Goal: Transaction & Acquisition: Purchase product/service

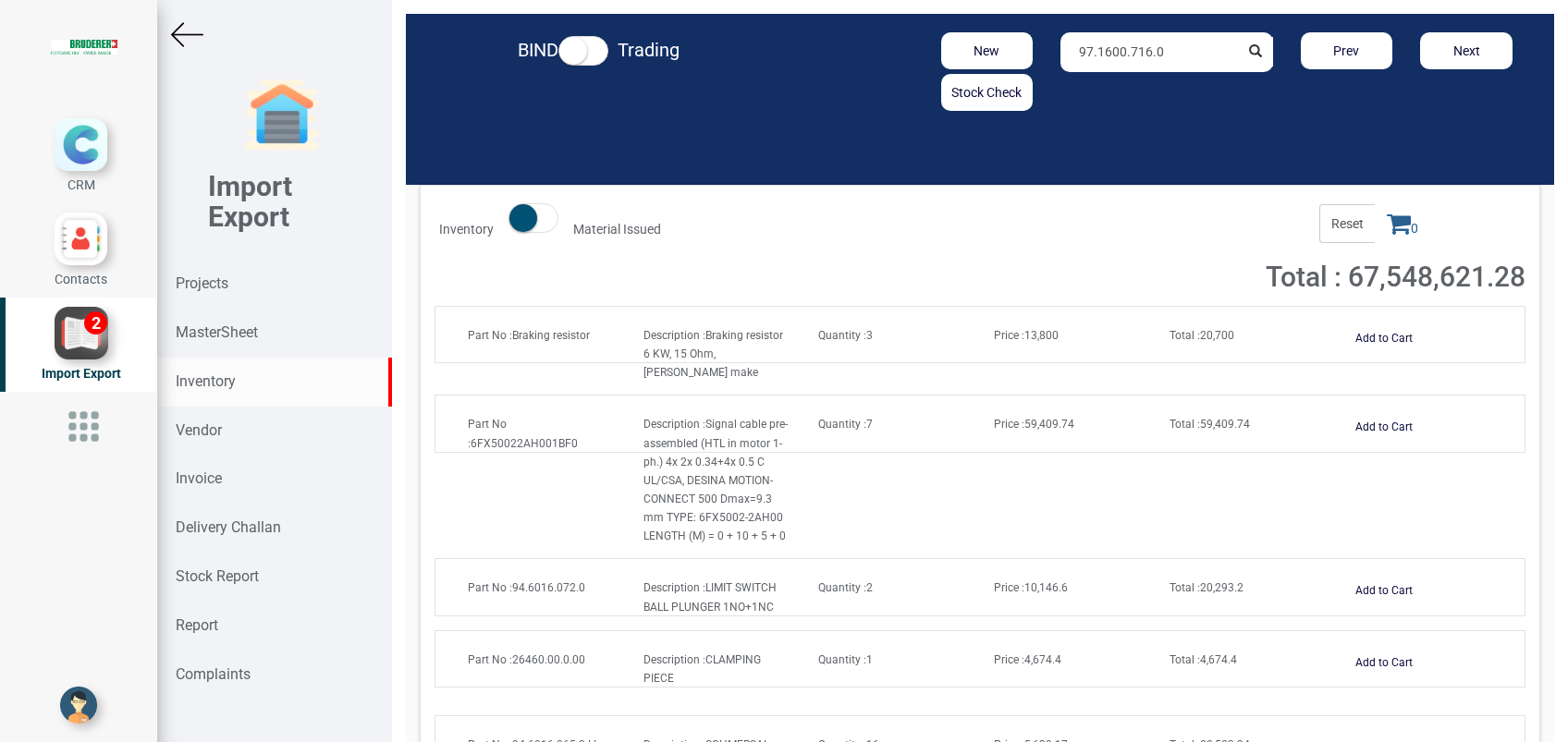
drag, startPoint x: 1183, startPoint y: 55, endPoint x: 845, endPoint y: 49, distance: 338.1
click at [845, 49] on div "New Stock Check 97.1600.716.0 Prev Next" at bounding box center [1167, 71] width 747 height 79
click at [1096, 121] on strong "2392" at bounding box center [1111, 116] width 29 height 15
type input "RU2392"
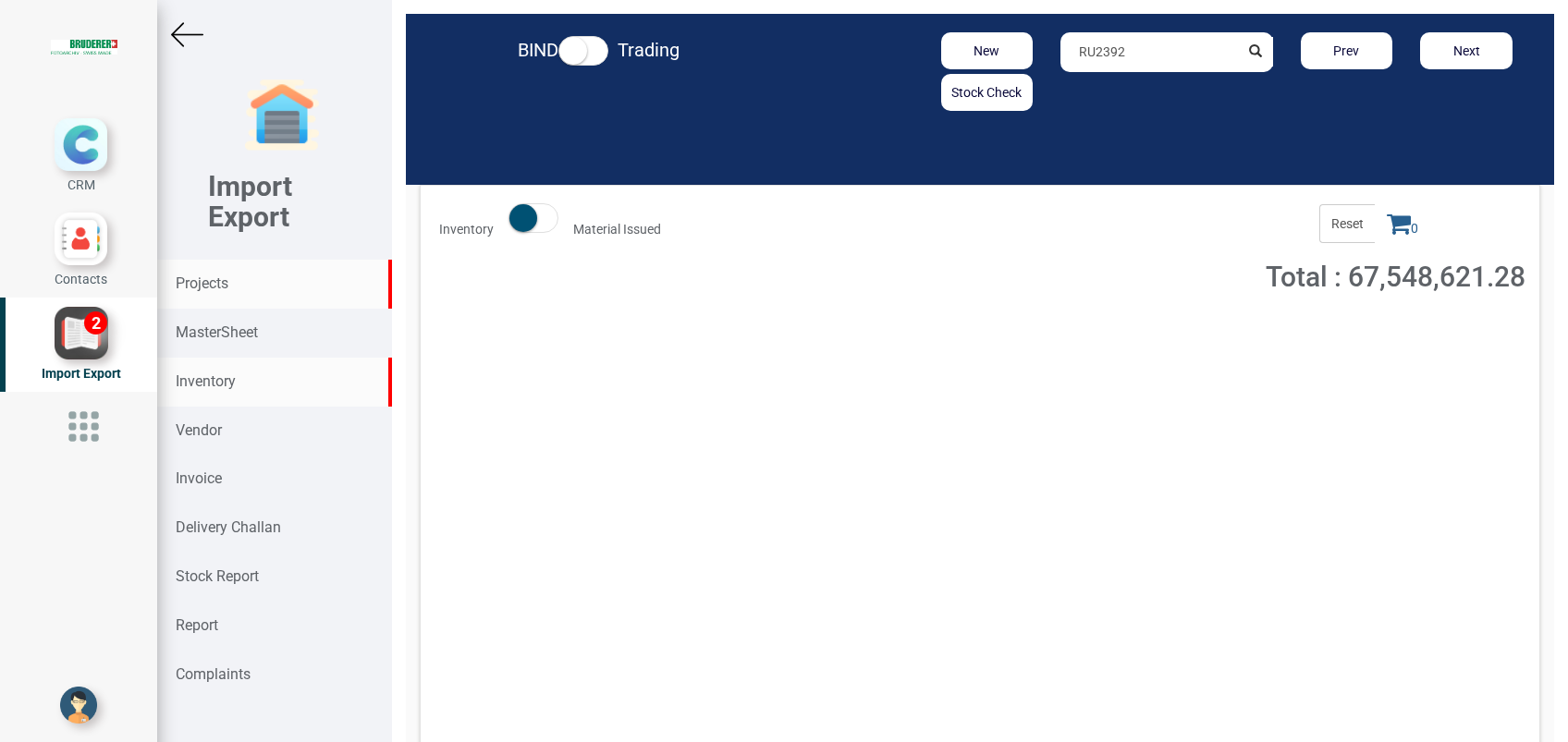
click at [204, 288] on strong "Projects" at bounding box center [202, 283] width 53 height 18
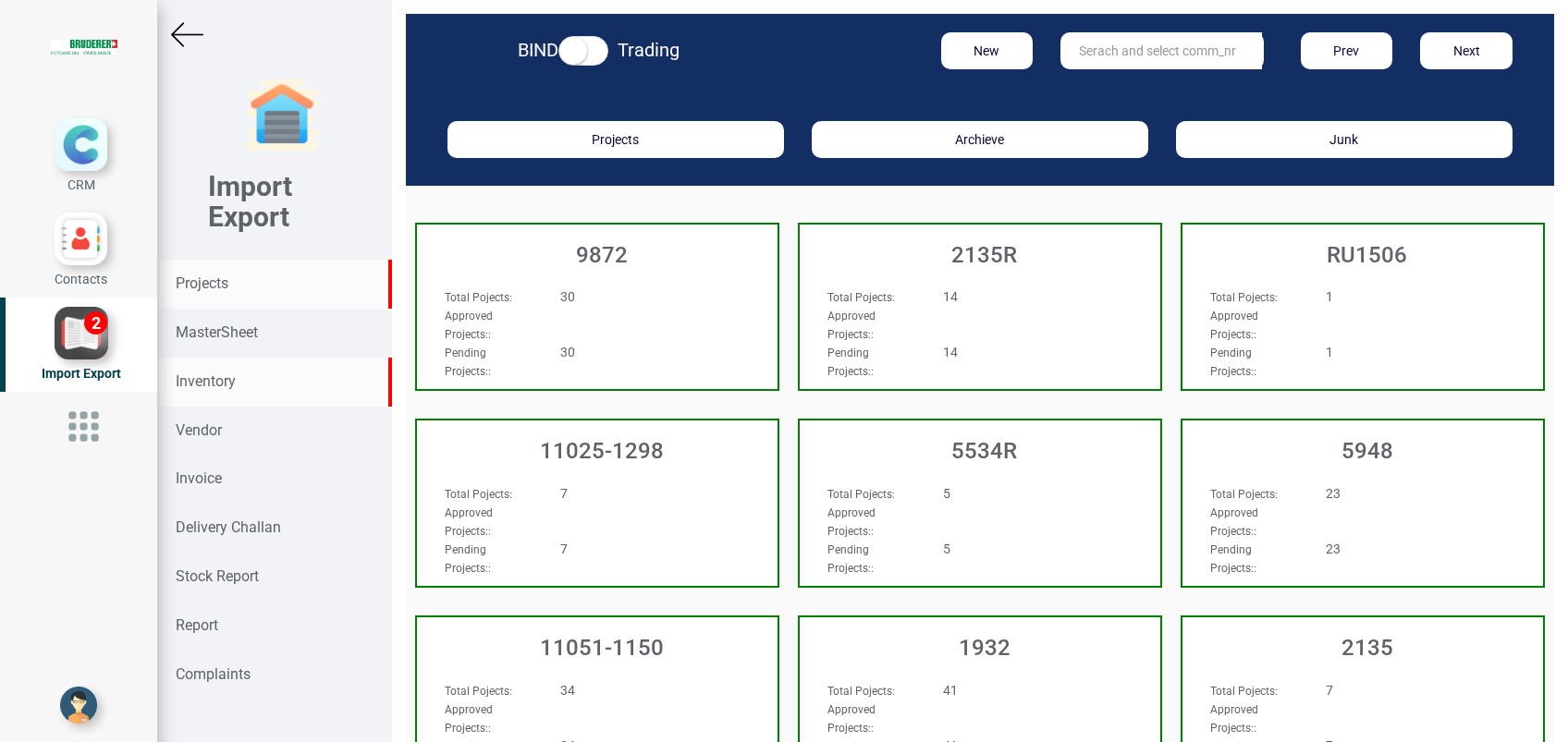
click at [227, 388] on strong "Inventory" at bounding box center [205, 380] width 60 height 18
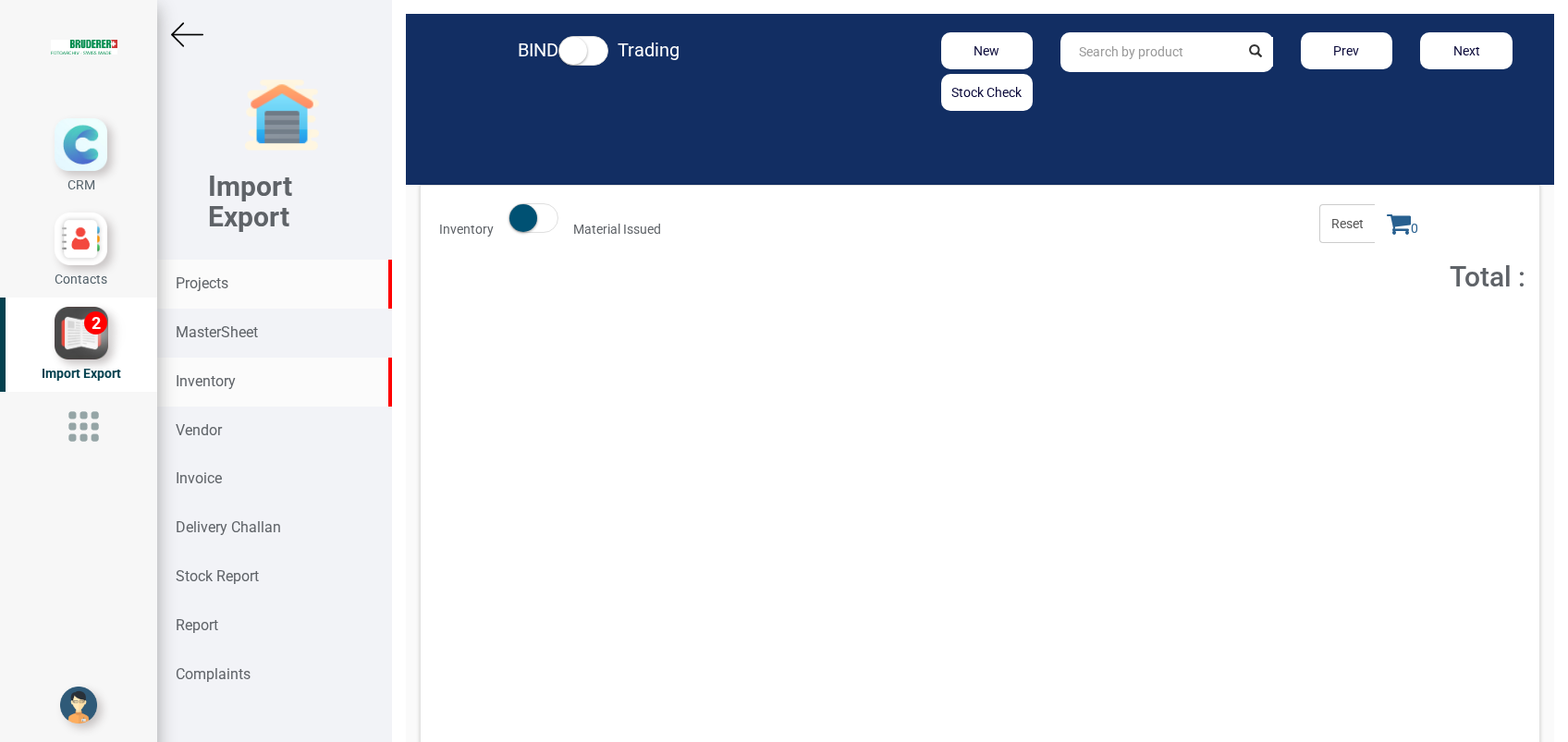
click at [193, 279] on strong "Projects" at bounding box center [202, 283] width 53 height 18
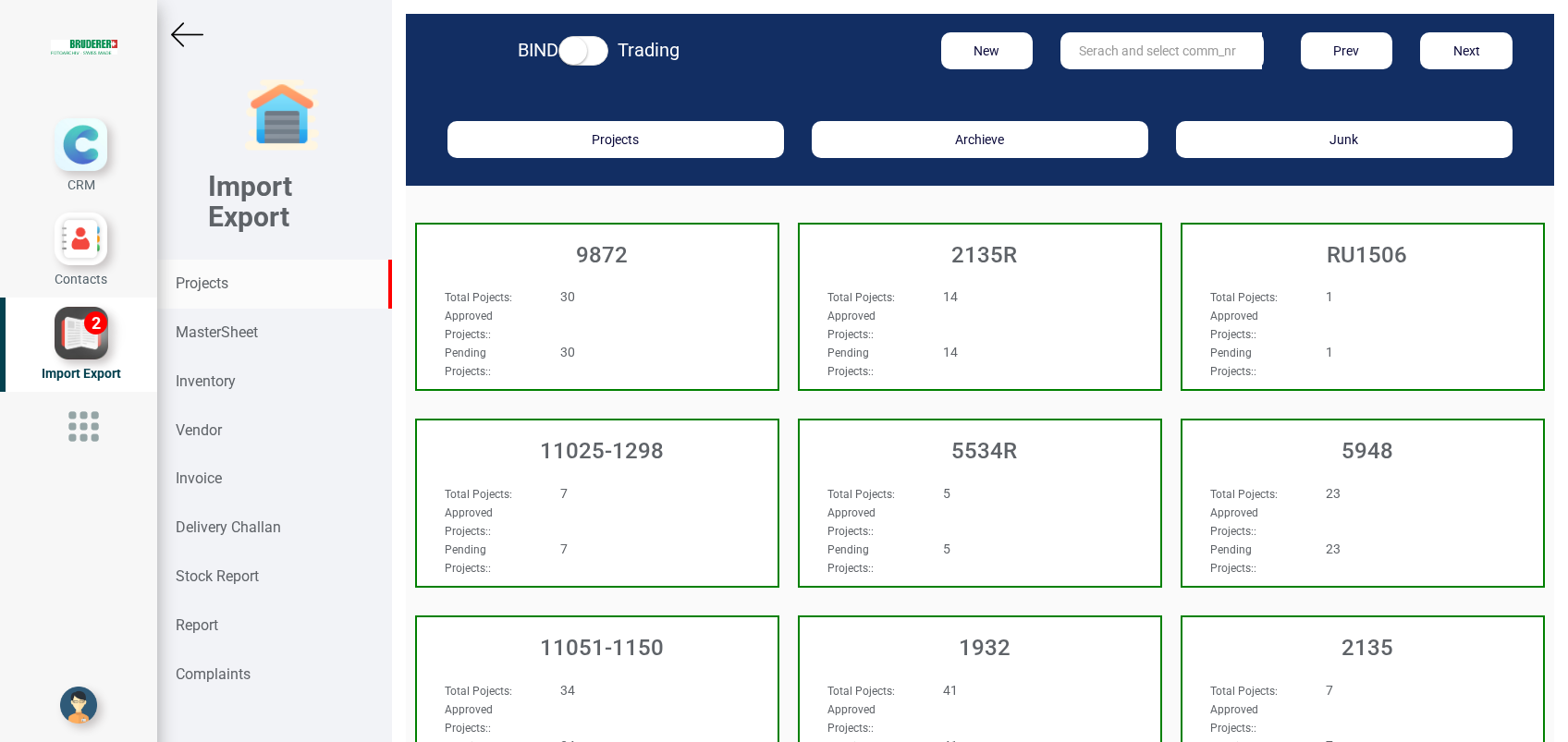
click at [1089, 59] on input "text" at bounding box center [1161, 50] width 201 height 37
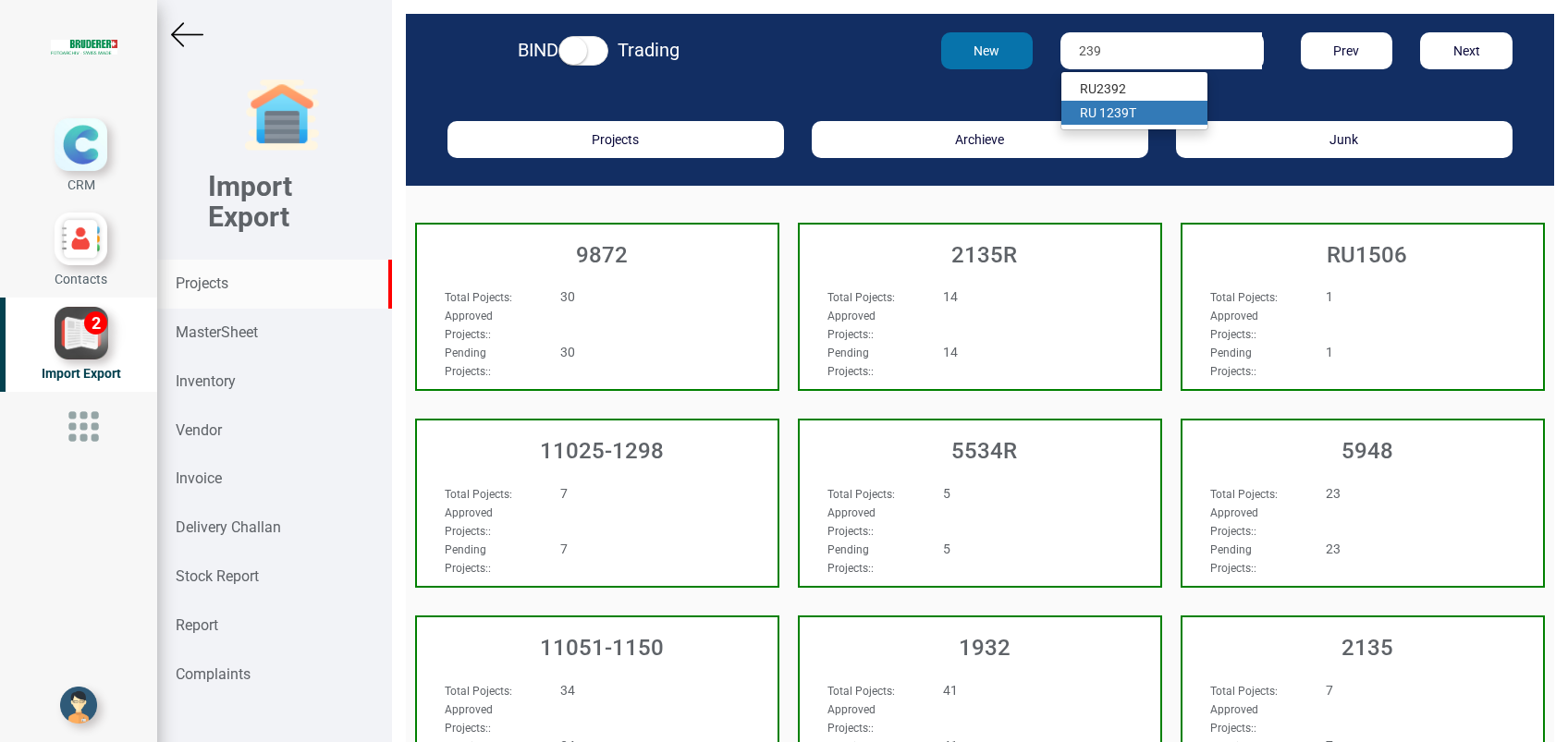
type input "239"
click at [955, 49] on button "New" at bounding box center [986, 50] width 92 height 37
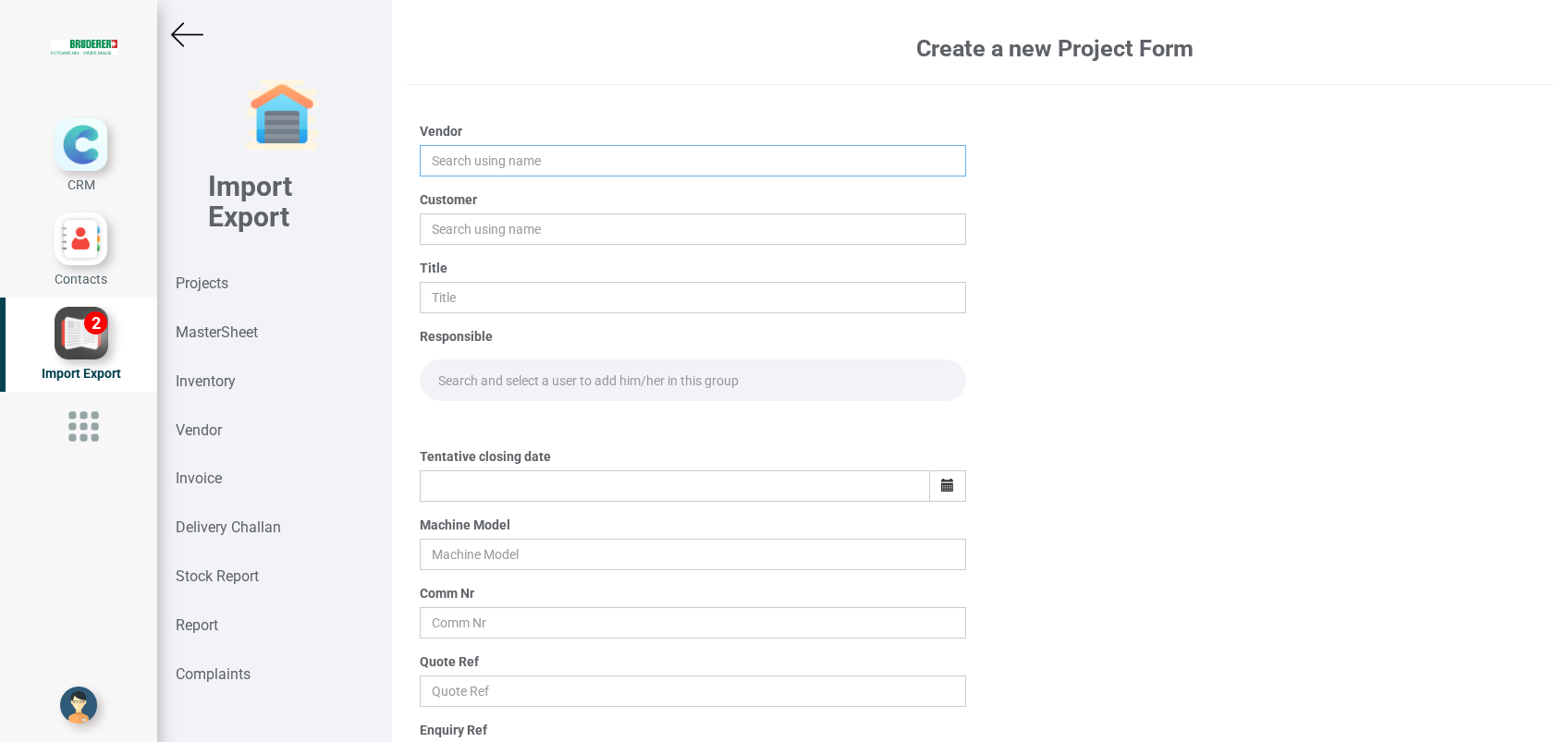
click at [505, 156] on input "text" at bounding box center [693, 160] width 547 height 31
type input "[PERSON_NAME]"
click at [490, 238] on input "text" at bounding box center [693, 229] width 547 height 31
type input "Interplex Electronics India Pvt Ltd - [GEOGRAPHIC_DATA]"
click at [509, 300] on input "text" at bounding box center [693, 297] width 547 height 31
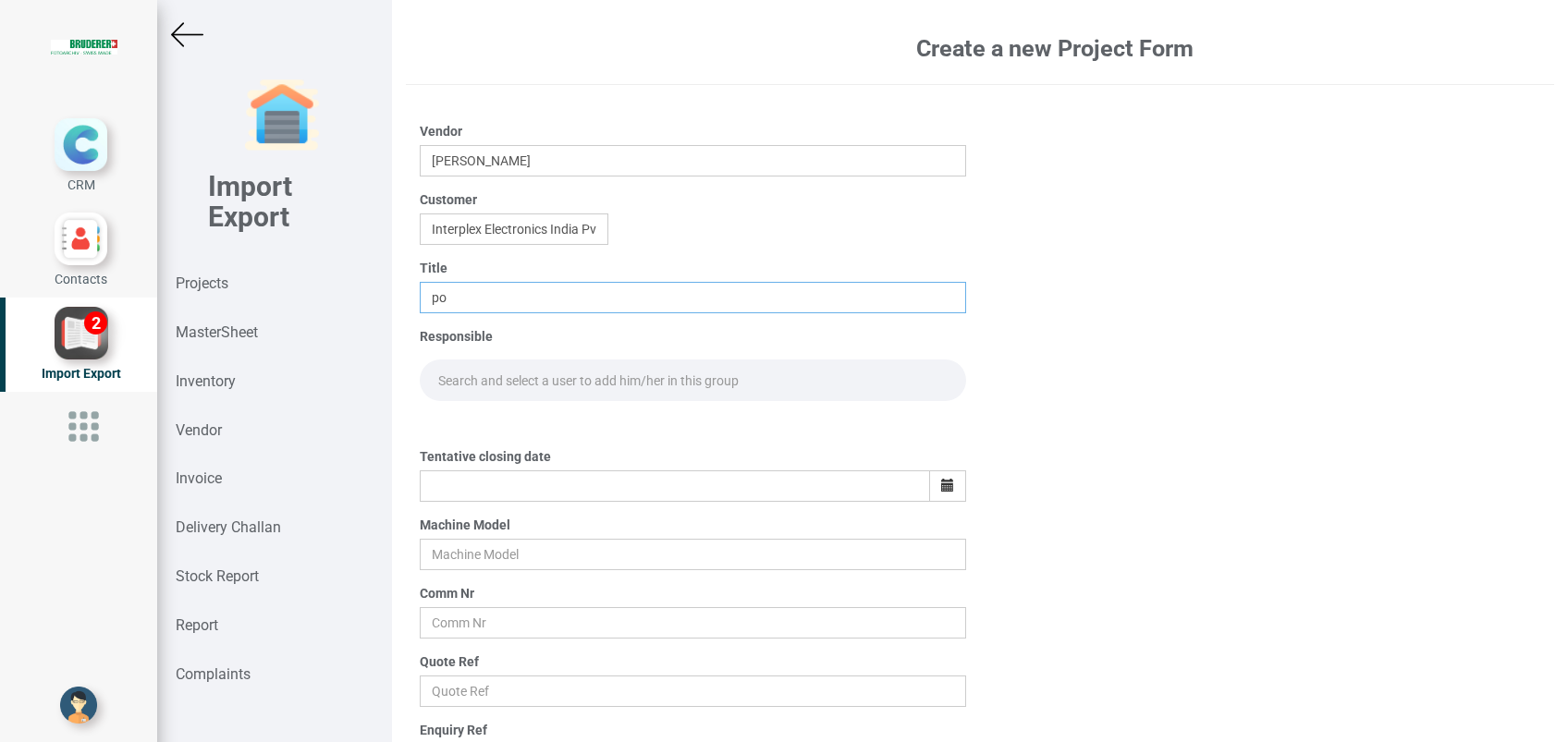
type input "p"
type input "PO Sale"
click at [531, 384] on input "text" at bounding box center [693, 380] width 547 height 42
type input "g"
click at [522, 423] on link "G opinath [PERSON_NAME]" at bounding box center [494, 419] width 146 height 24
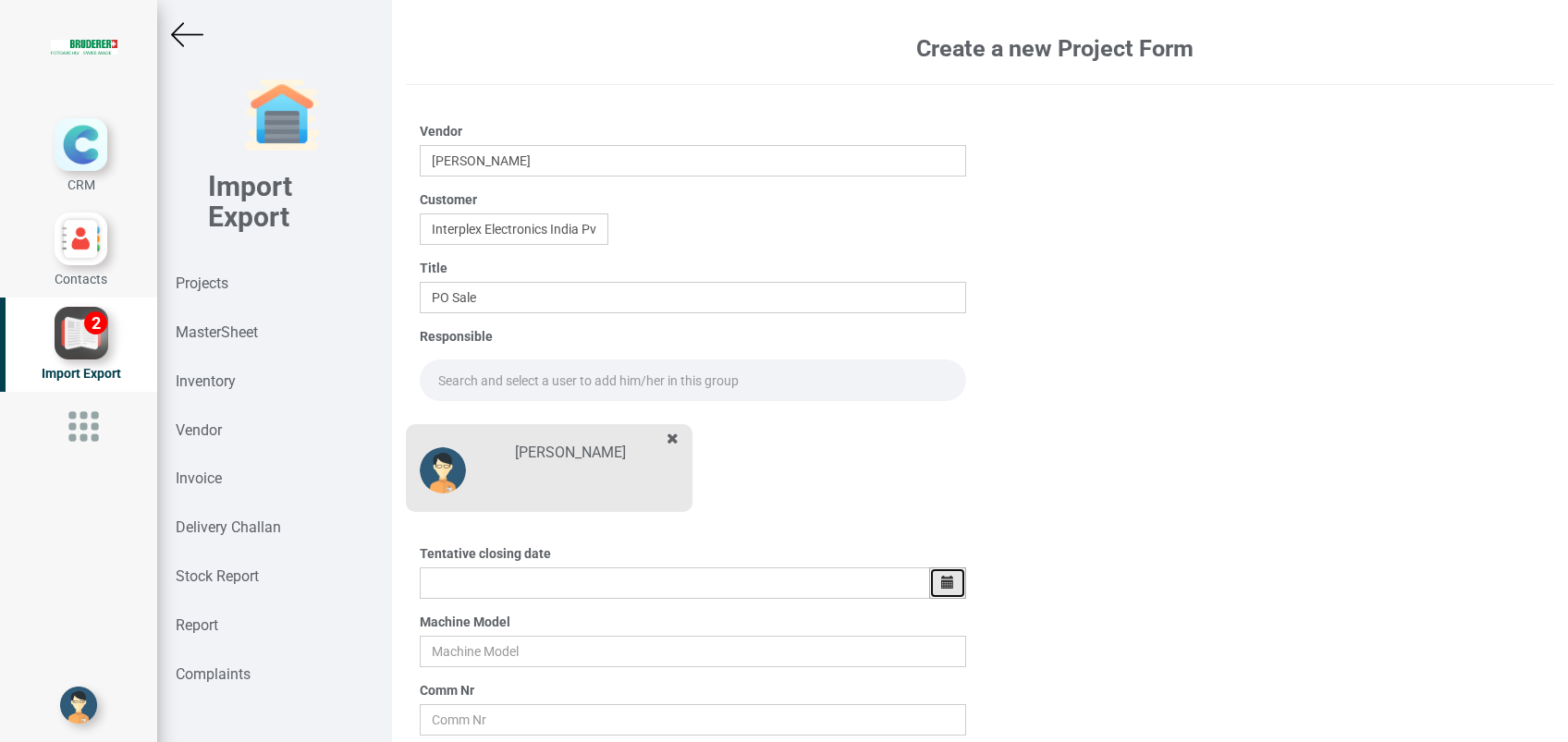
click at [929, 586] on button "button" at bounding box center [947, 583] width 37 height 31
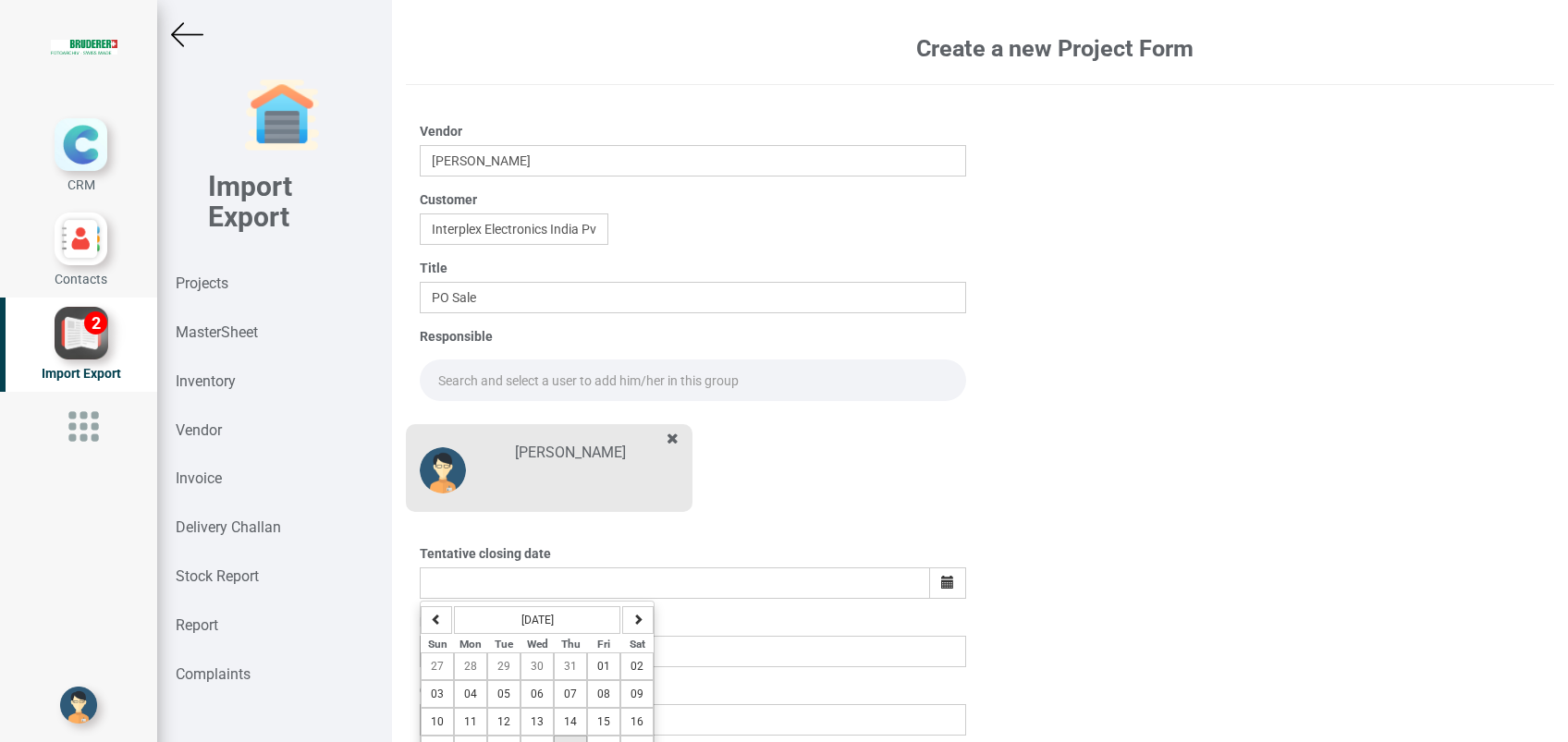
scroll to position [75, 0]
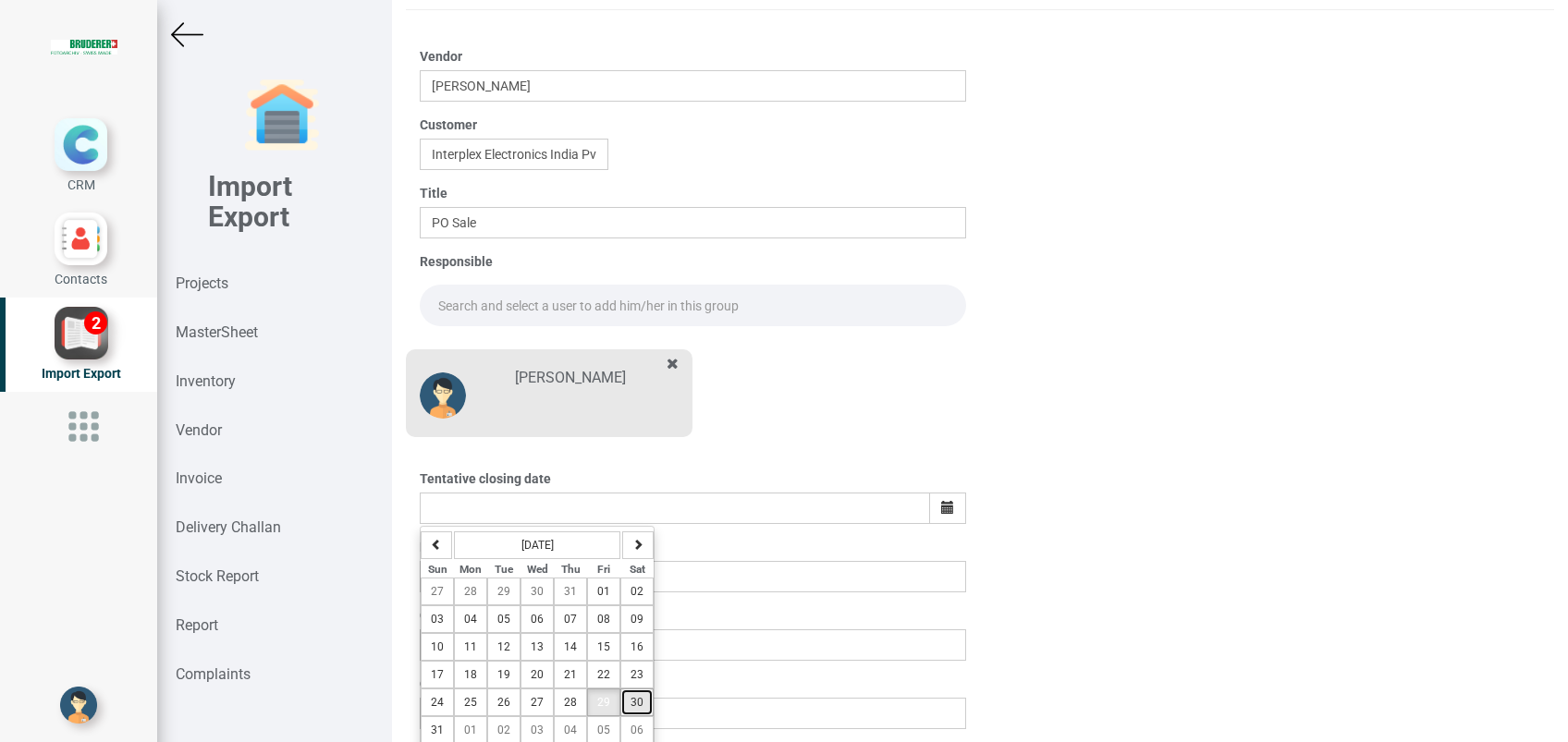
click at [630, 702] on span "30" at bounding box center [637, 702] width 13 height 13
type input "[DATE]"
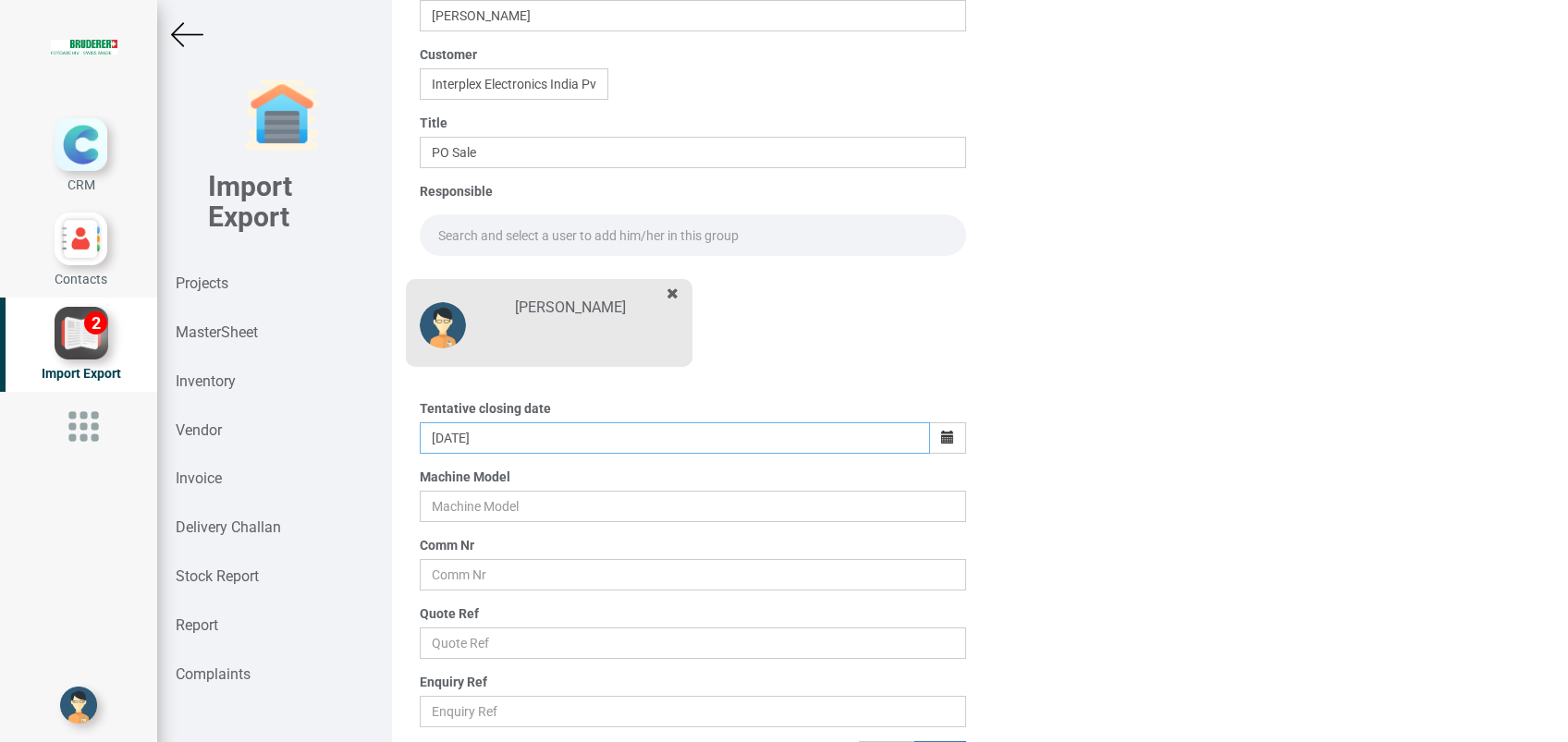
scroll to position [176, 0]
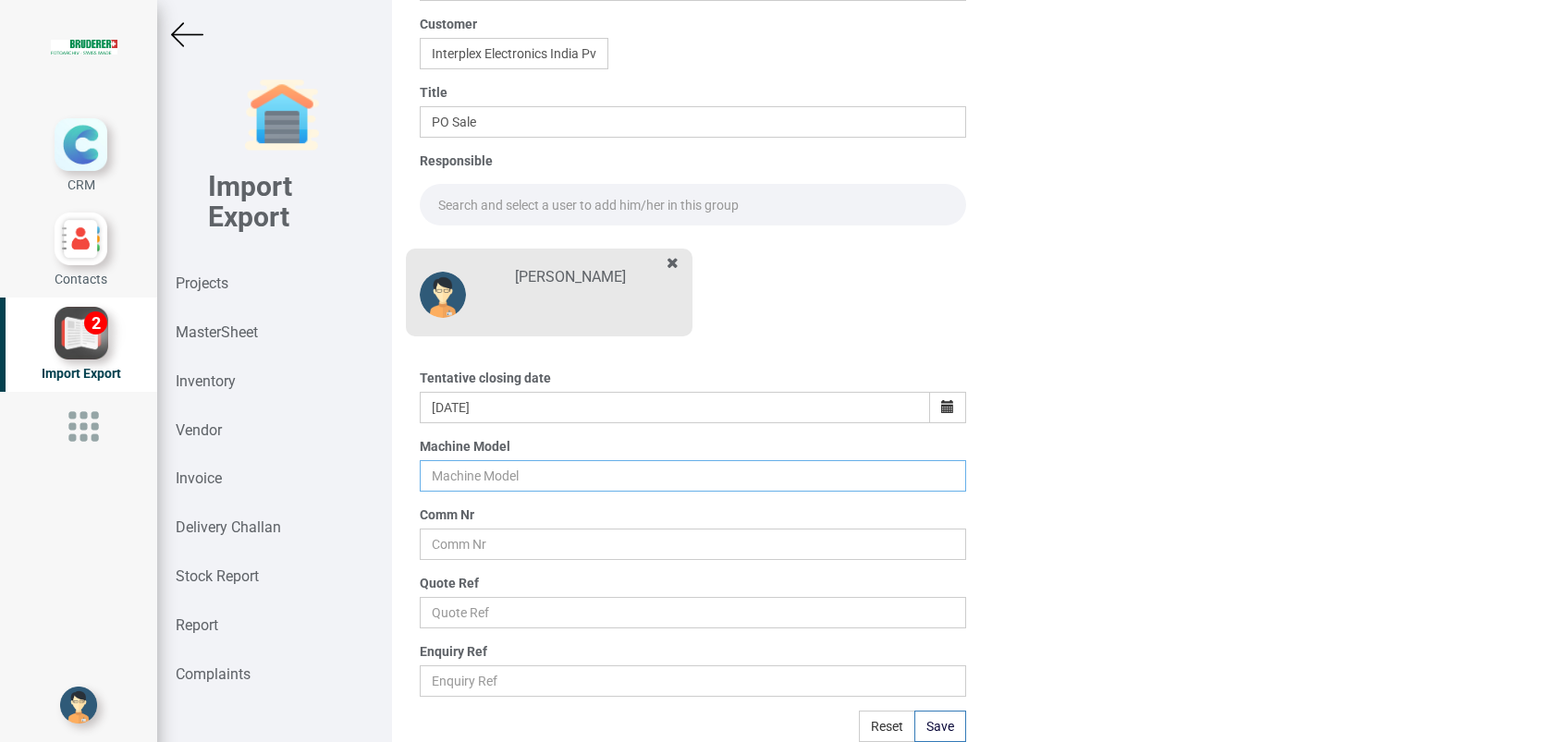
click at [502, 471] on input "text" at bounding box center [693, 475] width 547 height 31
type input "BSTA"
click at [495, 550] on input "text" at bounding box center [693, 544] width 547 height 31
type input "RU 2392 T"
click at [931, 714] on button "Save" at bounding box center [940, 726] width 52 height 31
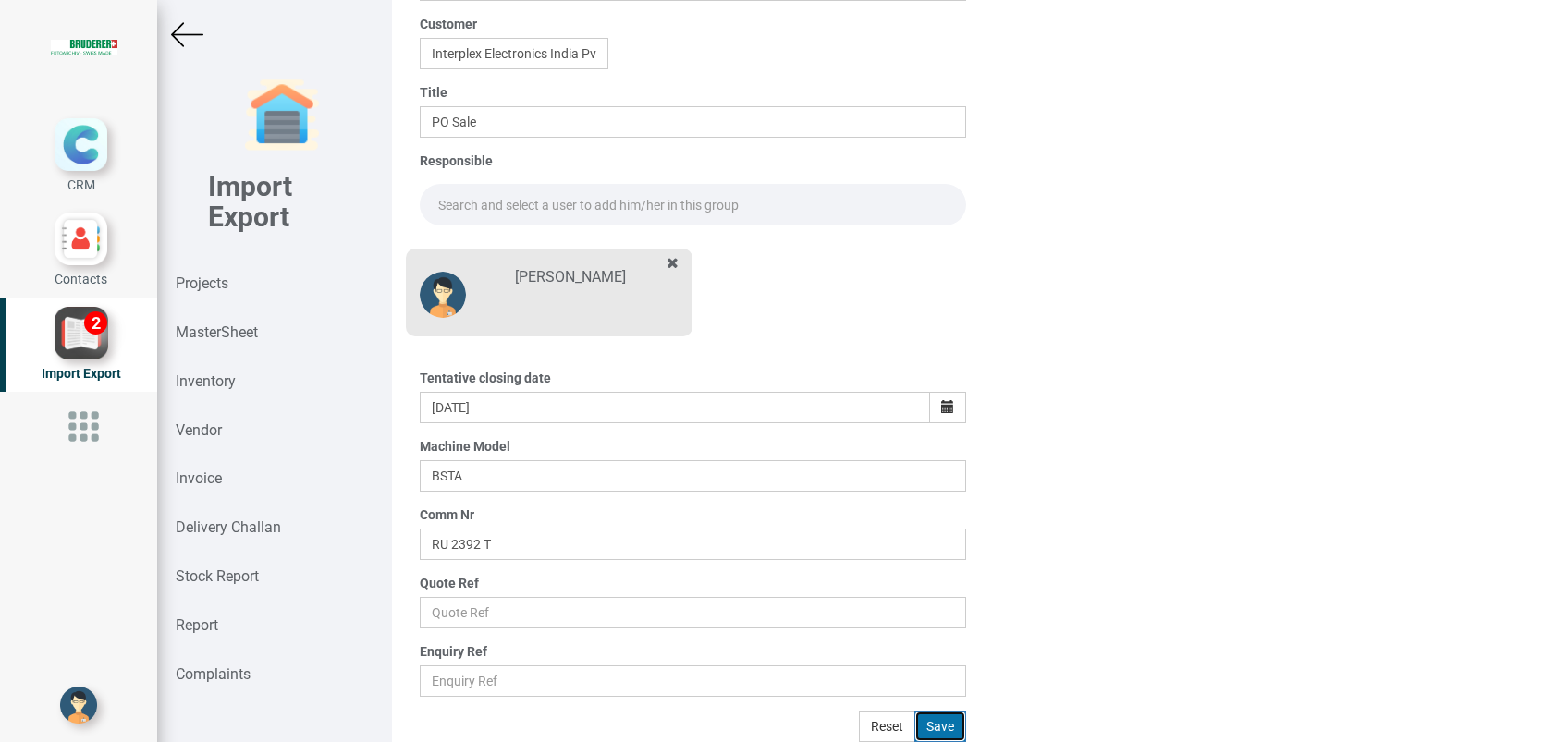
type input "[DATE]"
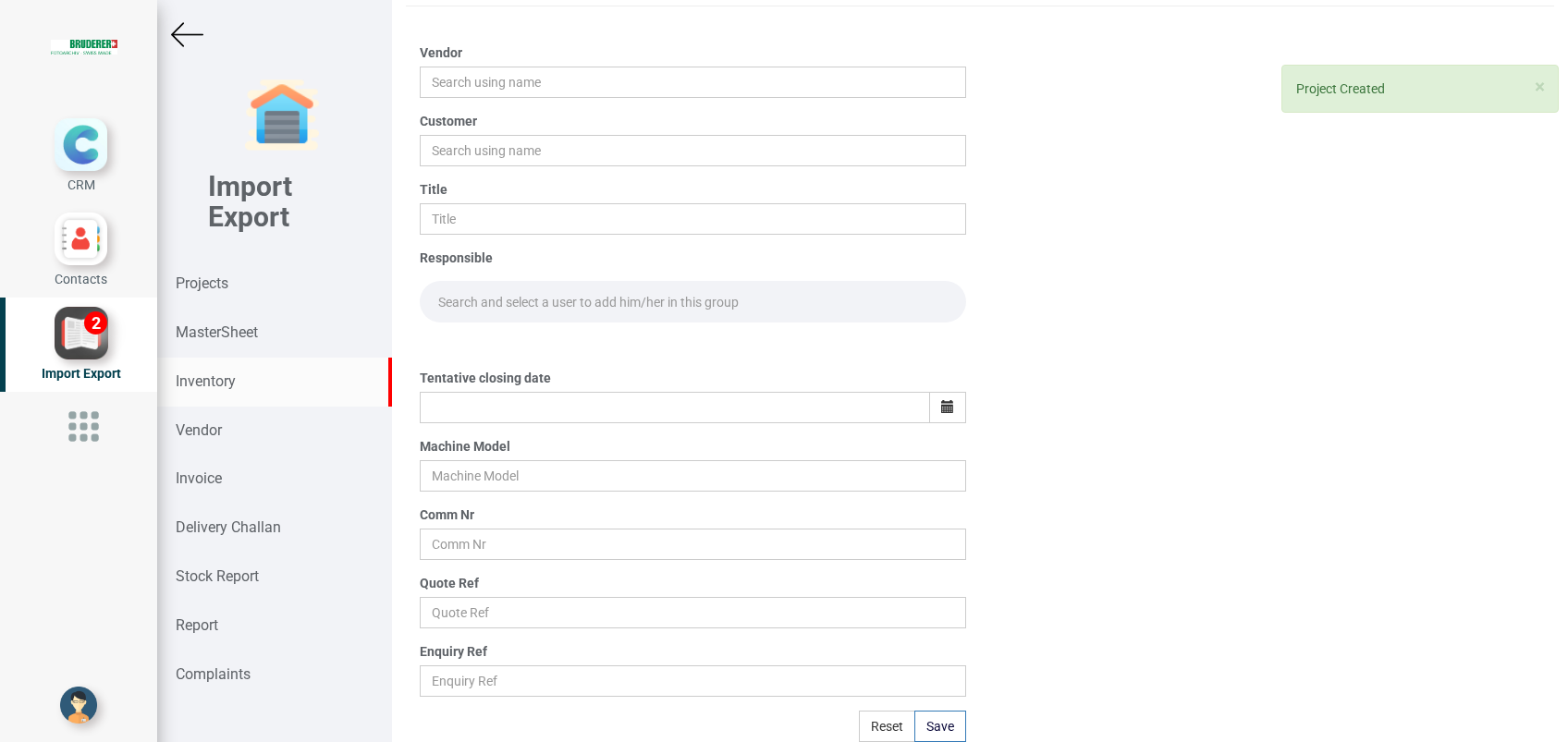
click at [223, 374] on strong "Inventory" at bounding box center [205, 380] width 60 height 18
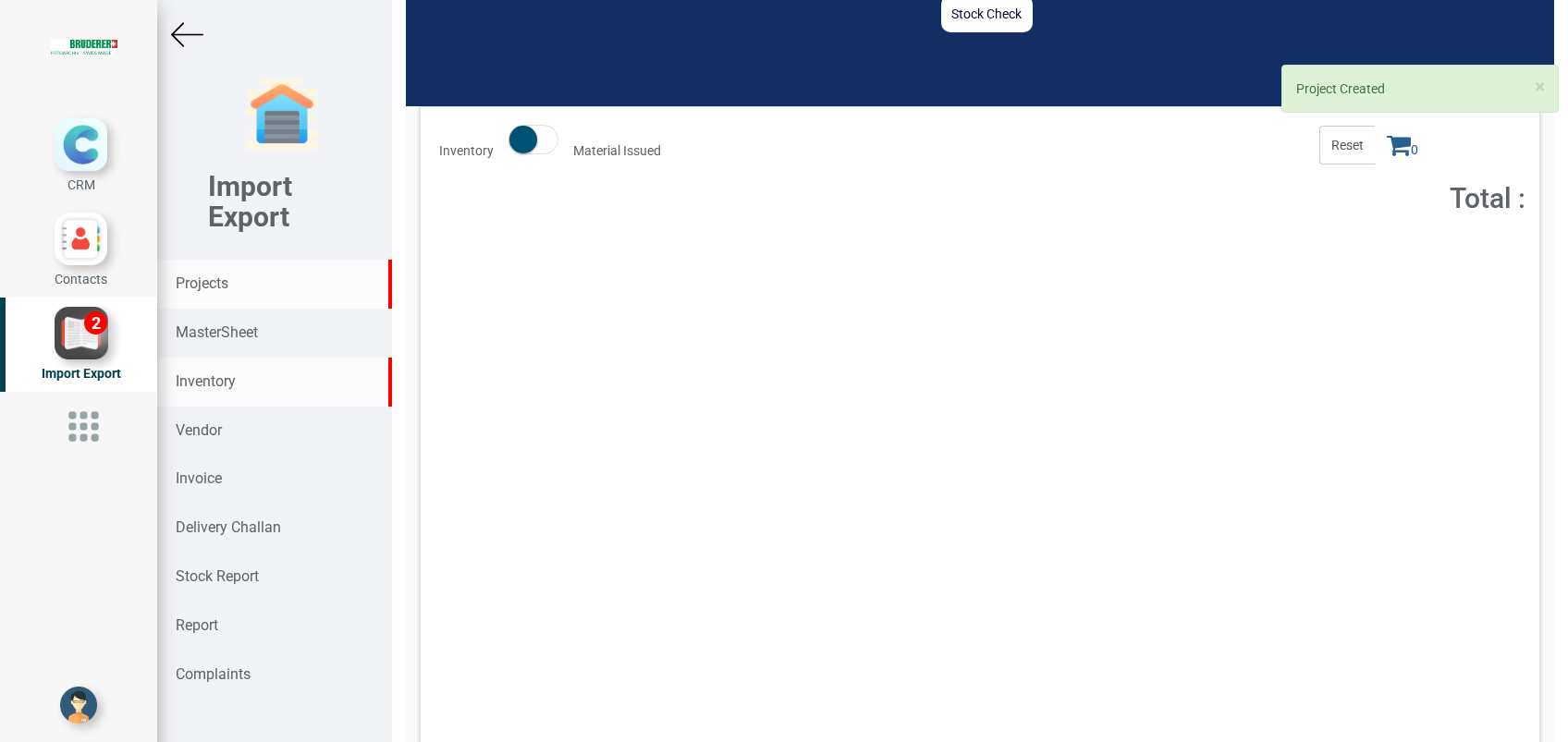
click at [230, 282] on div "Projects" at bounding box center [274, 285] width 234 height 49
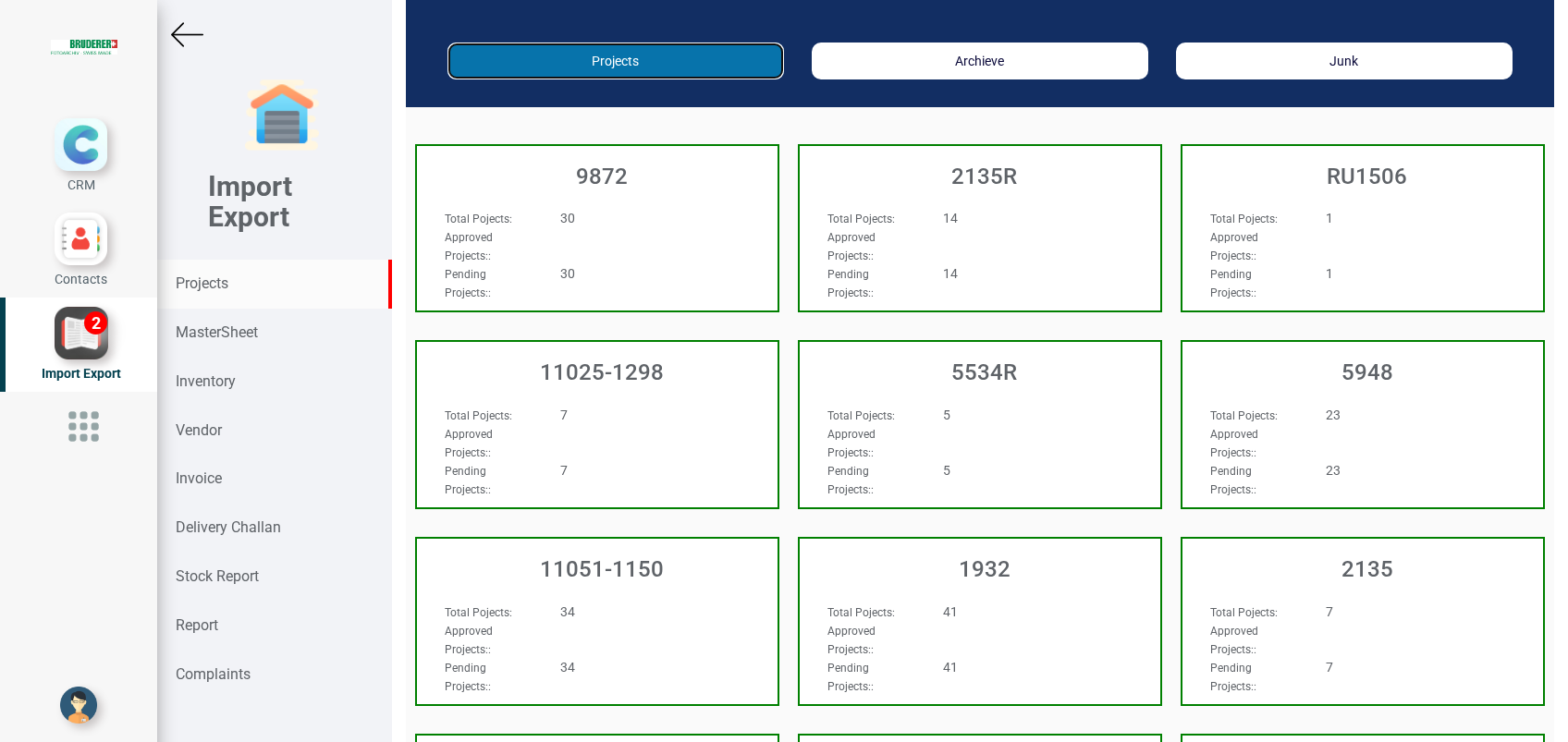
click at [607, 65] on button "Projects" at bounding box center [615, 61] width 337 height 37
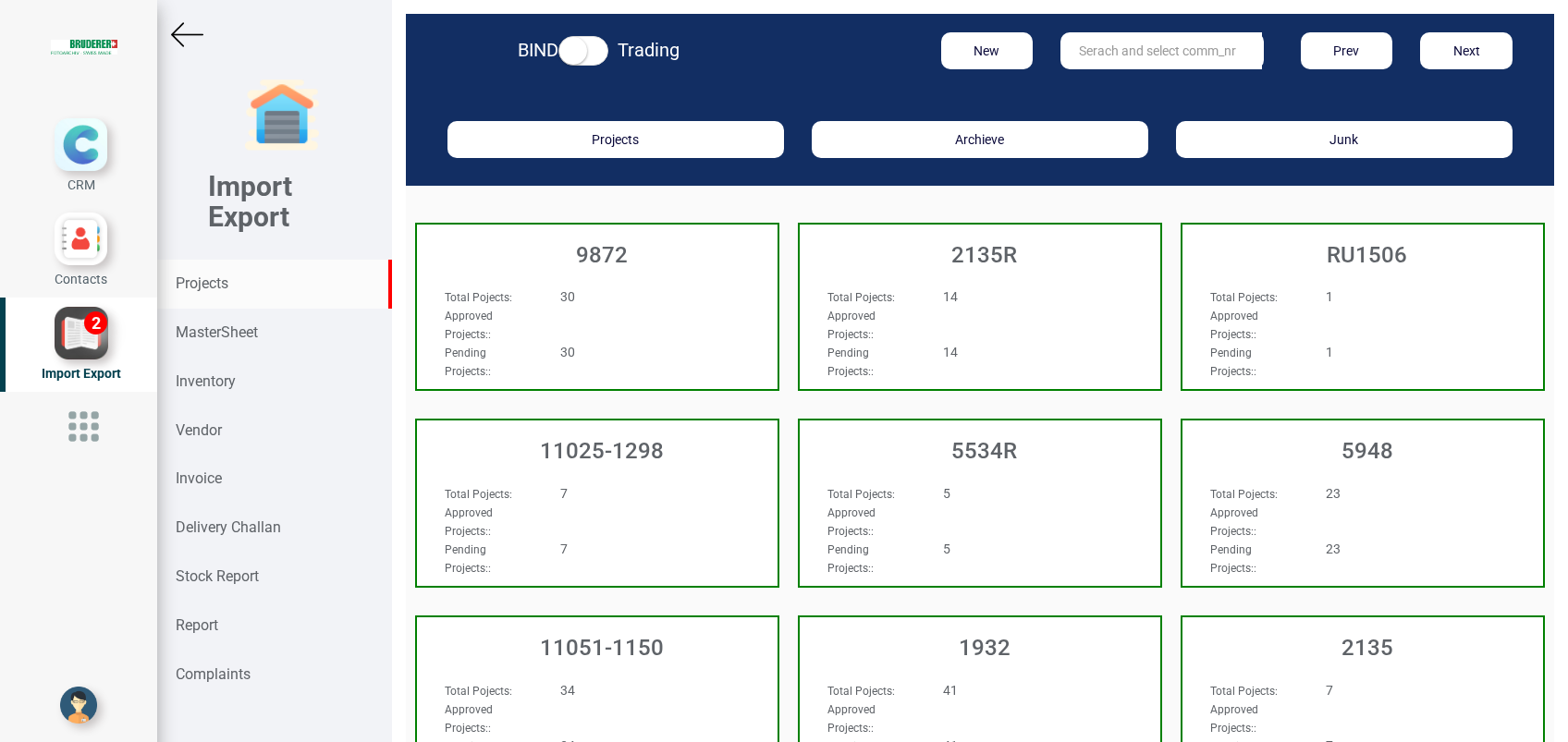
click at [1122, 59] on input "text" at bounding box center [1161, 50] width 201 height 37
click at [1116, 109] on strong "2392" at bounding box center [1111, 113] width 29 height 15
type input "RU 2392 T"
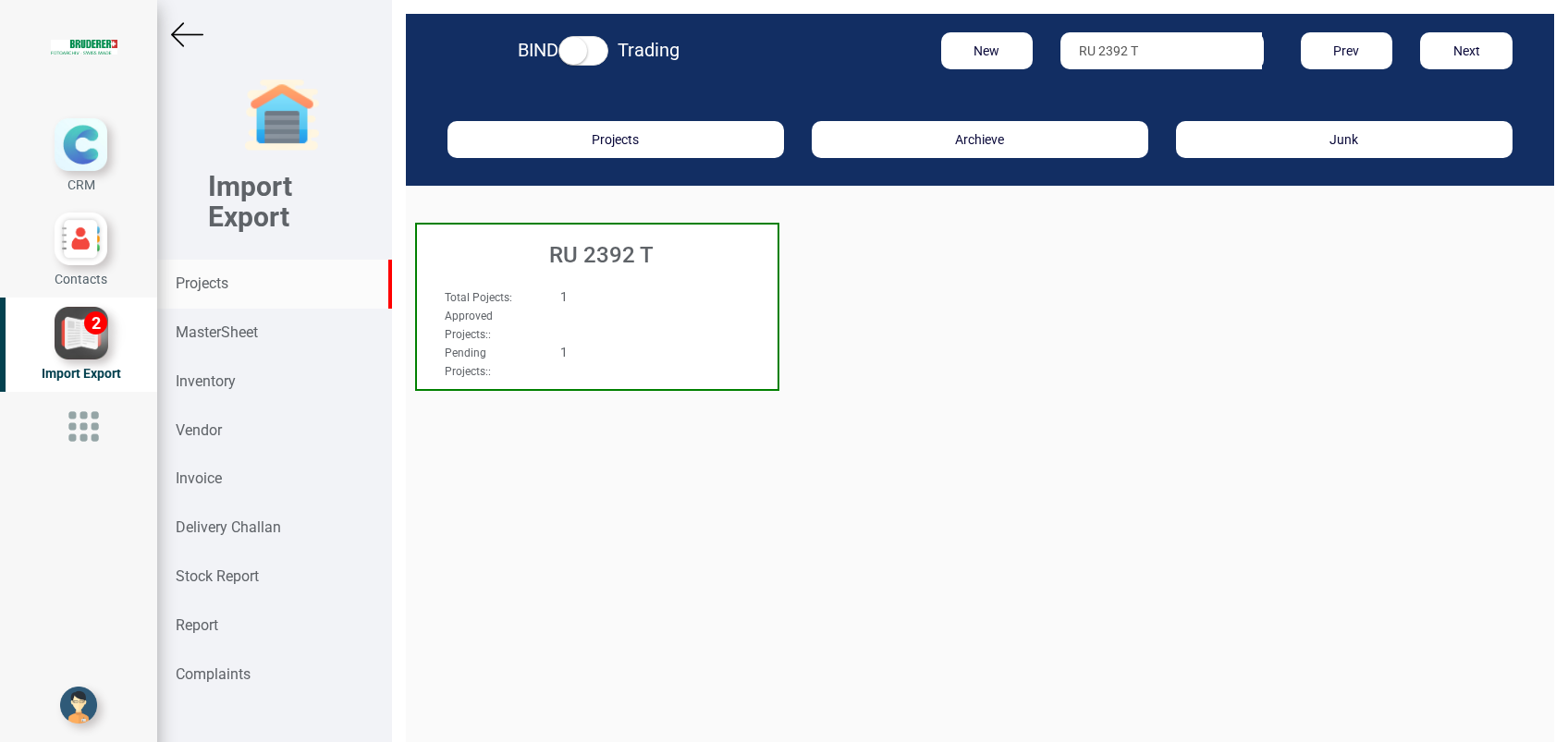
click at [590, 268] on div "RU 2392 T" at bounding box center [597, 250] width 361 height 52
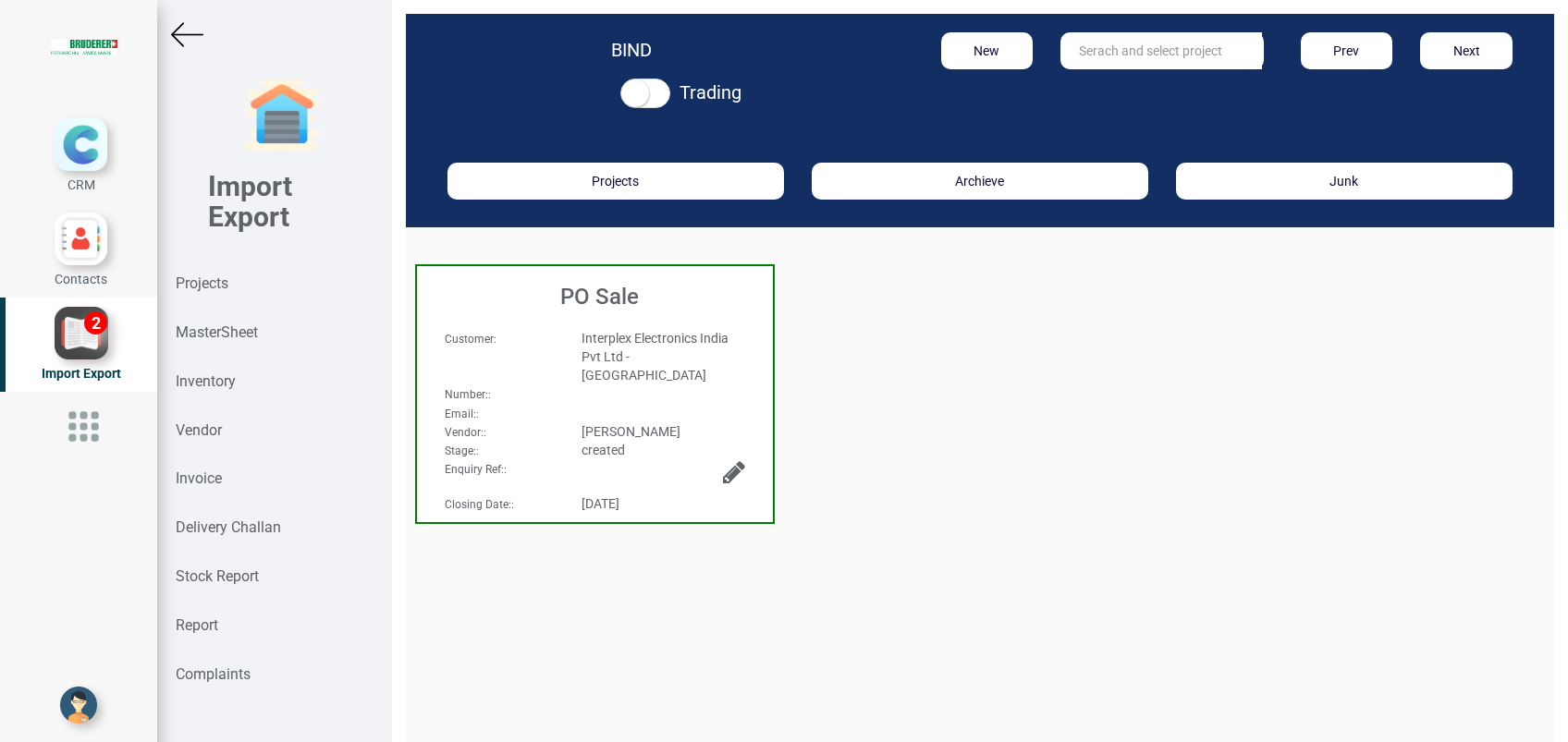
click at [616, 320] on div "Customer : Interplex Electronics India Pvt Ltd - [GEOGRAPHIC_DATA] Number: : Em…" at bounding box center [594, 354] width 356 height 88
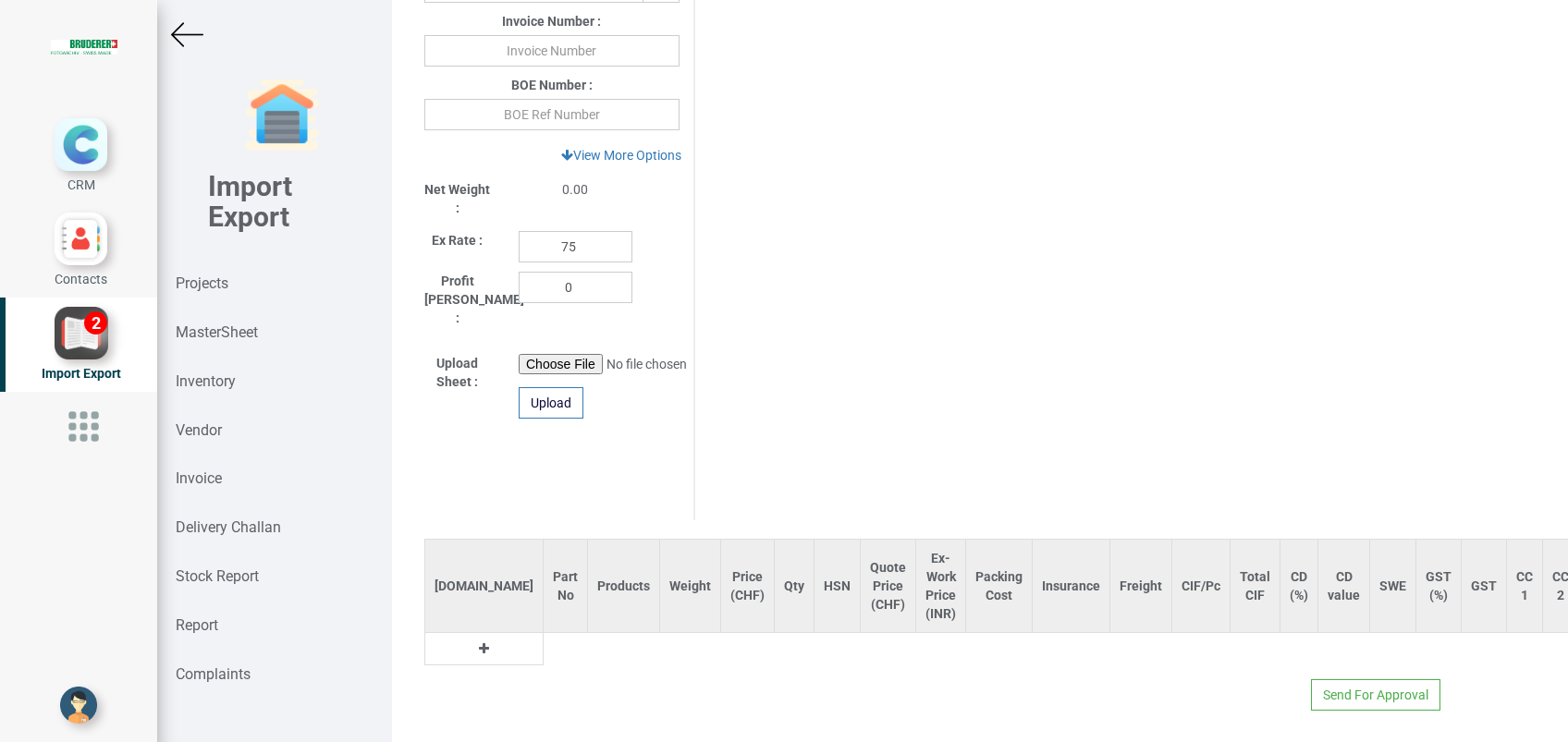
scroll to position [14, 0]
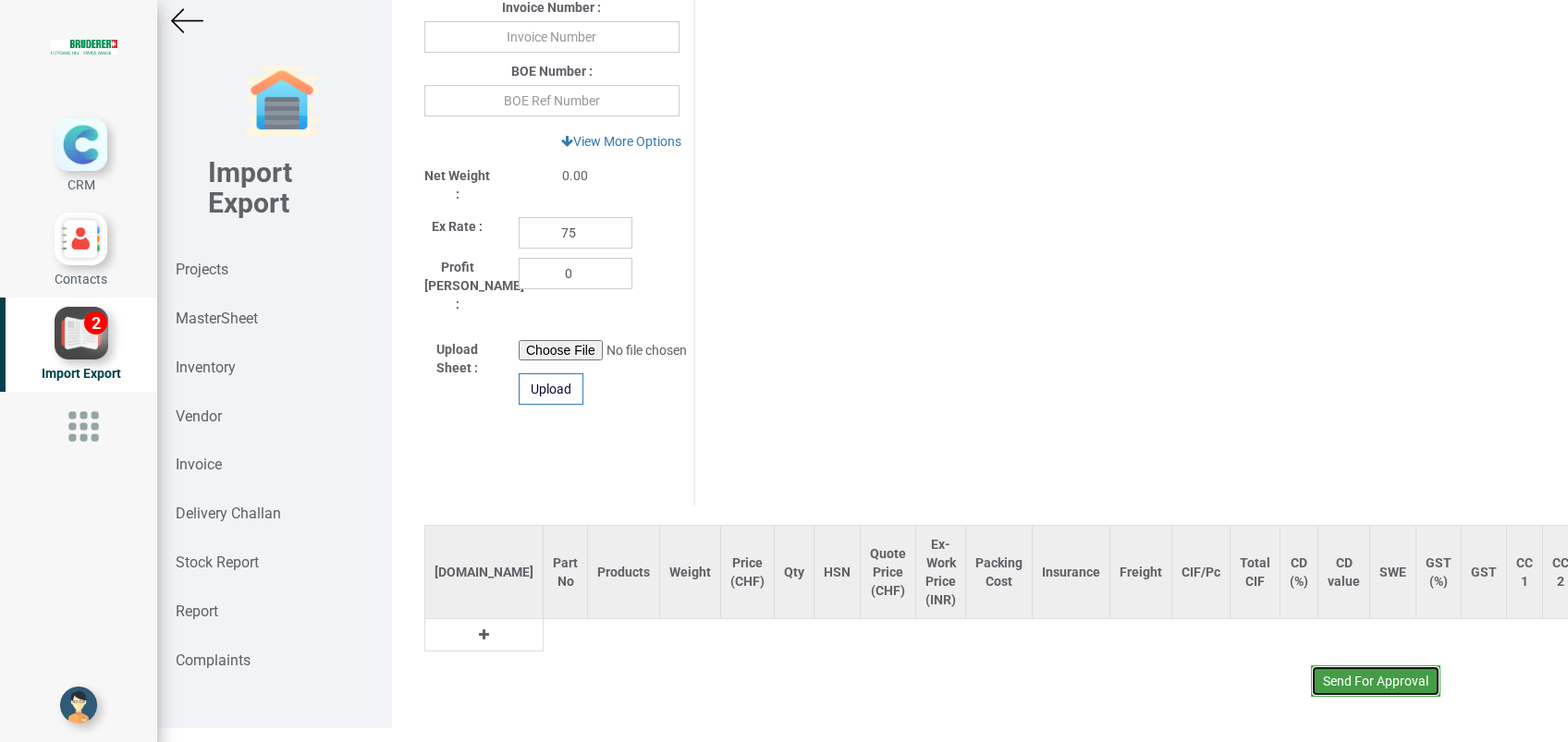
click at [1372, 665] on button "Send For Approval" at bounding box center [1375, 680] width 129 height 31
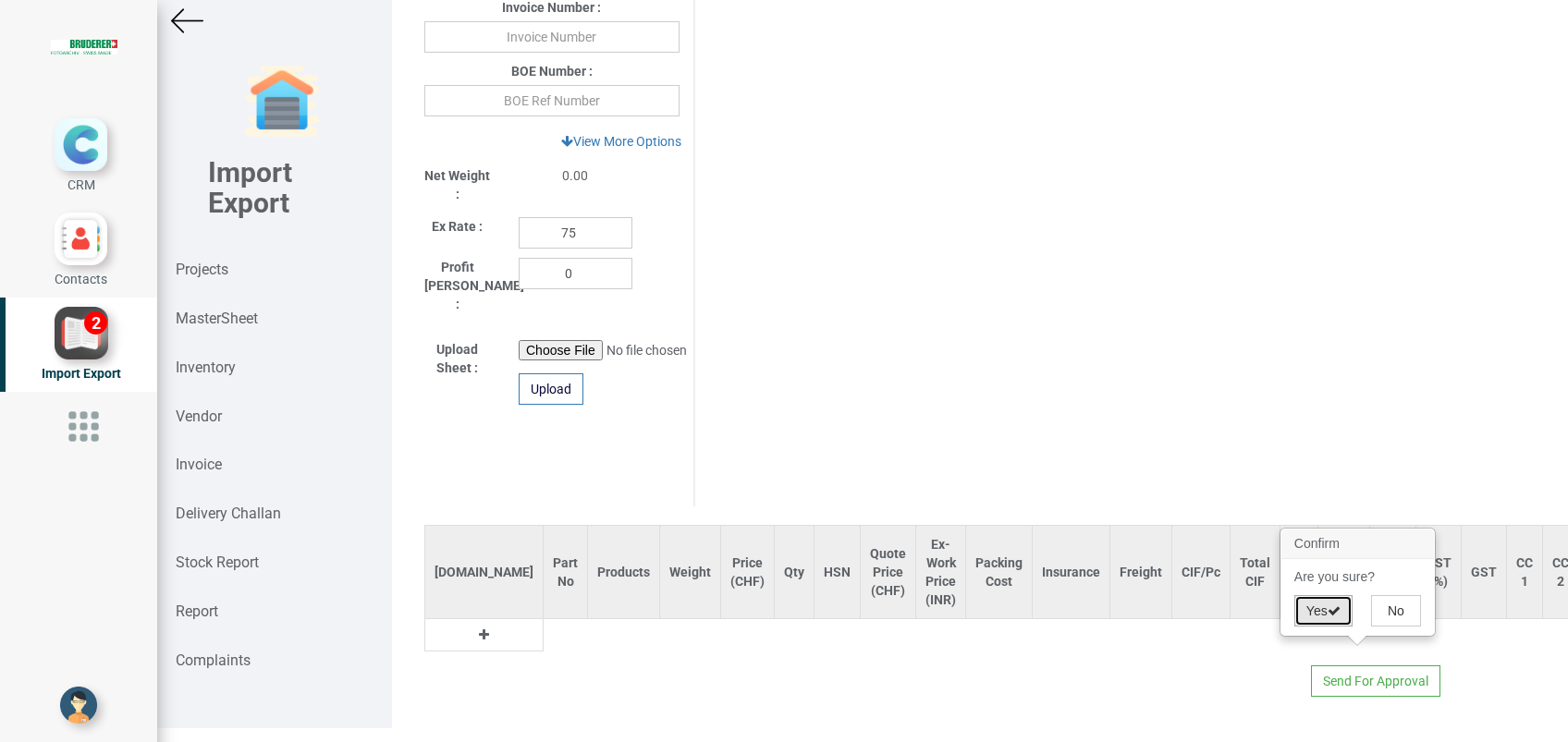
click at [1302, 616] on button "Yes" at bounding box center [1322, 610] width 58 height 31
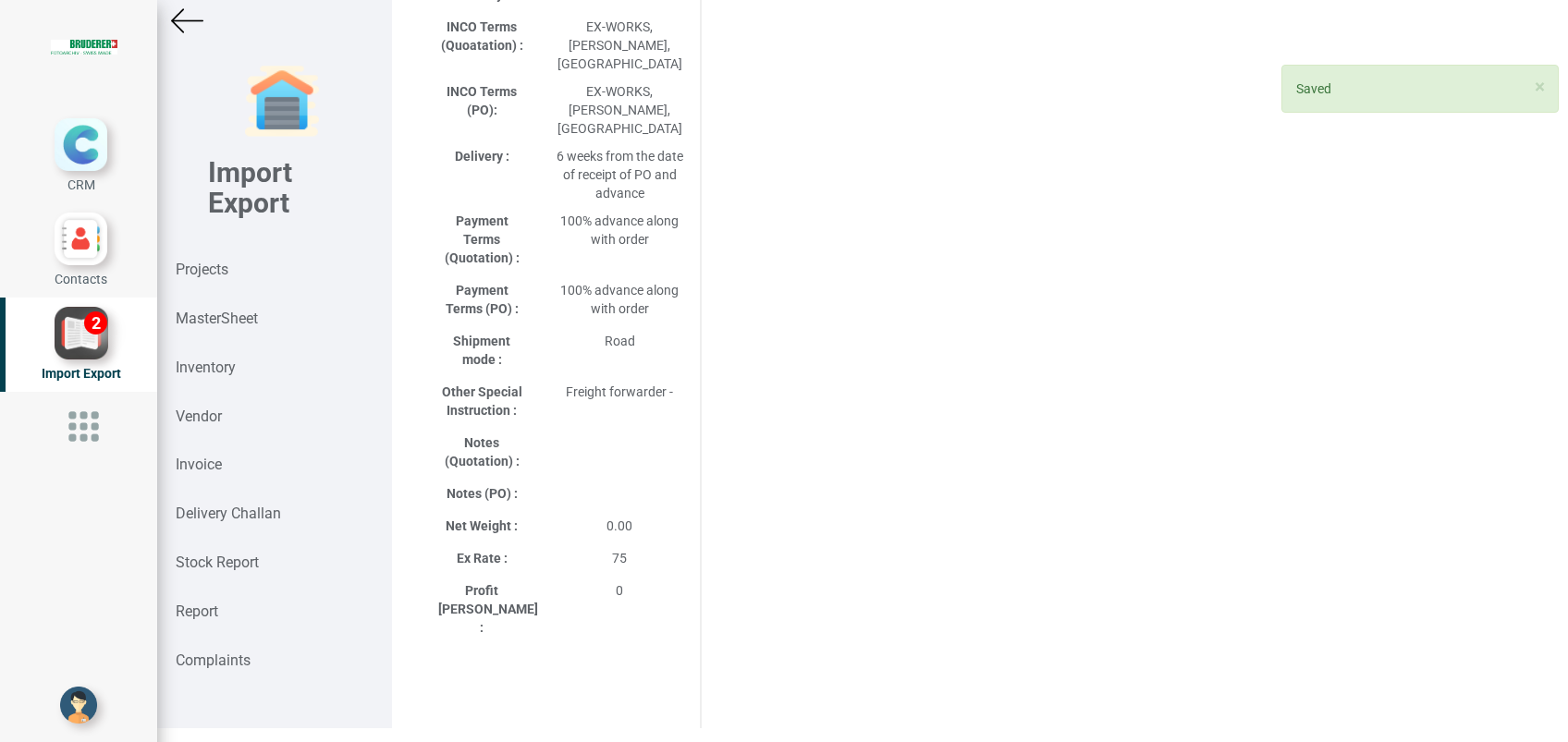
scroll to position [1027, 0]
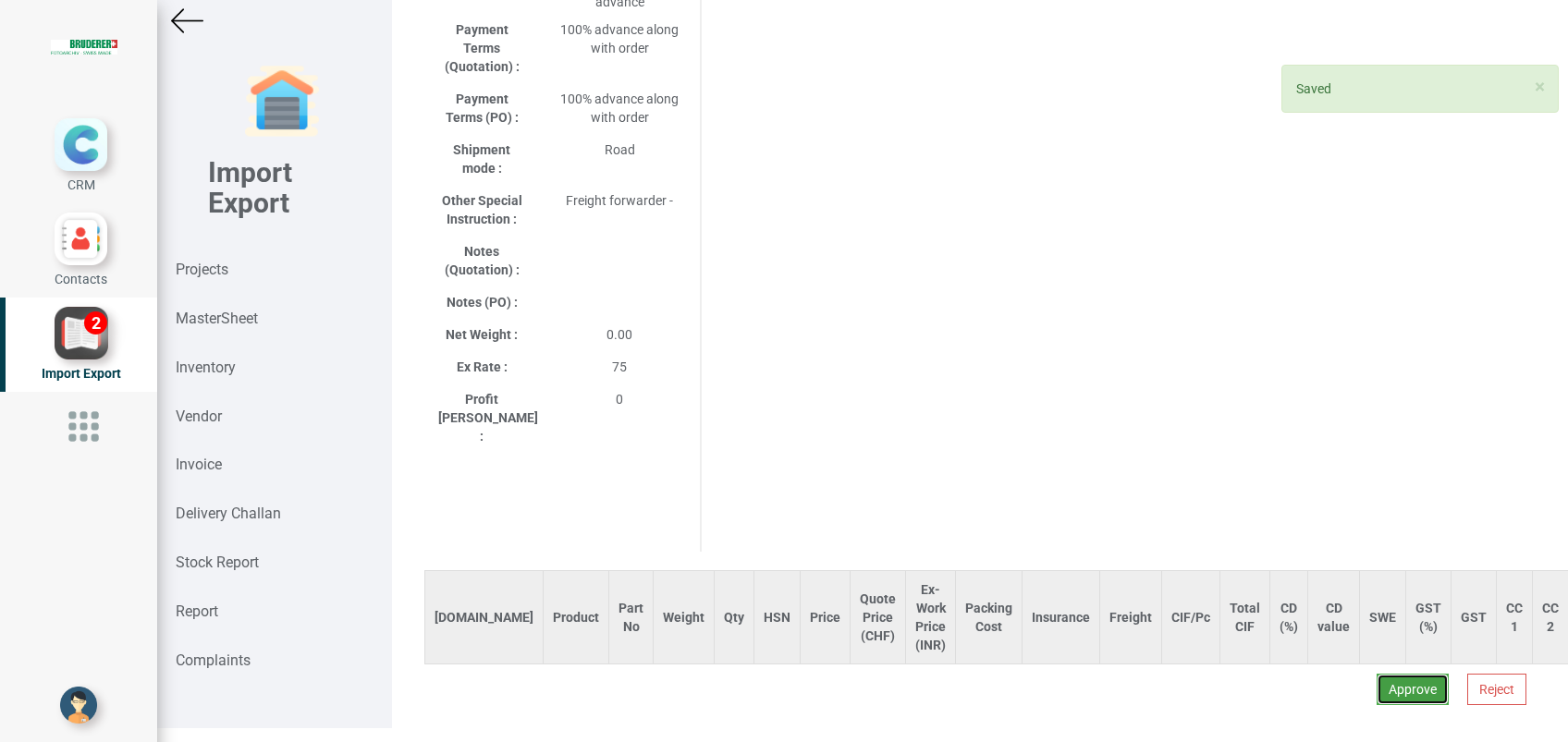
click at [1395, 674] on button "Approve" at bounding box center [1412, 689] width 72 height 31
click at [1361, 586] on button "Yes" at bounding box center [1357, 601] width 58 height 31
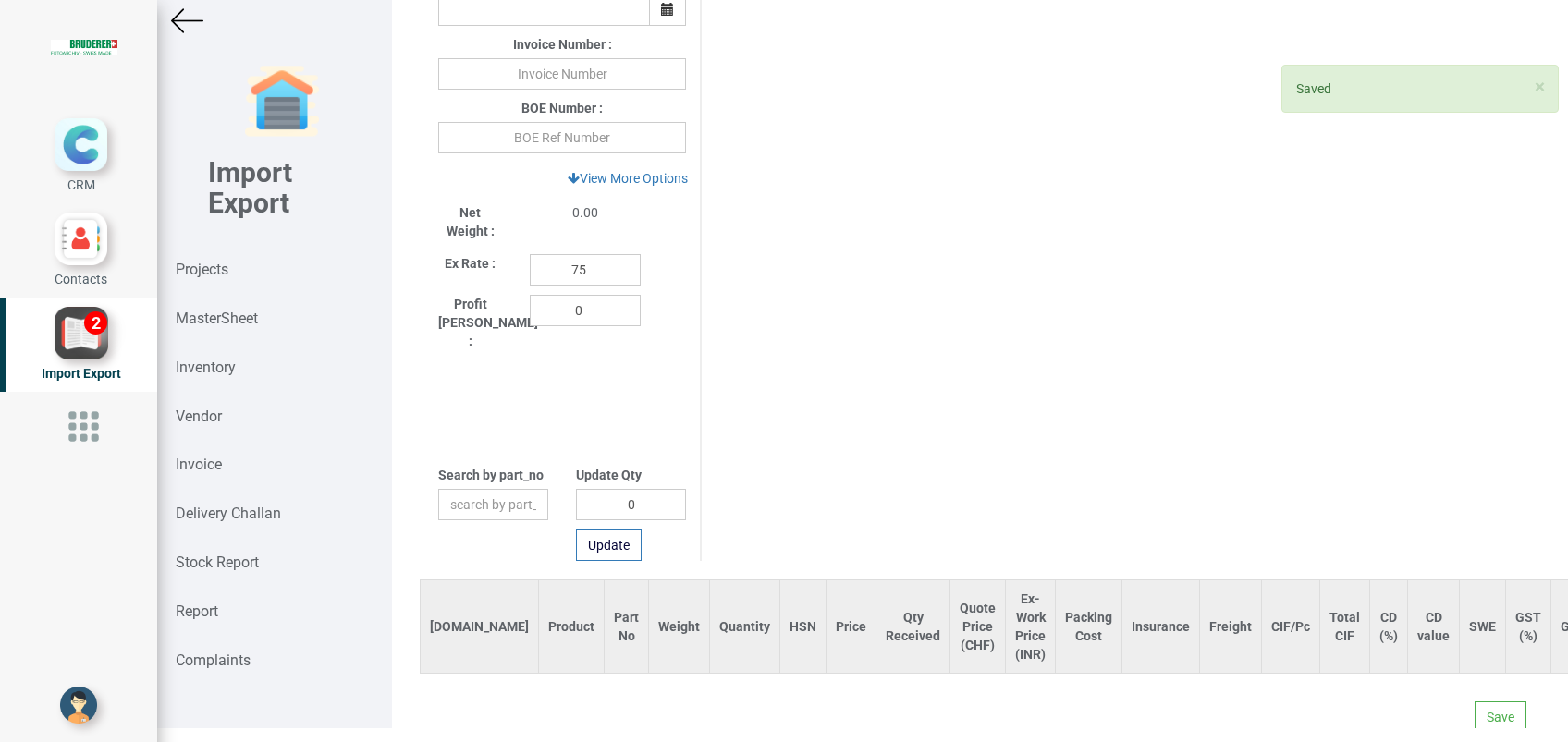
scroll to position [802, 0]
click at [1489, 697] on button "Save" at bounding box center [1500, 713] width 52 height 31
click at [1442, 651] on button "Yes" at bounding box center [1446, 642] width 58 height 31
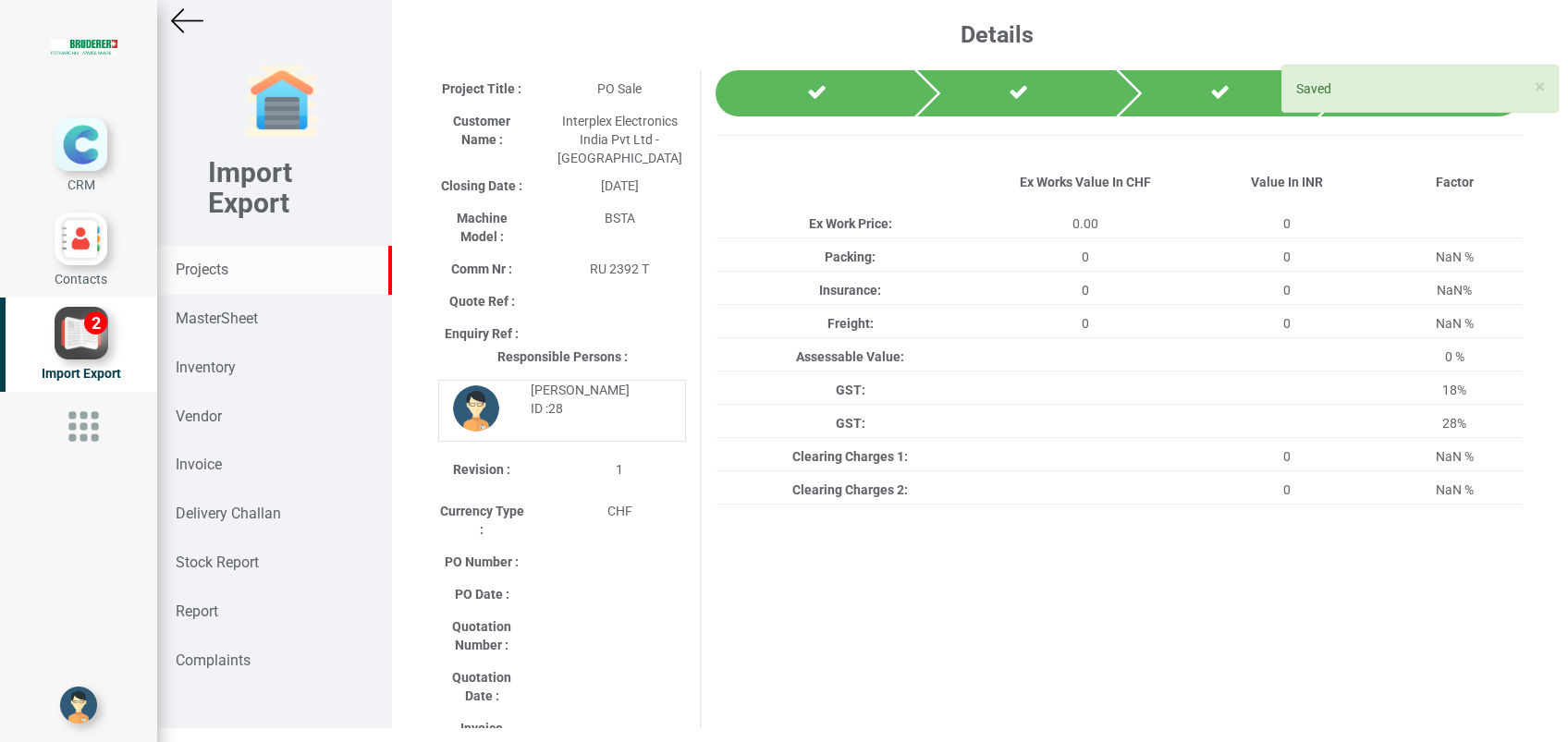
click at [212, 269] on strong "Projects" at bounding box center [202, 269] width 53 height 18
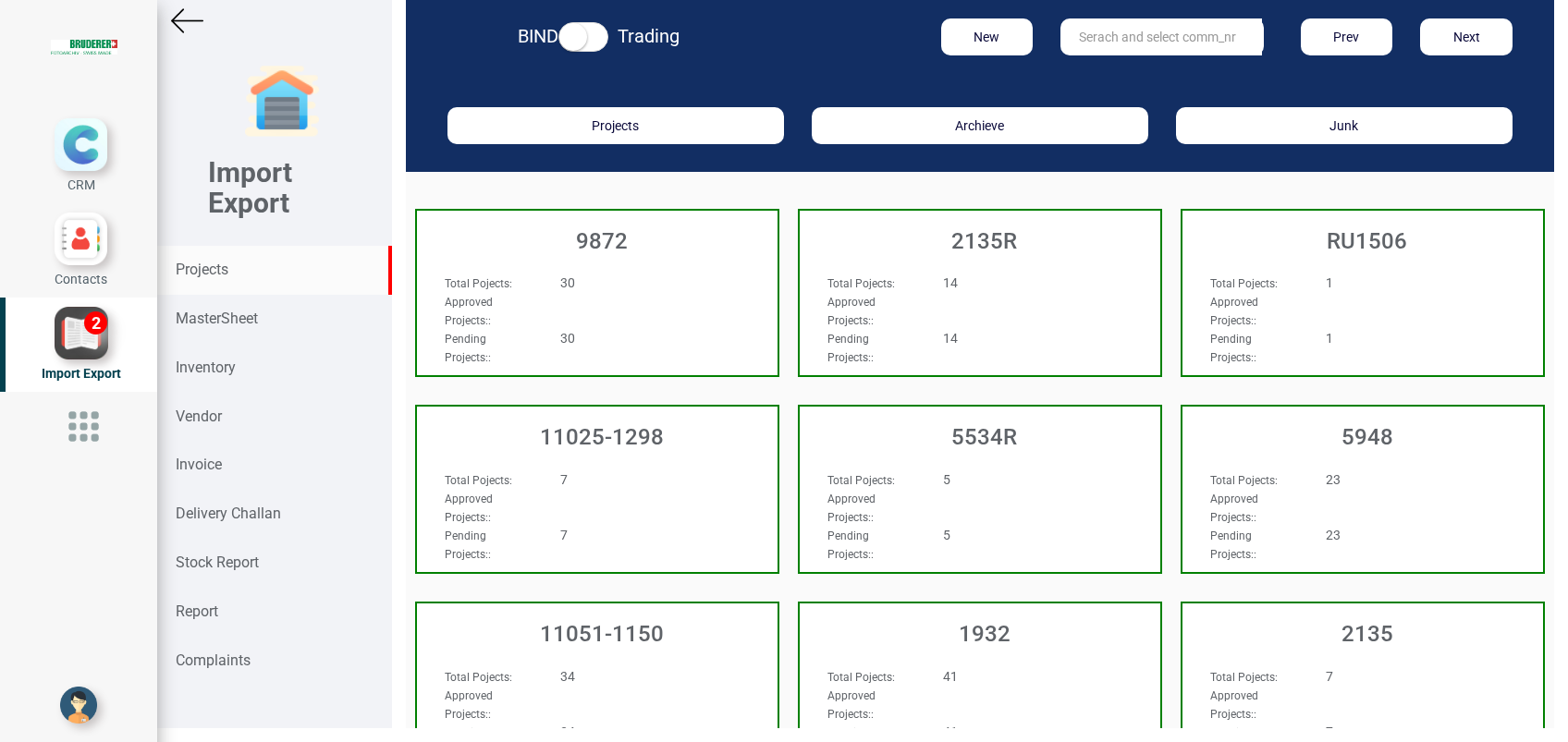
click at [1116, 36] on input "text" at bounding box center [1161, 36] width 201 height 37
click at [1096, 74] on strong "2392" at bounding box center [1111, 75] width 29 height 15
type input "RU 2392"
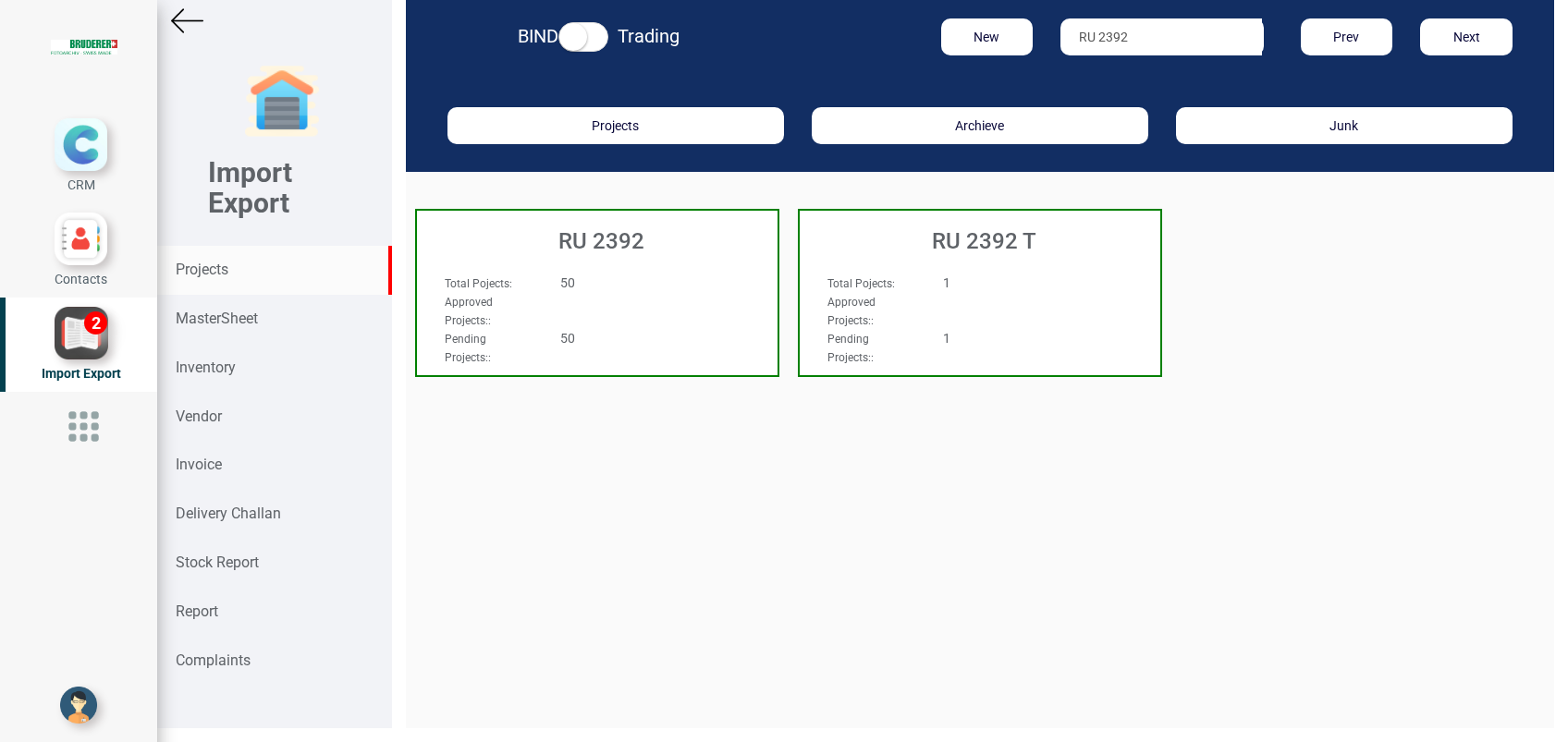
click at [625, 242] on h3 "RU 2392" at bounding box center [602, 241] width 351 height 24
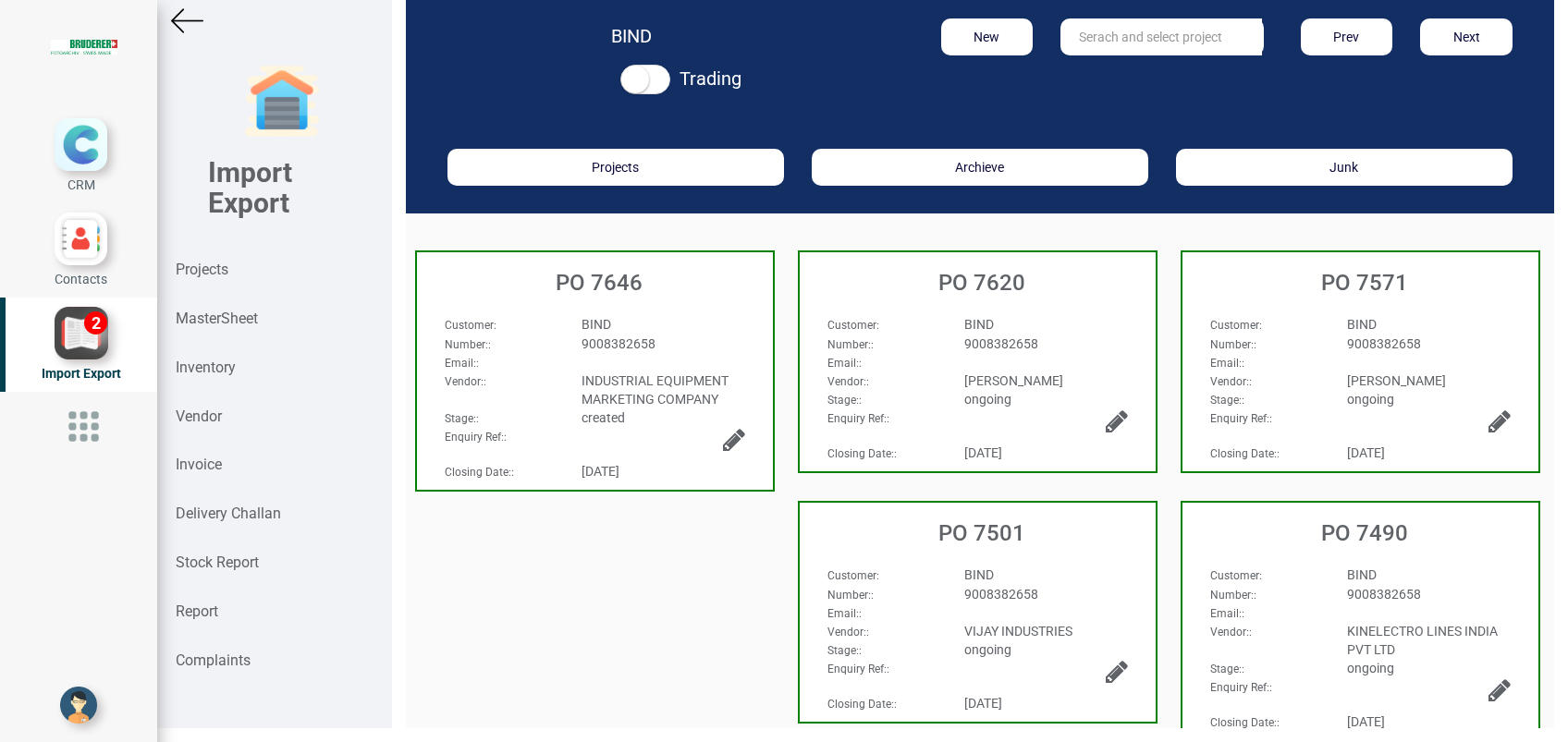
click at [644, 337] on span "9008382658" at bounding box center [619, 344] width 74 height 15
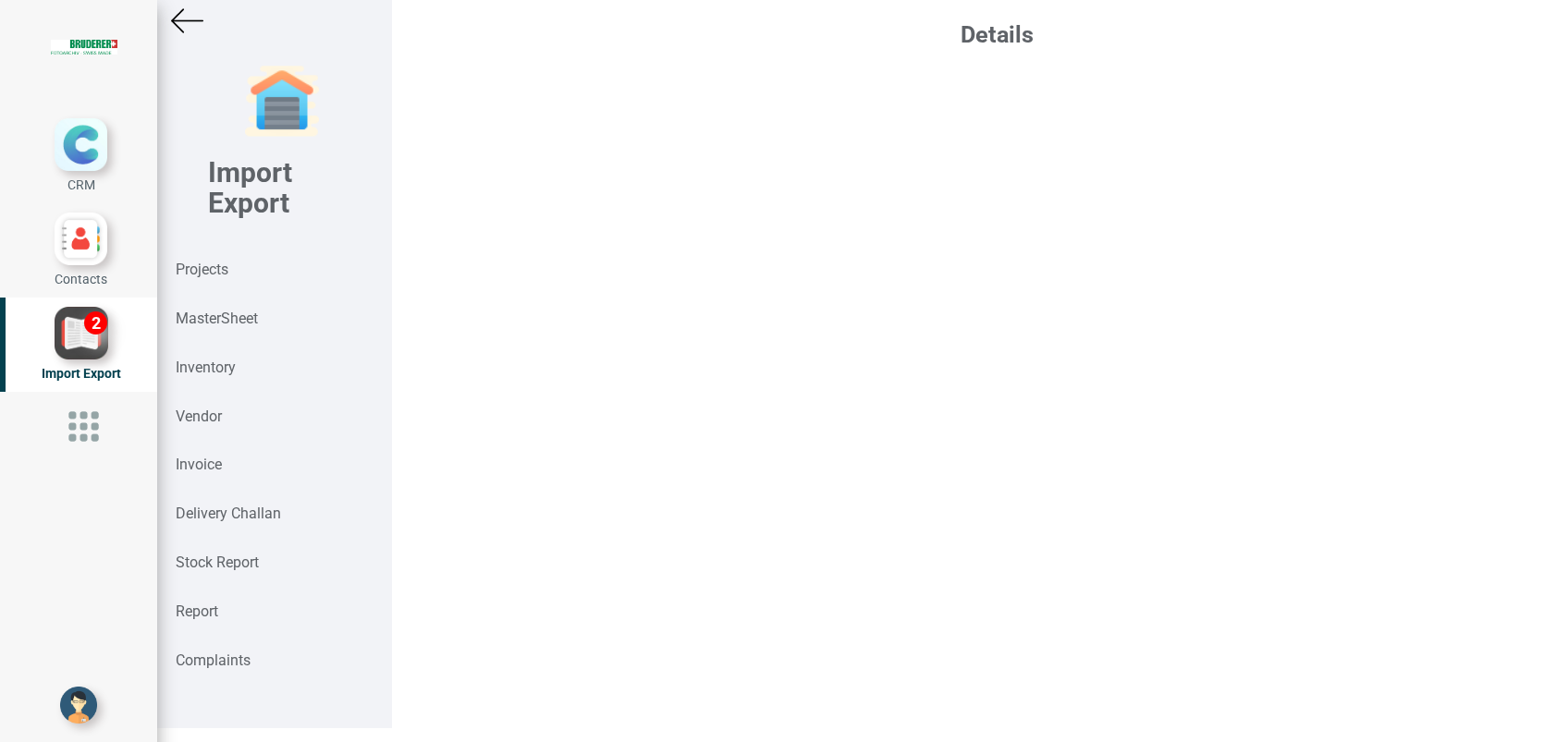
select select "INR"
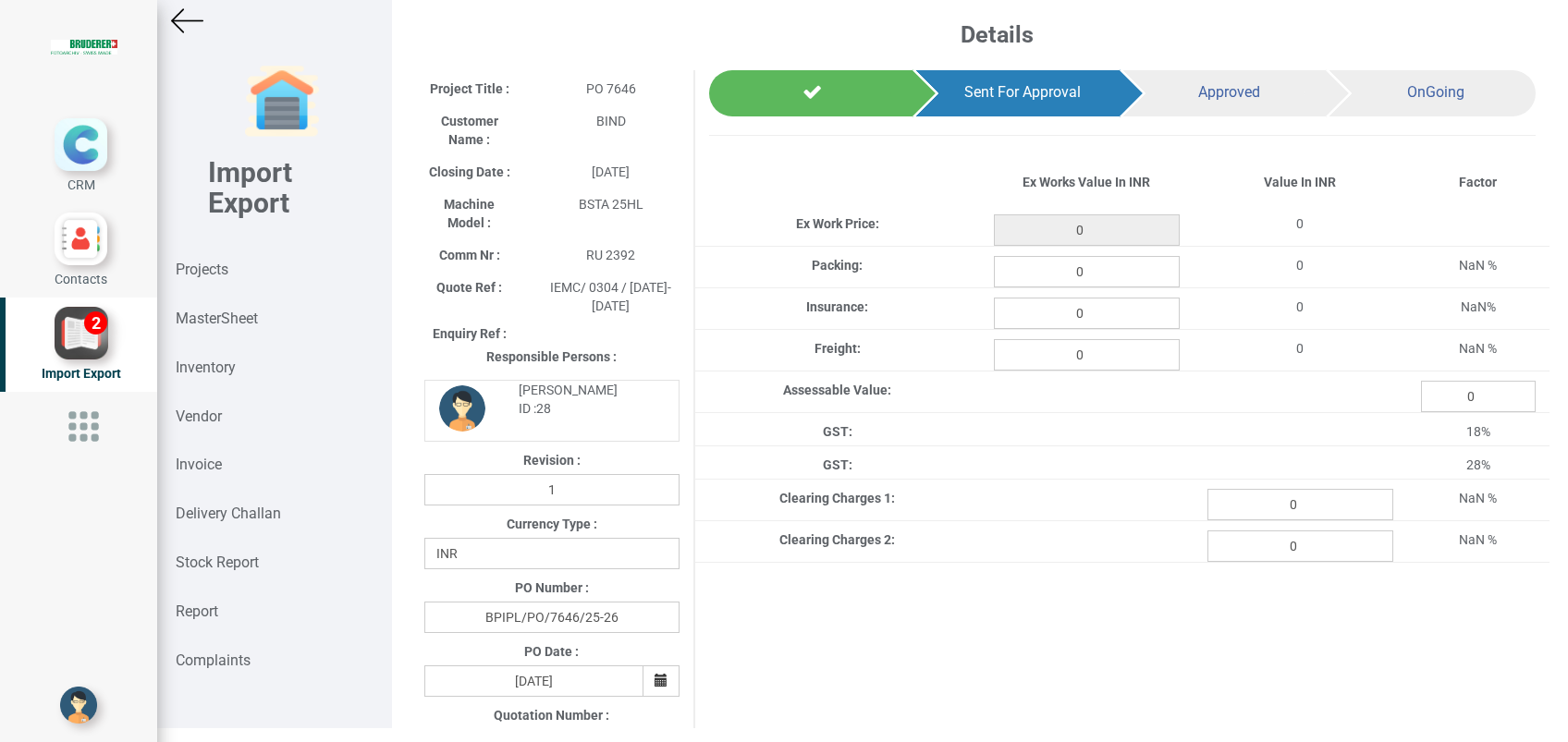
type input "3300"
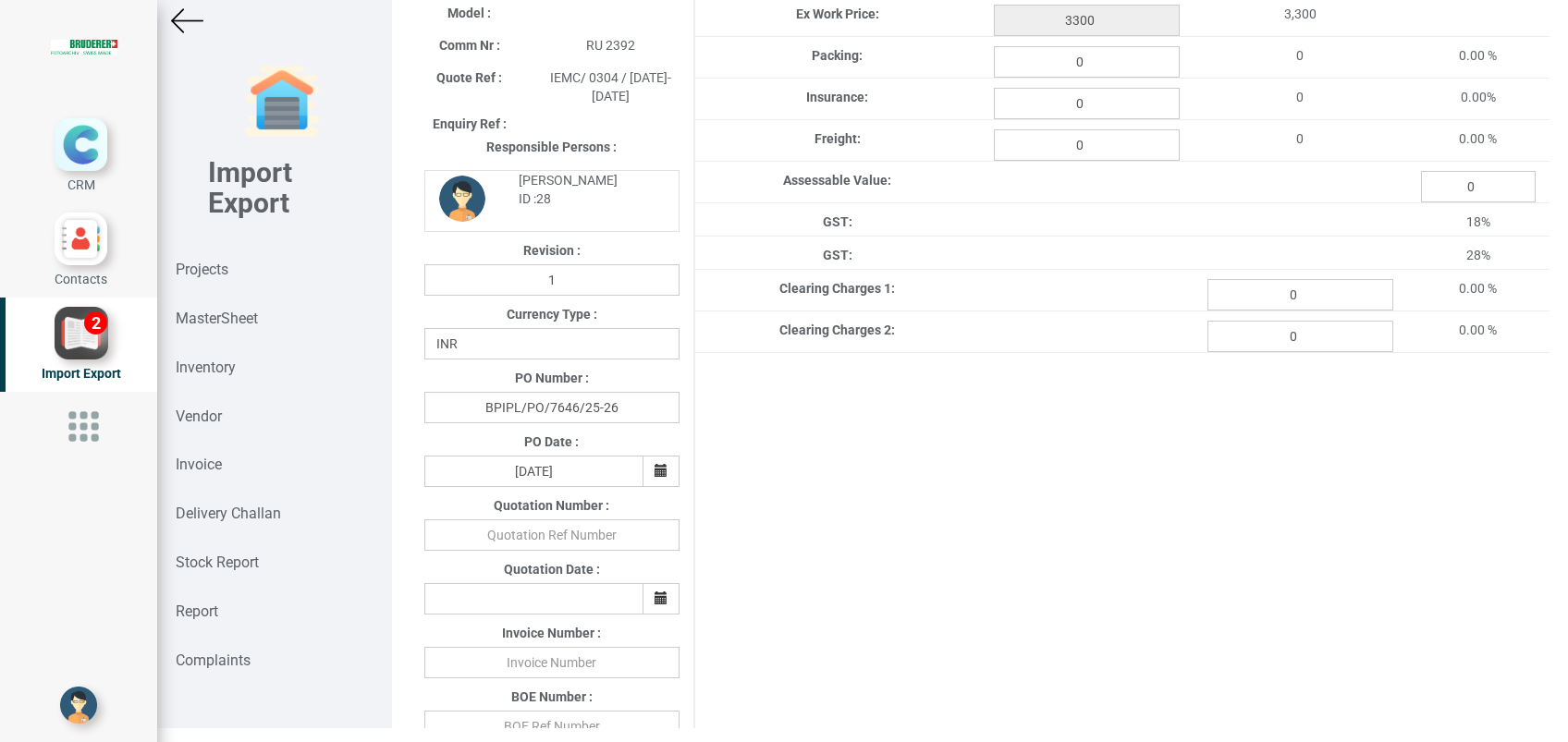
scroll to position [370, 0]
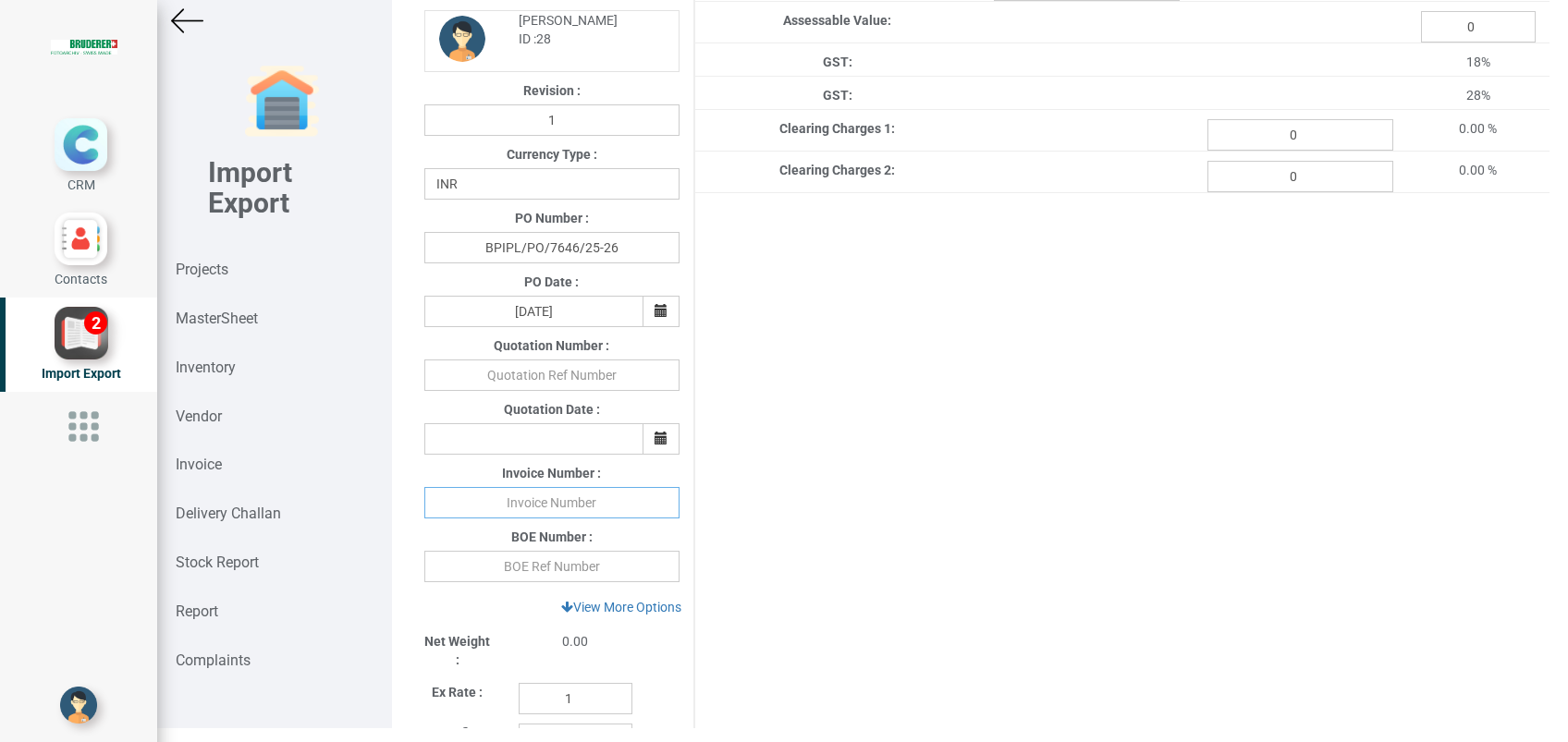
click at [586, 510] on input "text" at bounding box center [551, 502] width 255 height 31
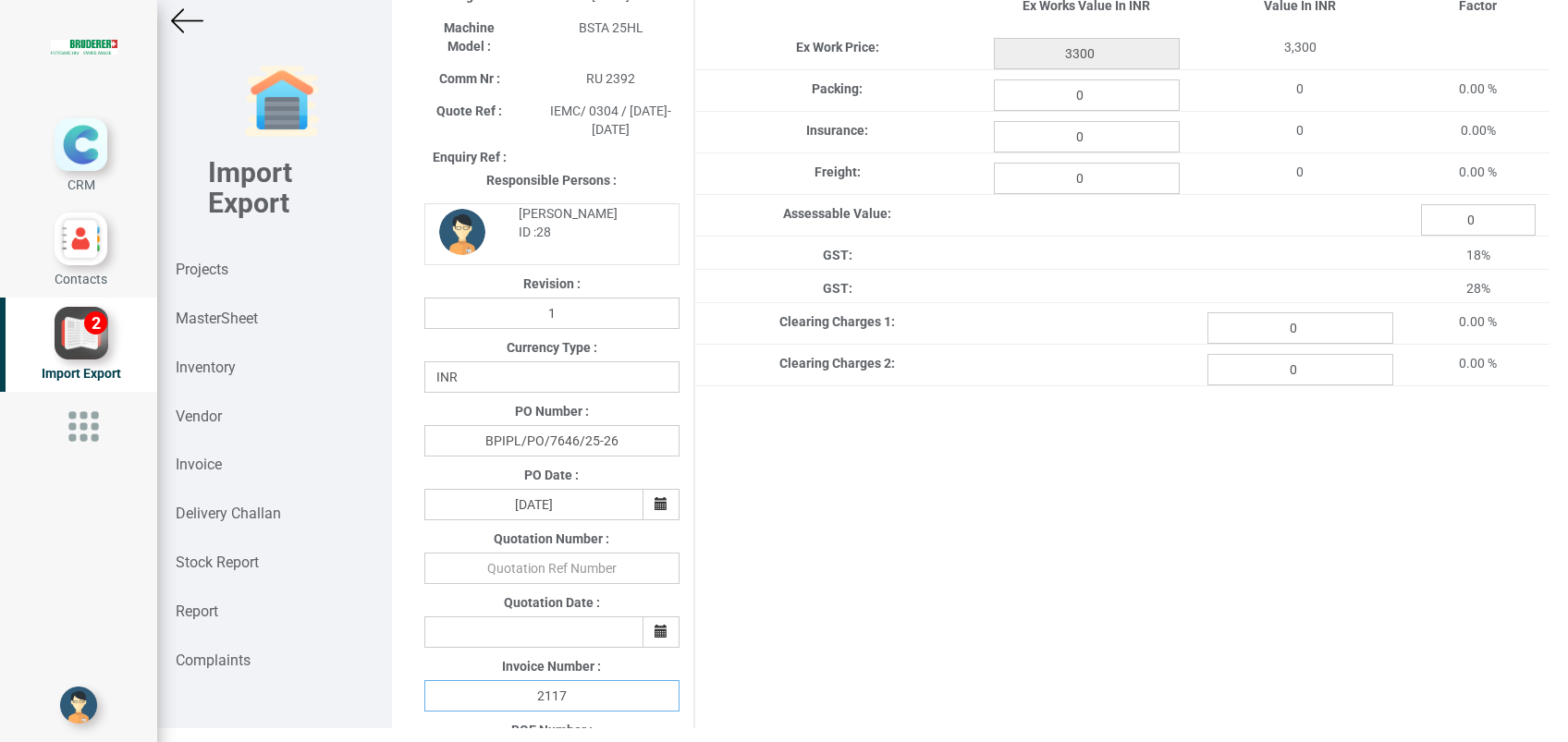
scroll to position [0, 0]
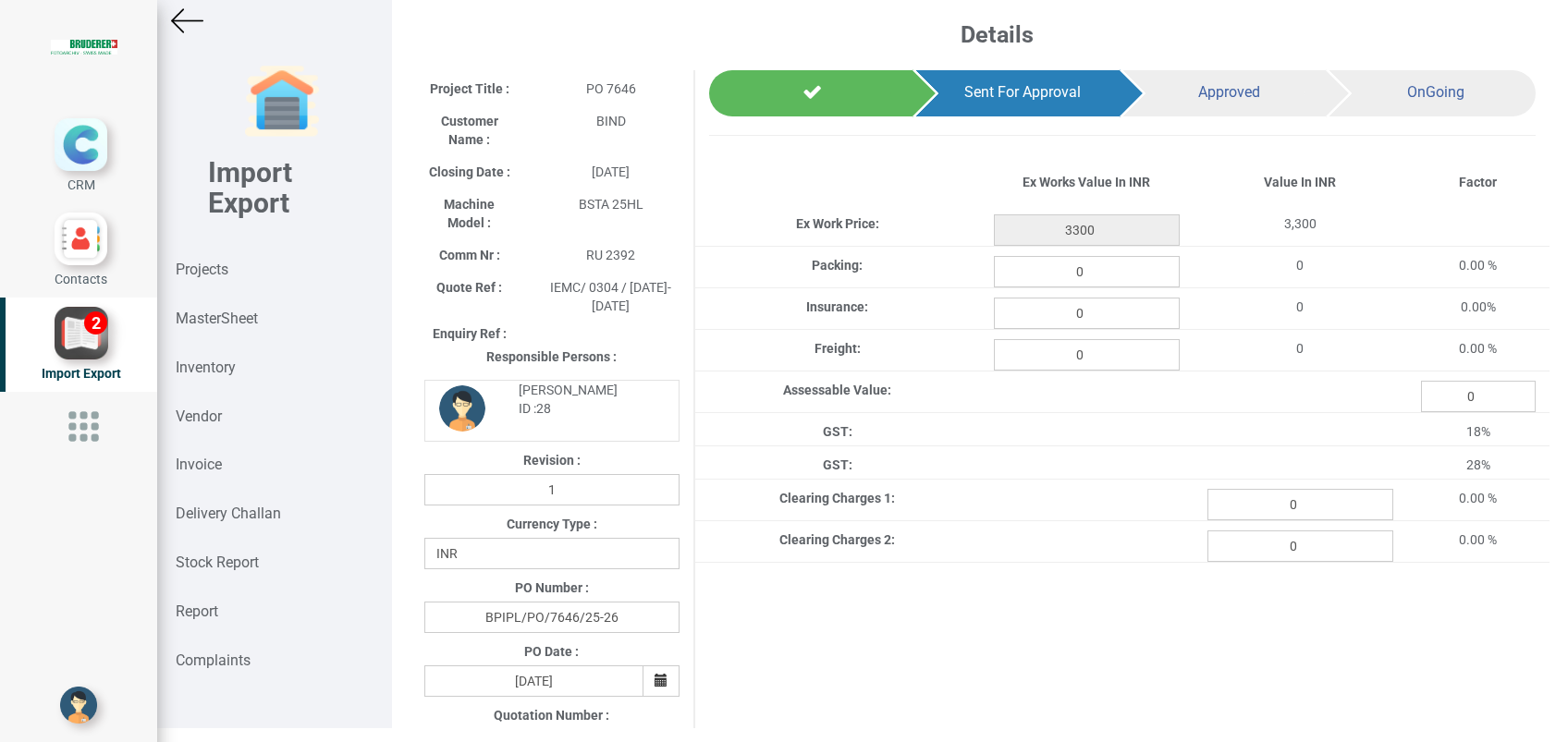
type input "2117"
click at [1064, 354] on input "0" at bounding box center [1087, 354] width 186 height 31
click at [1089, 358] on input "10" at bounding box center [1087, 354] width 186 height 31
type input "100"
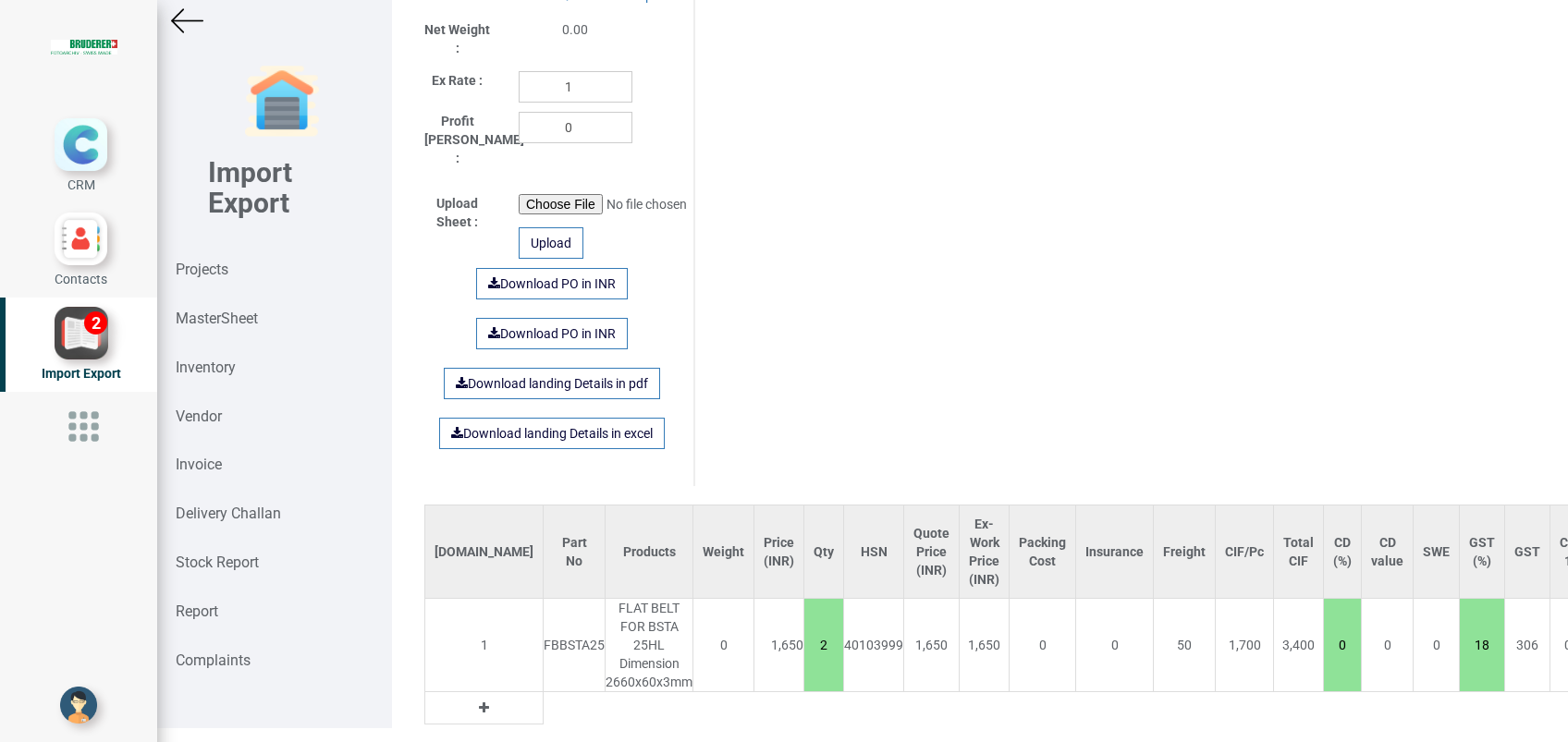
scroll to position [1053, 0]
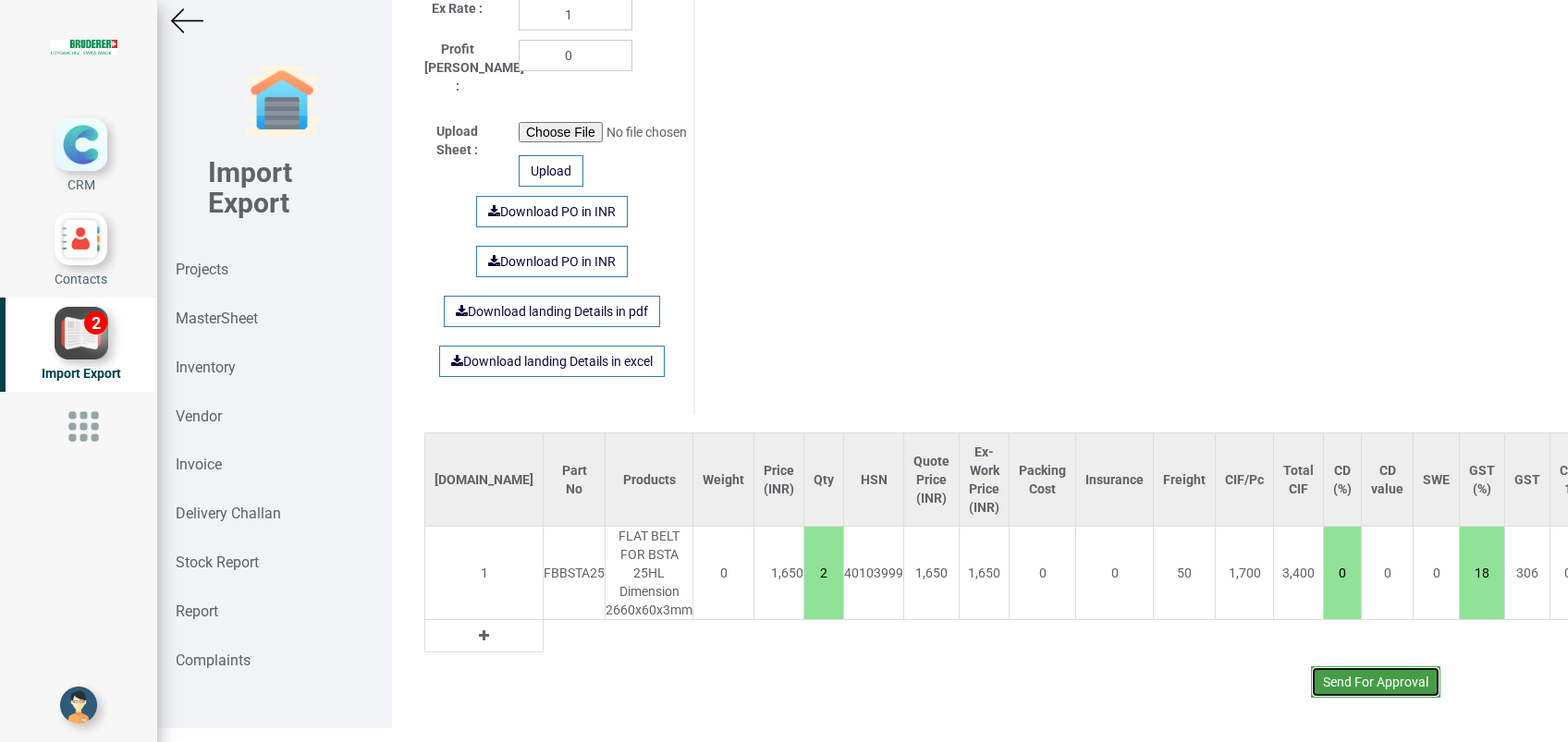
click at [1369, 666] on button "Send For Approval" at bounding box center [1375, 681] width 129 height 31
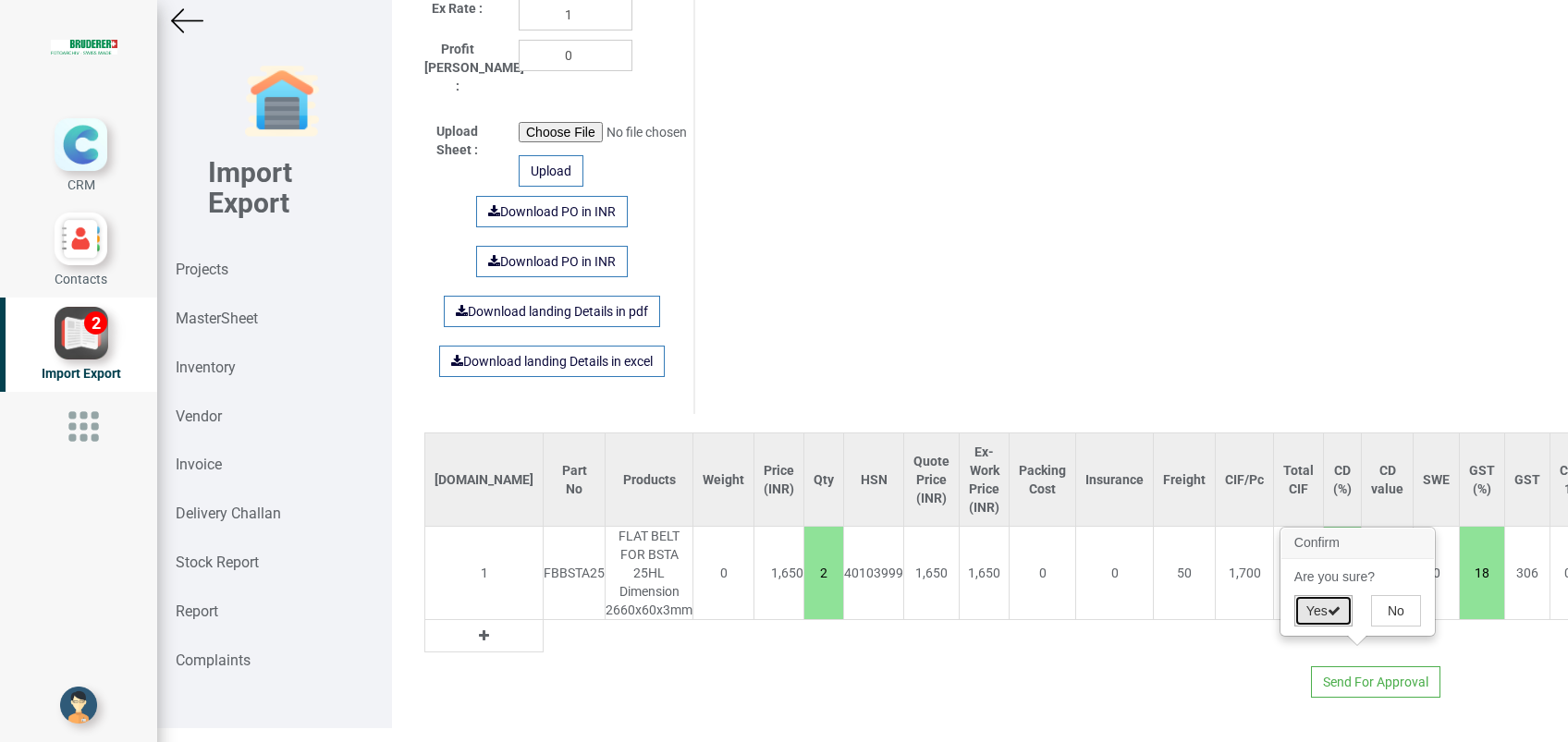
click at [1319, 614] on button "Yes" at bounding box center [1322, 610] width 58 height 31
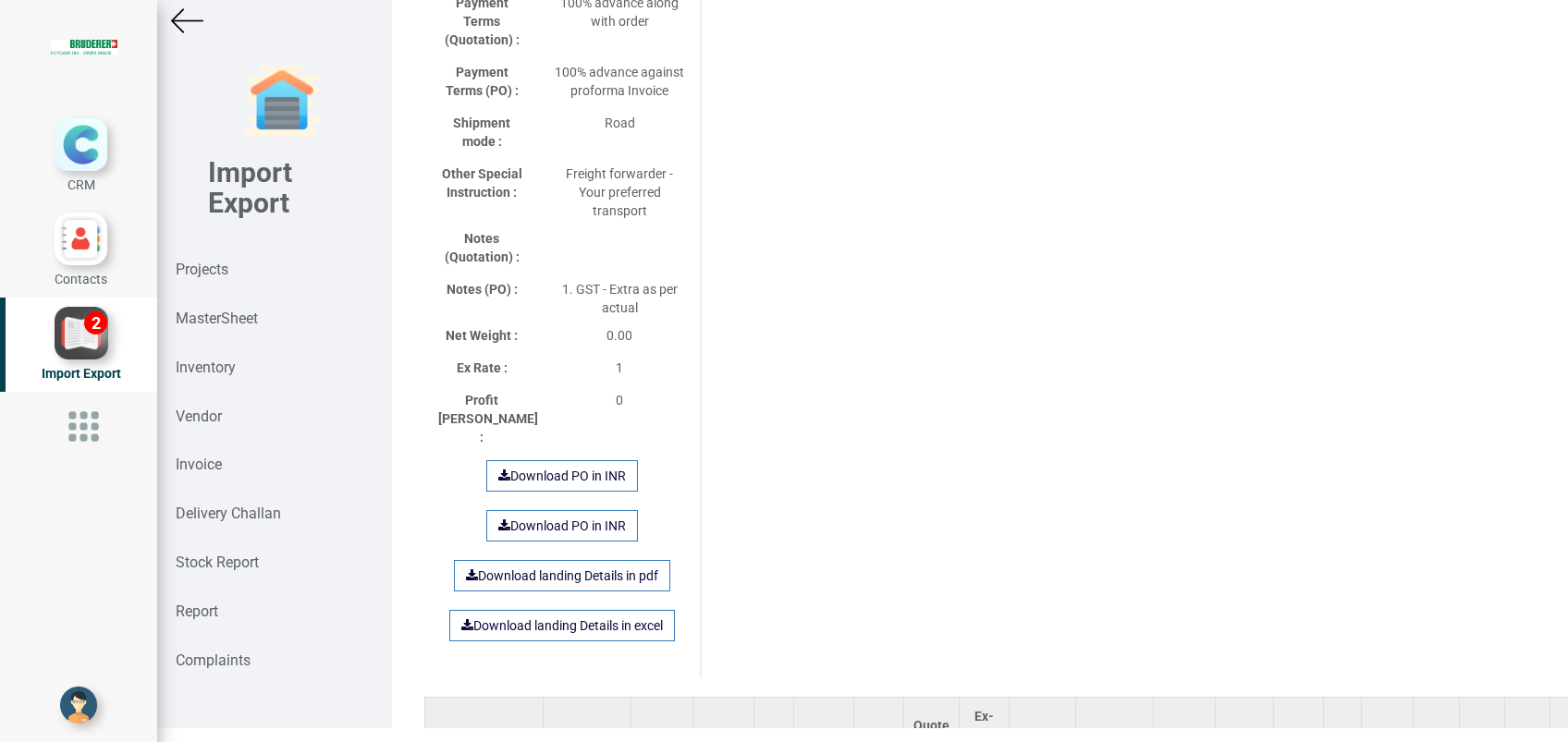
scroll to position [1271, 0]
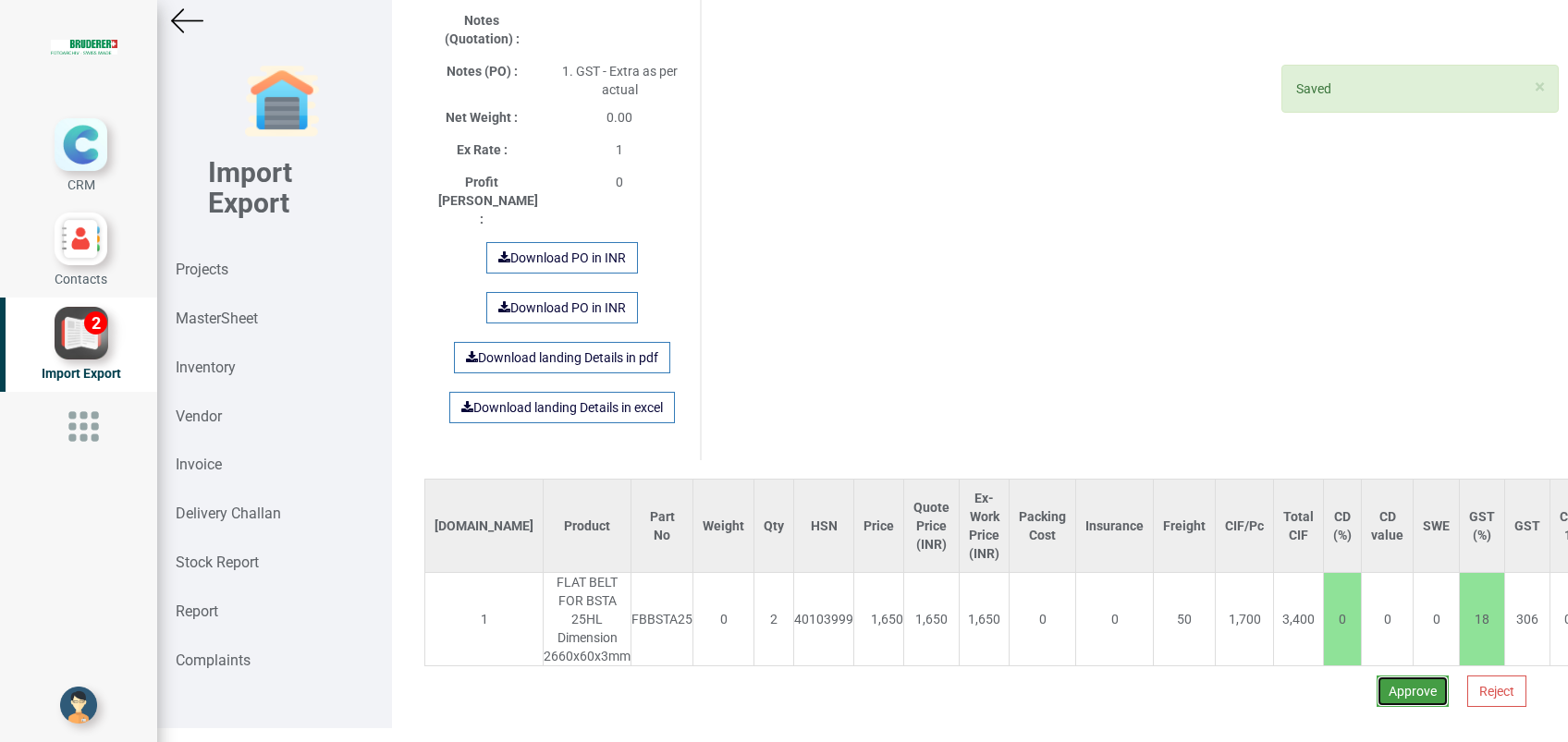
click at [1376, 676] on button "Approve" at bounding box center [1412, 691] width 72 height 31
click at [1338, 598] on button "Yes" at bounding box center [1357, 601] width 58 height 31
select select "INR"
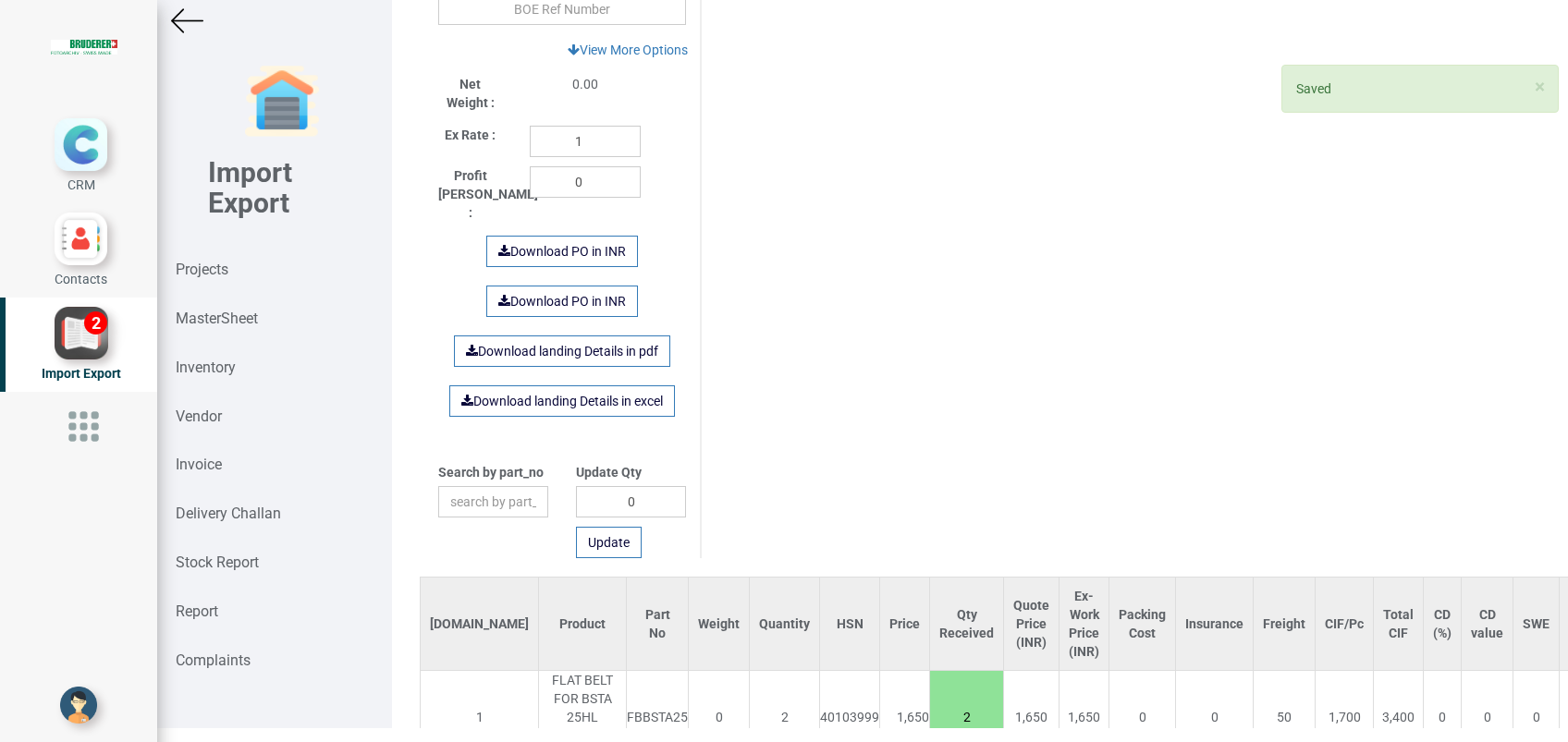
scroll to position [1020, 0]
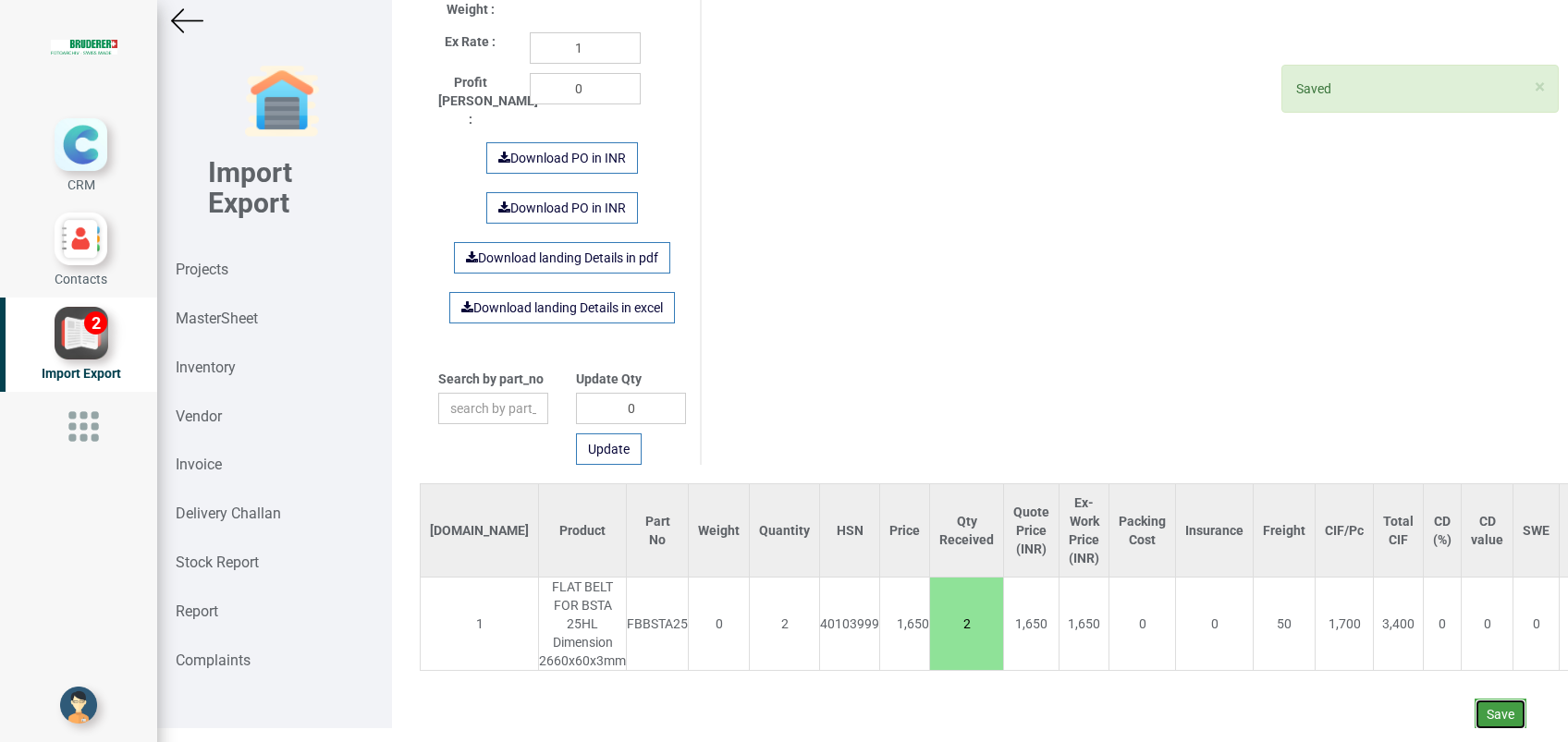
click at [1486, 698] on button "Save" at bounding box center [1500, 714] width 52 height 31
click at [1442, 631] on button "Yes" at bounding box center [1446, 642] width 58 height 31
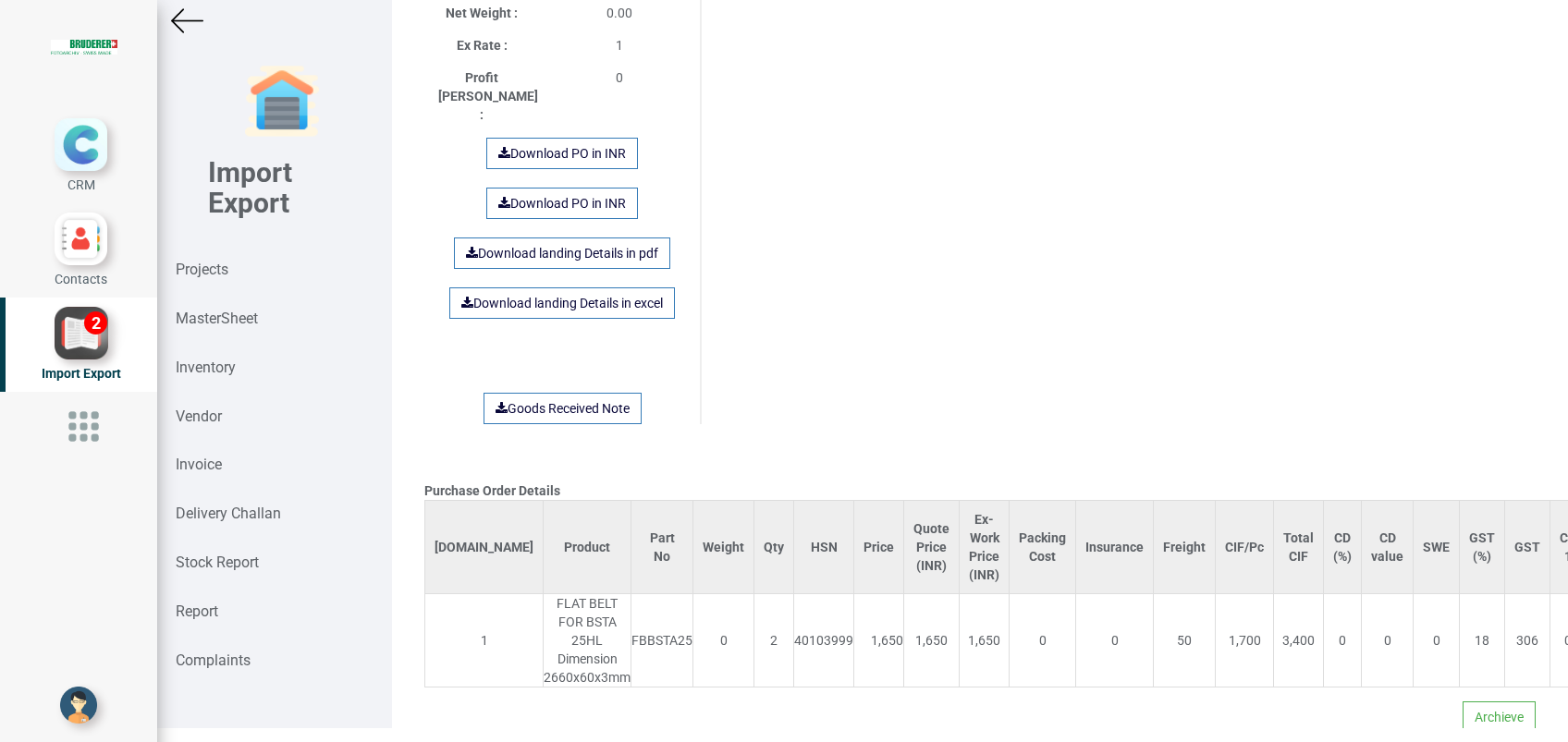
scroll to position [1393, 0]
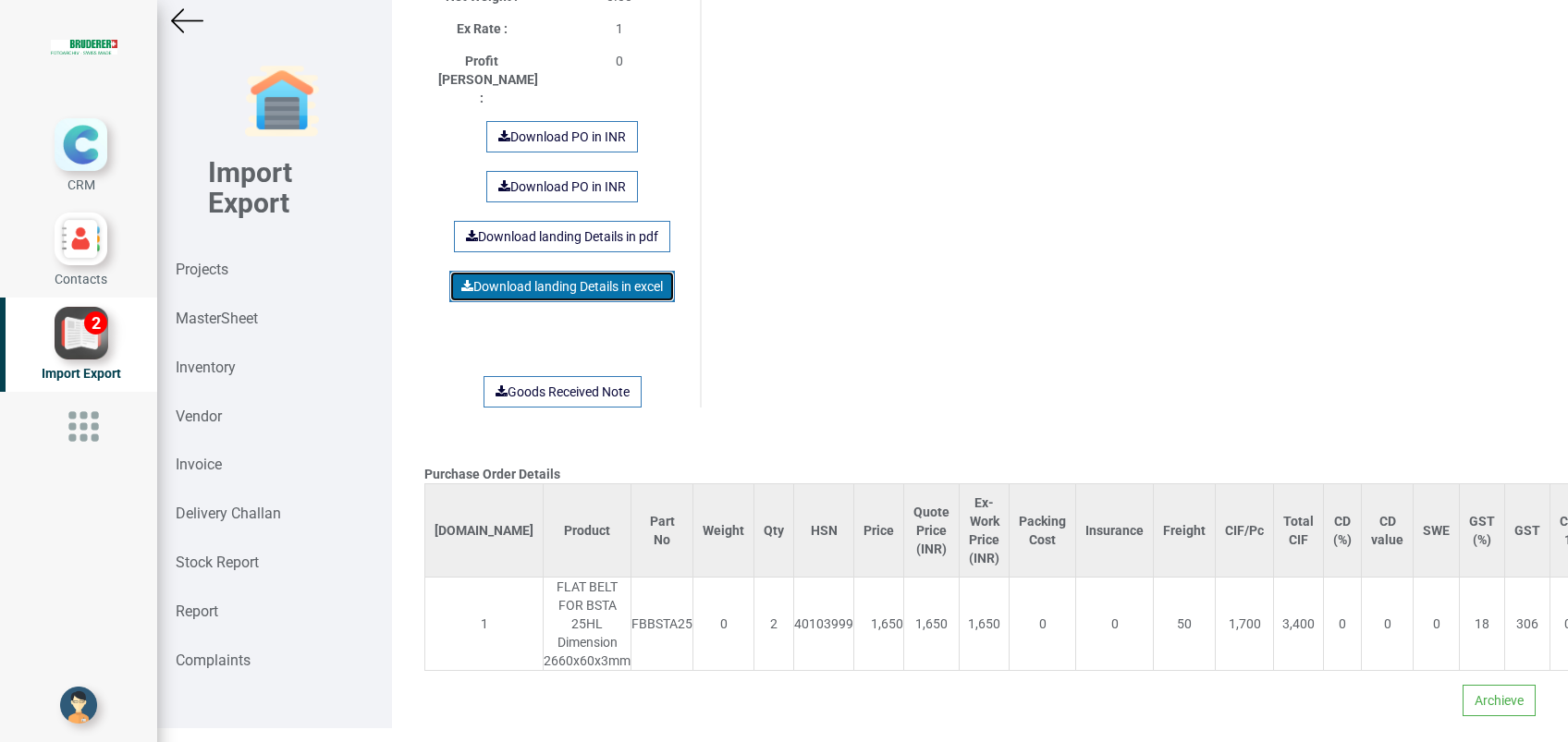
click at [507, 270] on link "Download landing Details in excel" at bounding box center [562, 286] width 226 height 31
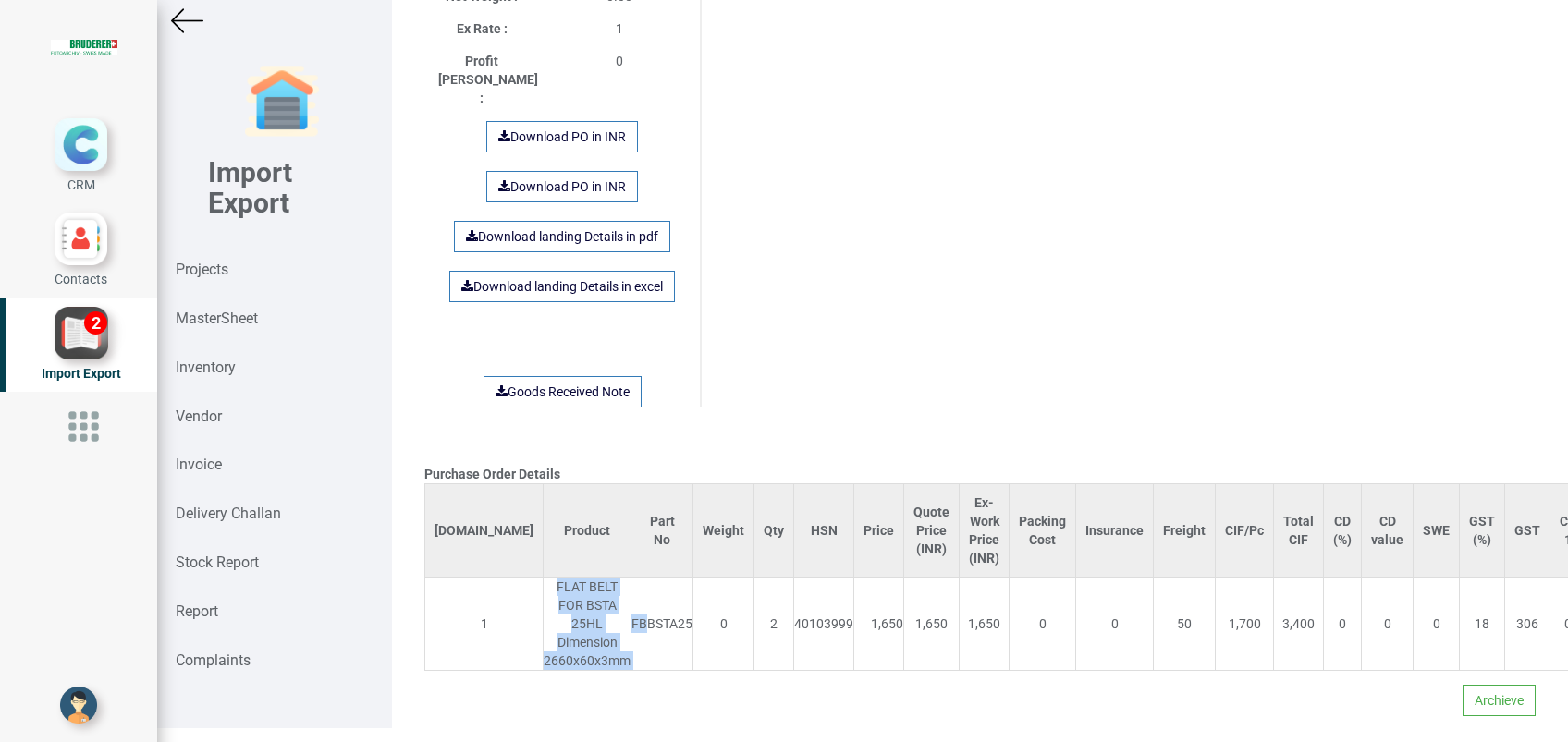
drag, startPoint x: 489, startPoint y: 549, endPoint x: 575, endPoint y: 624, distance: 114.1
click at [575, 624] on tr "1 FLAT BELT FOR BSTA 25HL Dimension 2660x60x3mm FBBSTA25 0 2 40103999 1,650 1,6…" at bounding box center [1094, 624] width 1338 height 93
click at [631, 621] on td "FBBSTA25" at bounding box center [662, 624] width 62 height 93
drag, startPoint x: 620, startPoint y: 621, endPoint x: 565, endPoint y: 582, distance: 67.4
click at [631, 615] on div "FBBSTA25" at bounding box center [662, 623] width 61 height 18
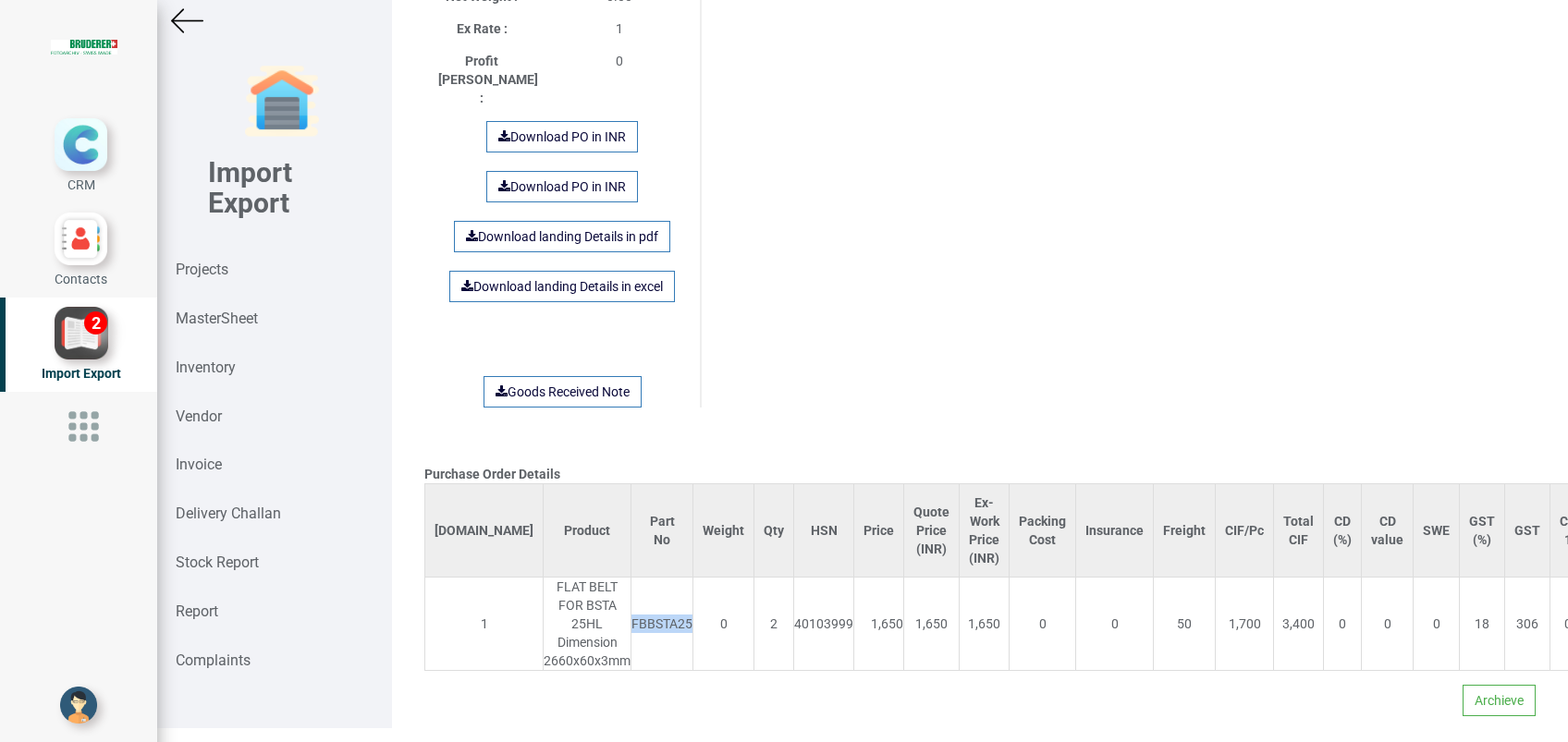
drag, startPoint x: 564, startPoint y: 584, endPoint x: 623, endPoint y: 586, distance: 59.0
click at [631, 615] on div "FBBSTA25" at bounding box center [662, 623] width 61 height 18
copy div "FBBSTA25"
click at [218, 363] on strong "Inventory" at bounding box center [205, 367] width 60 height 18
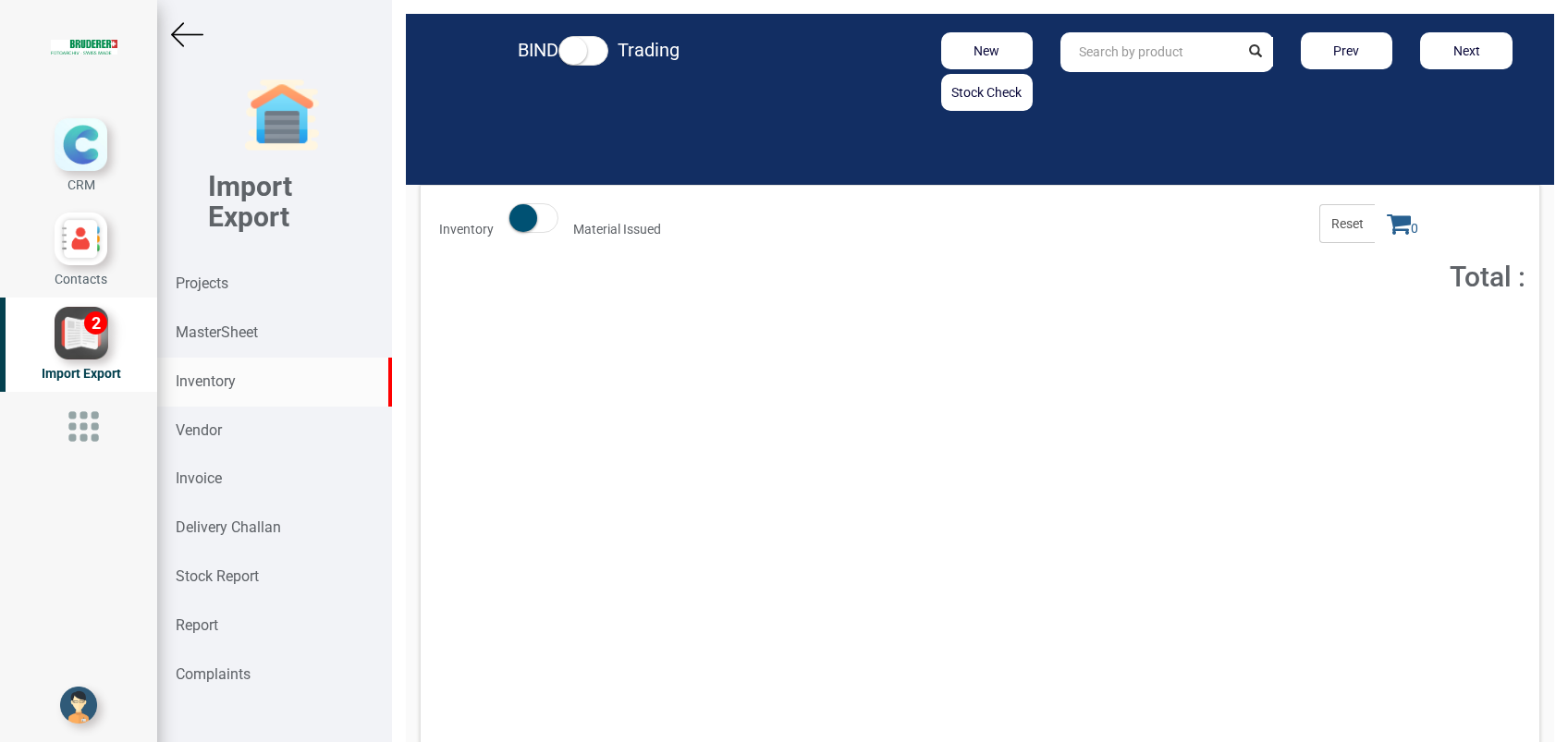
click at [1116, 55] on input "text" at bounding box center [1148, 52] width 177 height 40
paste input "FBBSTA25"
type input "FBBSTA25"
click at [1117, 90] on strong "FBBSTA25" at bounding box center [1111, 92] width 61 height 15
click at [1353, 345] on button "Add to Cart" at bounding box center [1384, 339] width 80 height 27
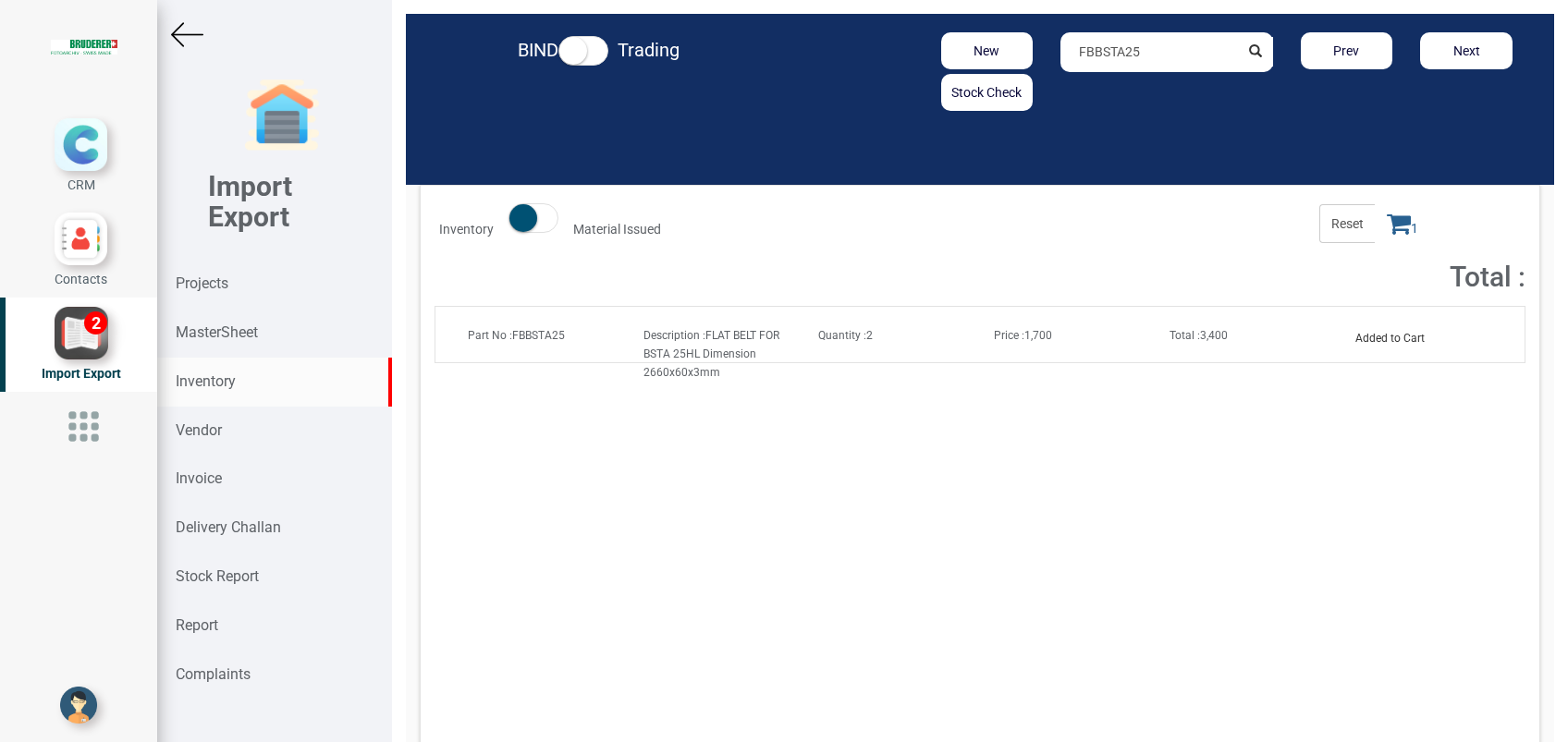
click at [1387, 230] on icon at bounding box center [1398, 223] width 24 height 26
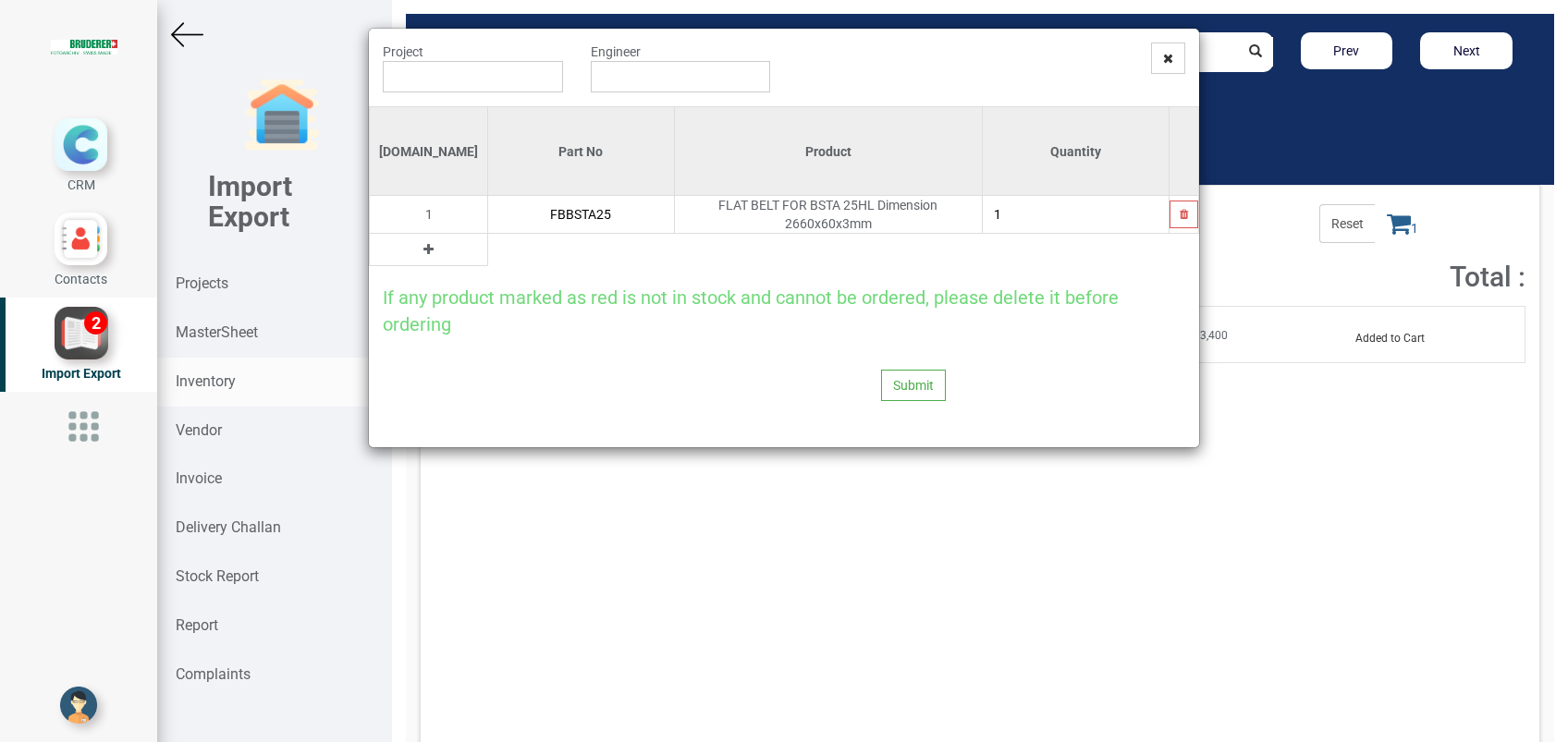
click at [1073, 198] on input "1" at bounding box center [1075, 213] width 186 height 31
type input "2"
click at [396, 87] on input "text" at bounding box center [473, 76] width 180 height 31
type input "R"
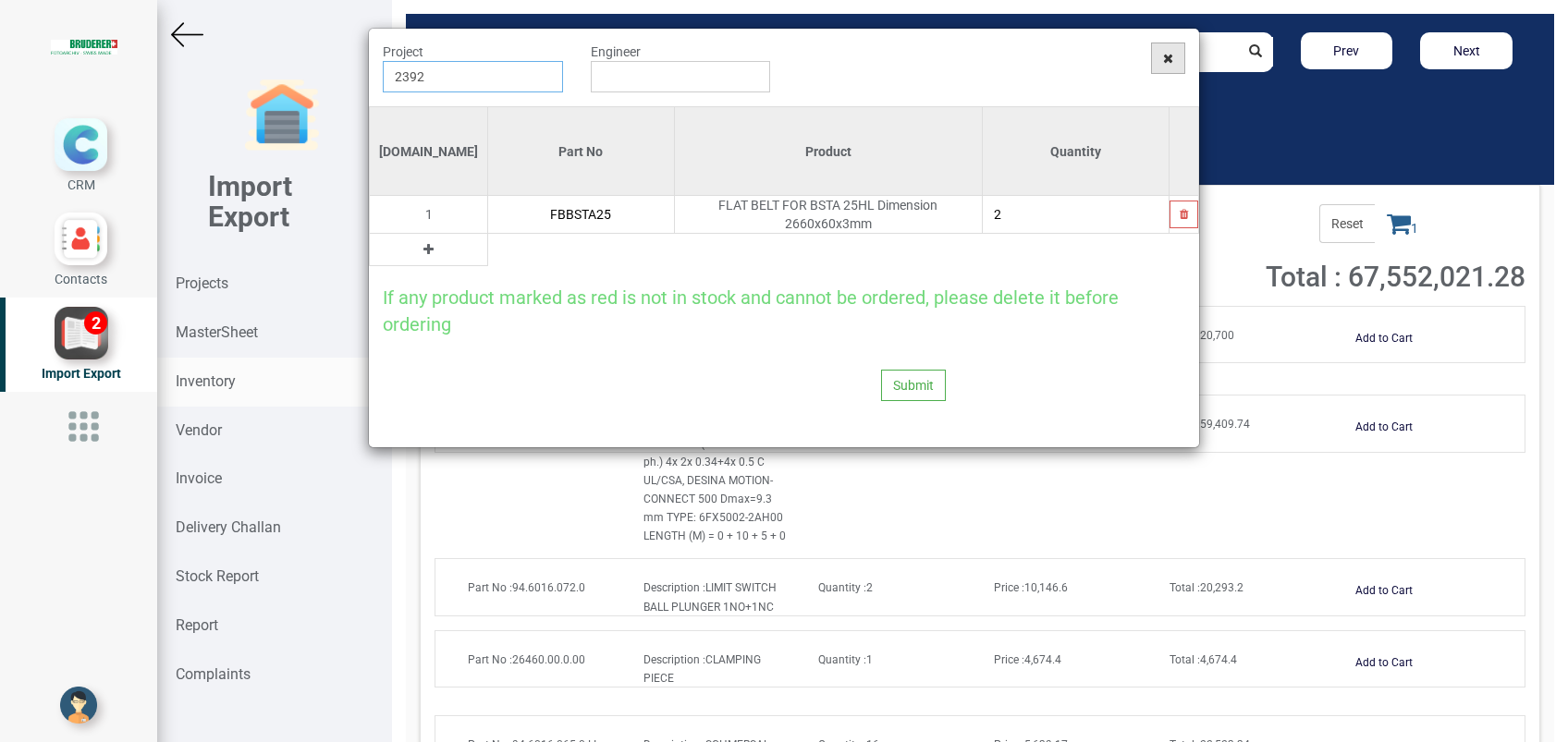
type input "2392"
click at [1166, 62] on icon at bounding box center [1167, 59] width 10 height 13
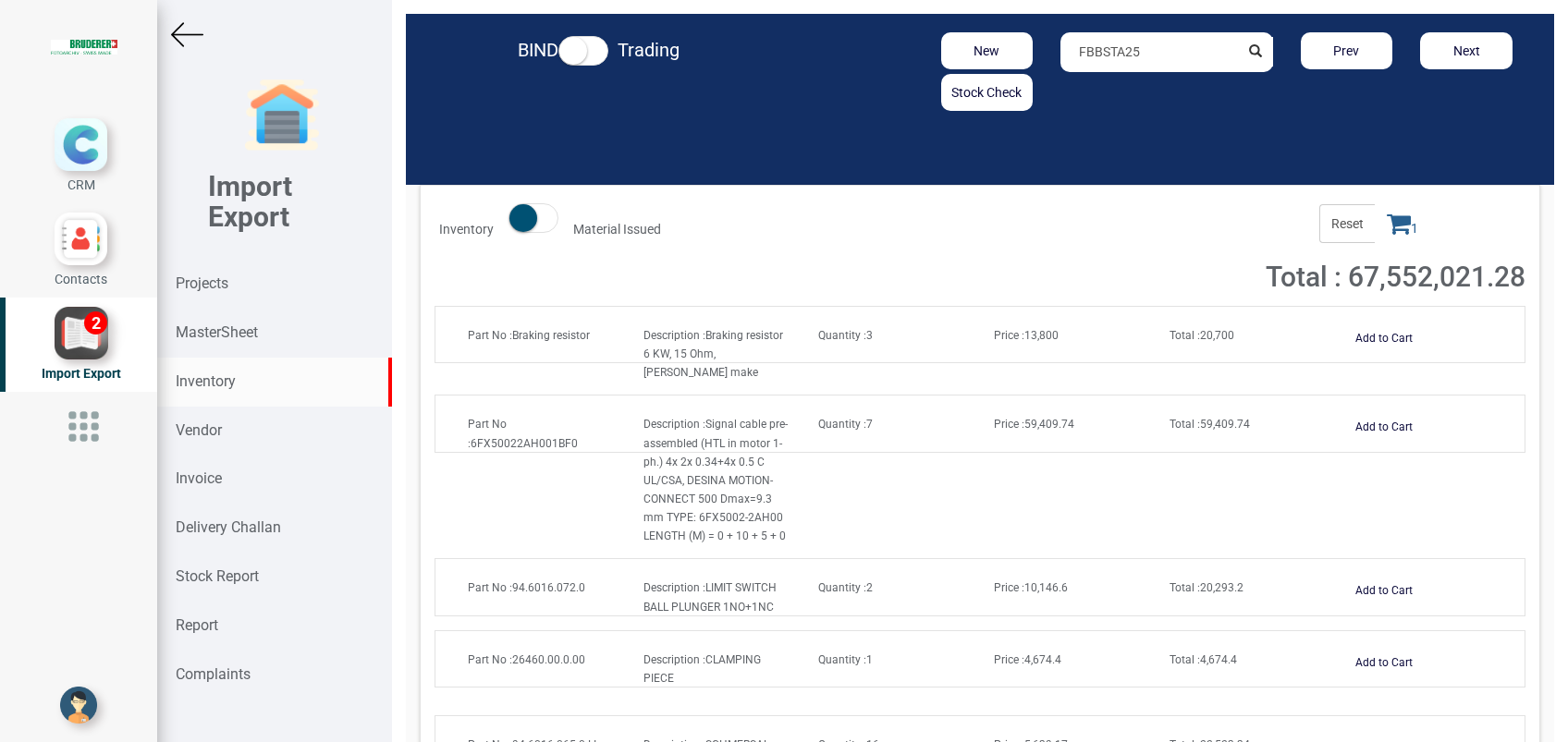
click at [212, 385] on strong "Inventory" at bounding box center [205, 380] width 60 height 18
drag, startPoint x: 1156, startPoint y: 55, endPoint x: 999, endPoint y: 68, distance: 157.5
click at [999, 68] on div "New Stock Check FBBSTA25 Prev Next" at bounding box center [1167, 71] width 747 height 79
click at [1156, 56] on input "FBBSTA25" at bounding box center [1148, 52] width 177 height 40
click at [1112, 92] on strong "FBBSTA2" at bounding box center [1107, 92] width 53 height 15
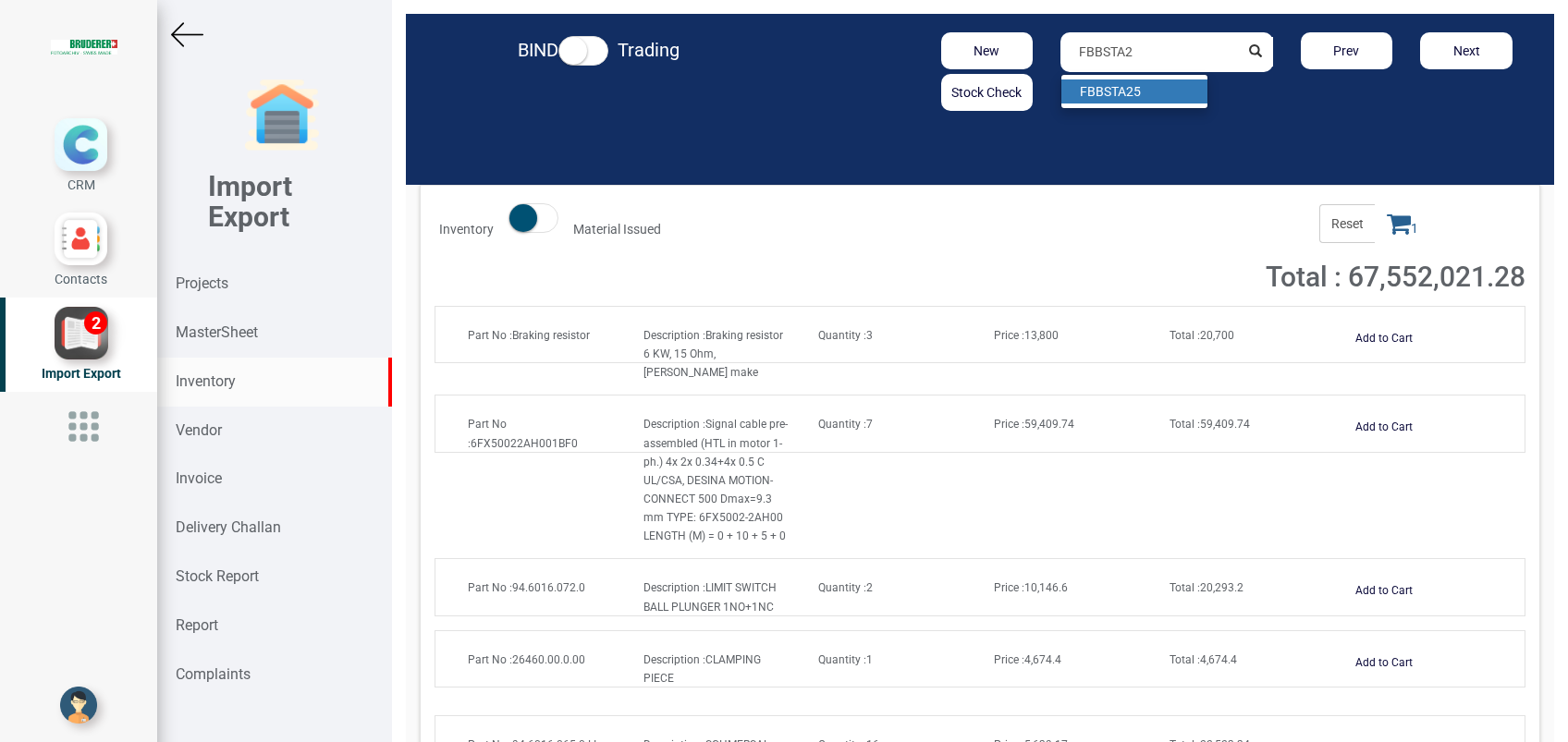
type input "FBBSTA25"
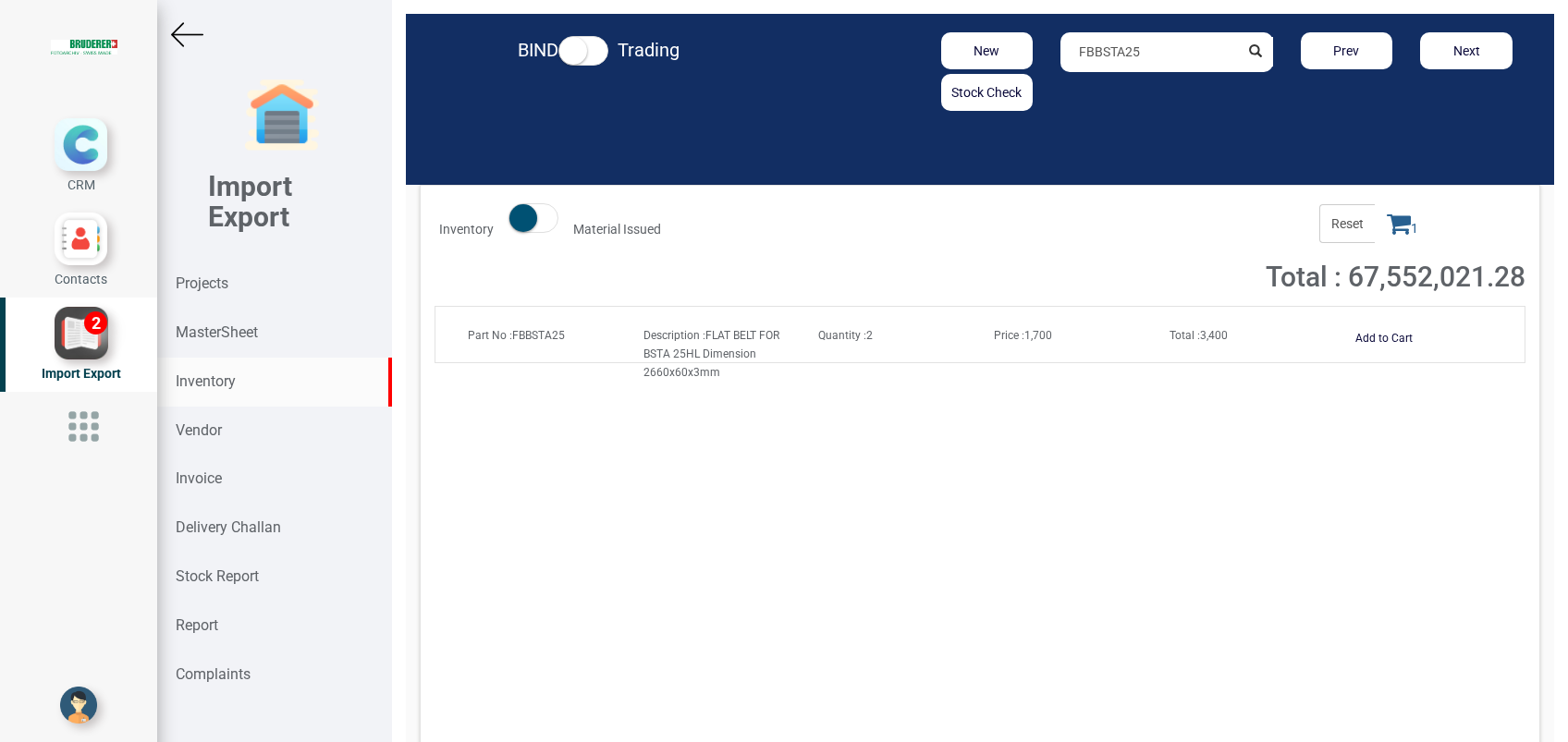
click at [1196, 340] on span "Total : 3,400" at bounding box center [1198, 336] width 58 height 13
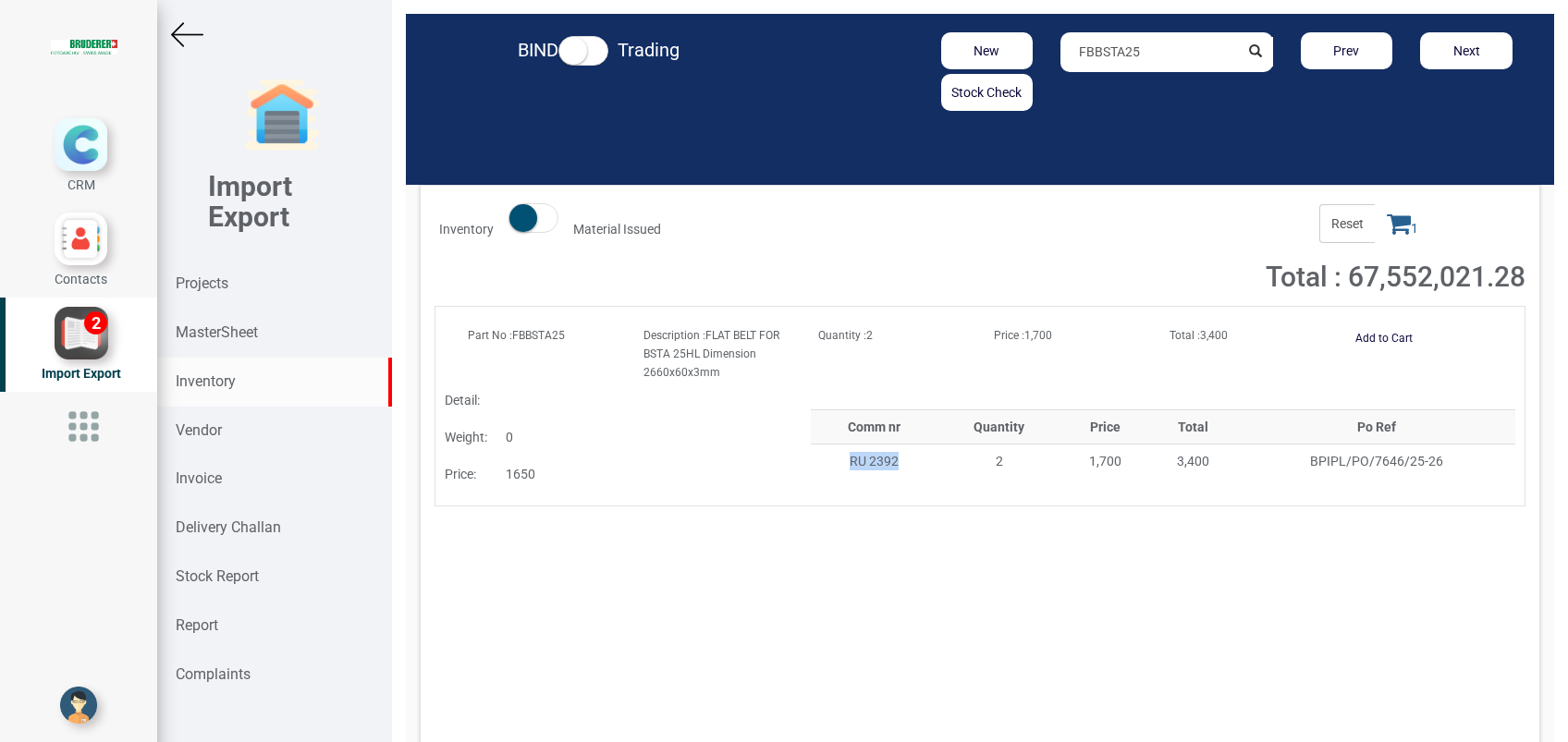
drag, startPoint x: 845, startPoint y: 462, endPoint x: 891, endPoint y: 463, distance: 46.0
click at [891, 463] on span "RU 2392" at bounding box center [874, 461] width 49 height 15
click at [204, 274] on strong "Projects" at bounding box center [202, 283] width 53 height 18
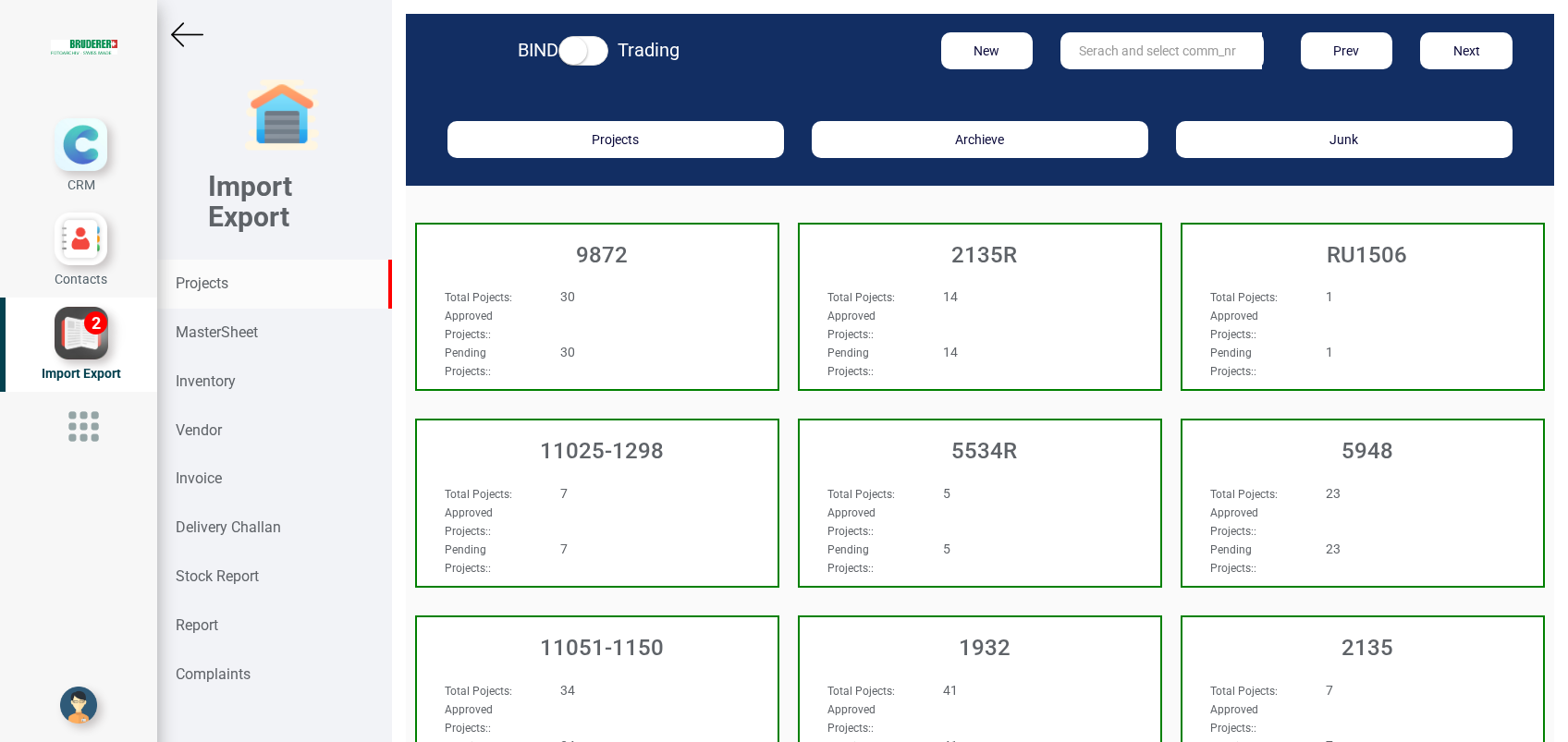
click at [1103, 47] on input "text" at bounding box center [1161, 50] width 201 height 37
drag, startPoint x: 1084, startPoint y: 51, endPoint x: 1045, endPoint y: 47, distance: 39.2
click at [1046, 47] on div "RU 2392 RU 2392 RU 2392 T" at bounding box center [1166, 50] width 239 height 37
click at [1098, 107] on strong "2392" at bounding box center [1111, 113] width 29 height 15
type input "RU 2392 T"
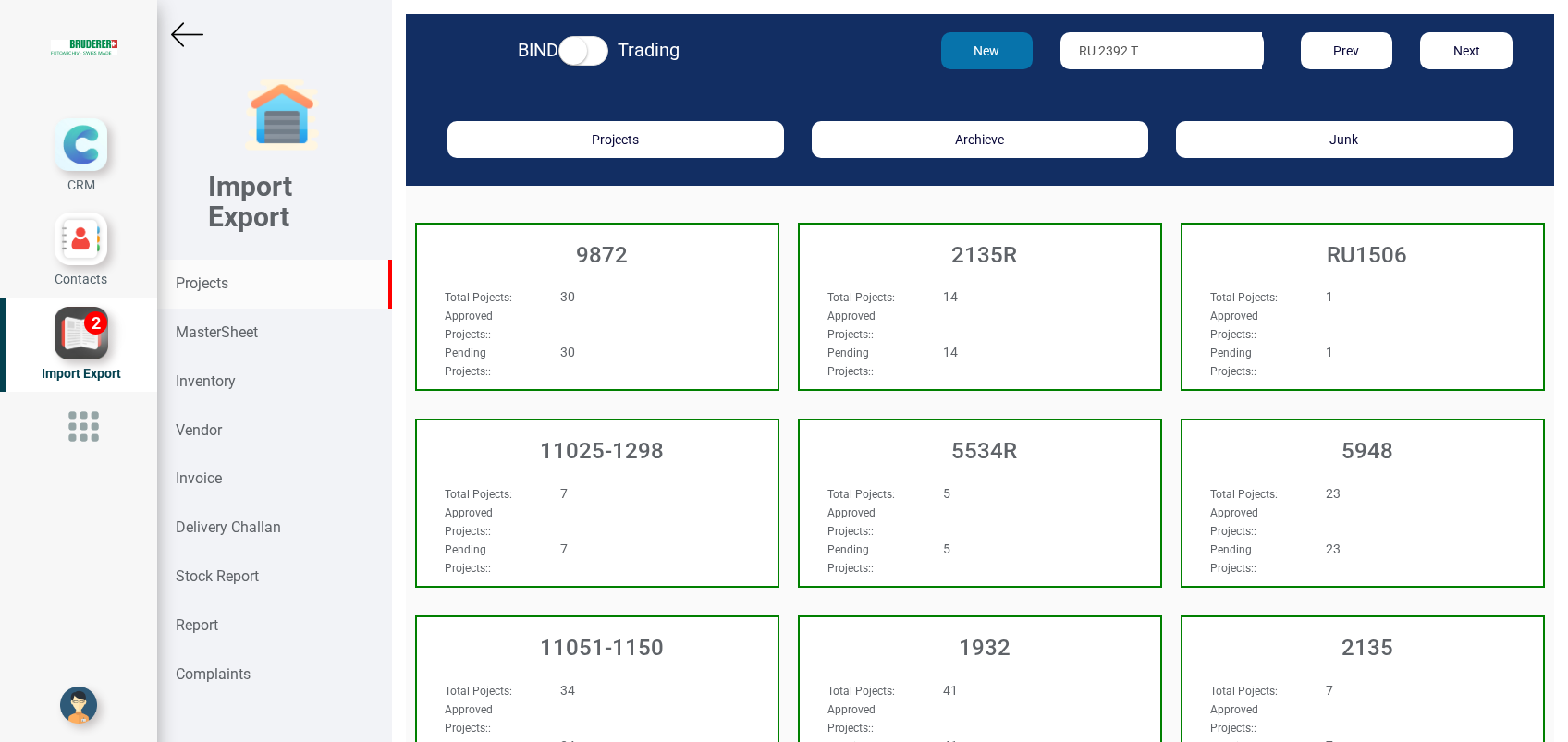
drag, startPoint x: 1149, startPoint y: 52, endPoint x: 1011, endPoint y: 47, distance: 138.1
click at [1011, 47] on div "New RU 2392 T Prev Next" at bounding box center [1167, 50] width 747 height 37
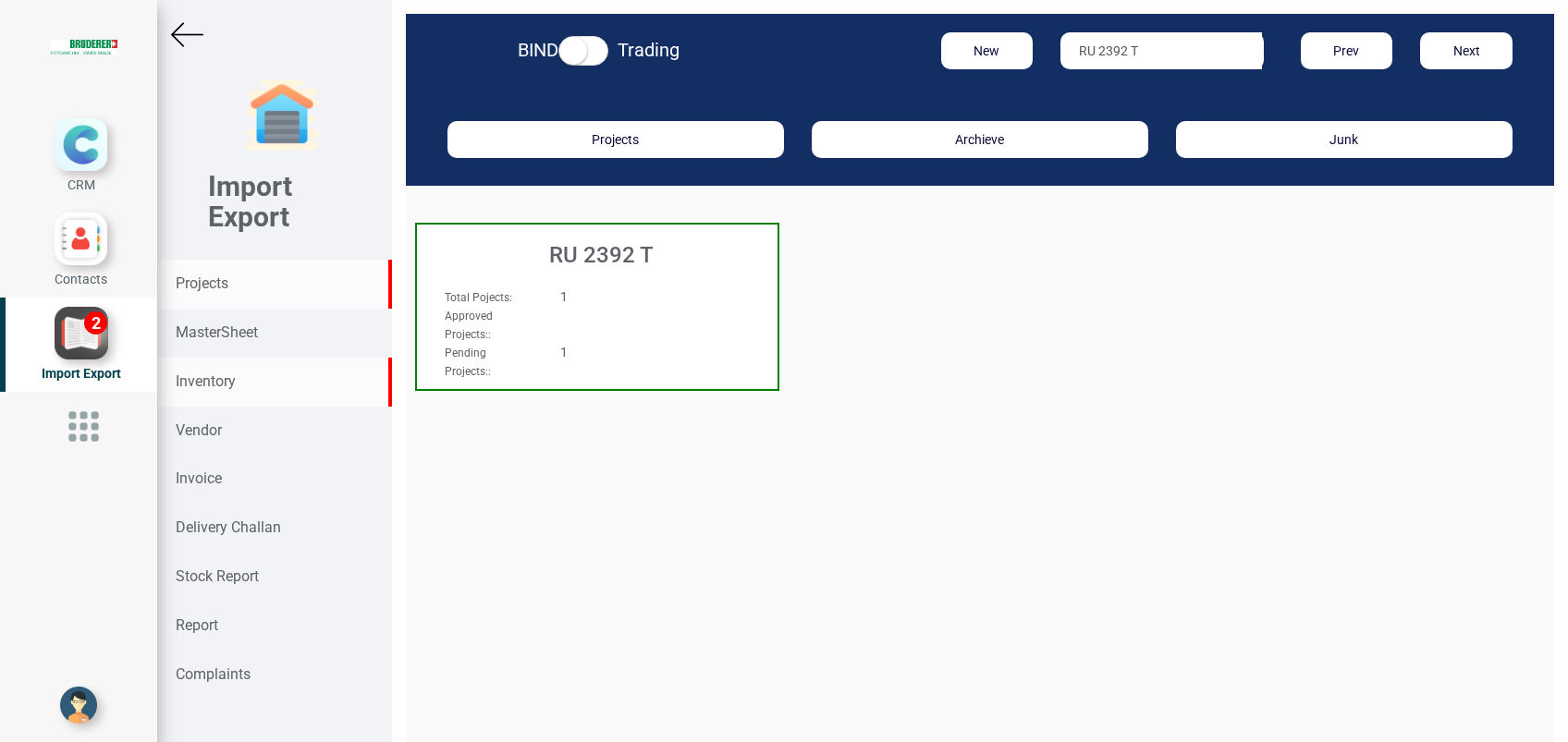
click at [238, 376] on div "Inventory" at bounding box center [274, 382] width 234 height 49
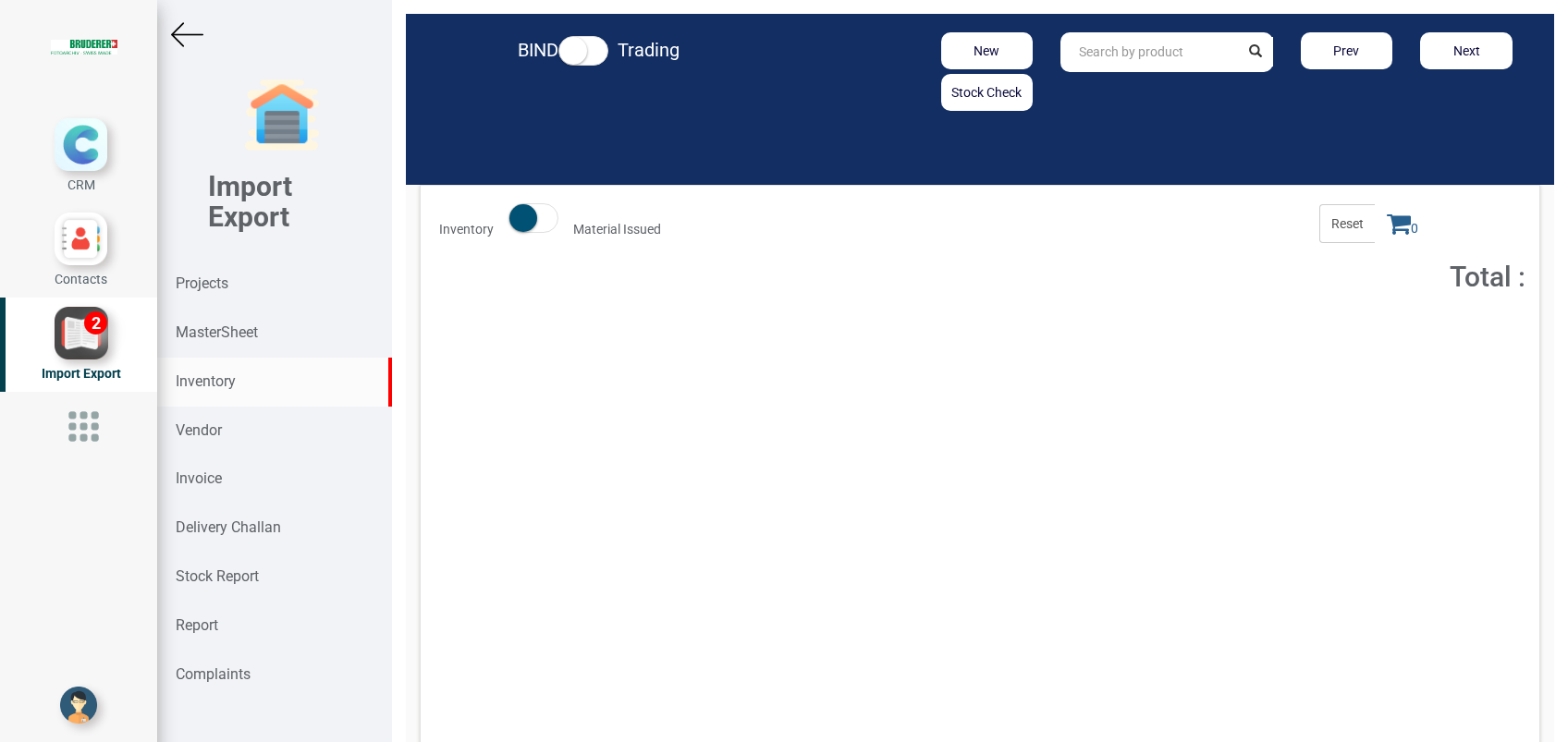
click at [1103, 56] on input "text" at bounding box center [1148, 52] width 177 height 40
click at [1100, 87] on link "FBB STA25" at bounding box center [1134, 91] width 146 height 24
type input "FBBSTA25"
click at [1356, 336] on button "Add to Cart" at bounding box center [1384, 339] width 80 height 27
click at [1387, 231] on icon at bounding box center [1398, 223] width 24 height 26
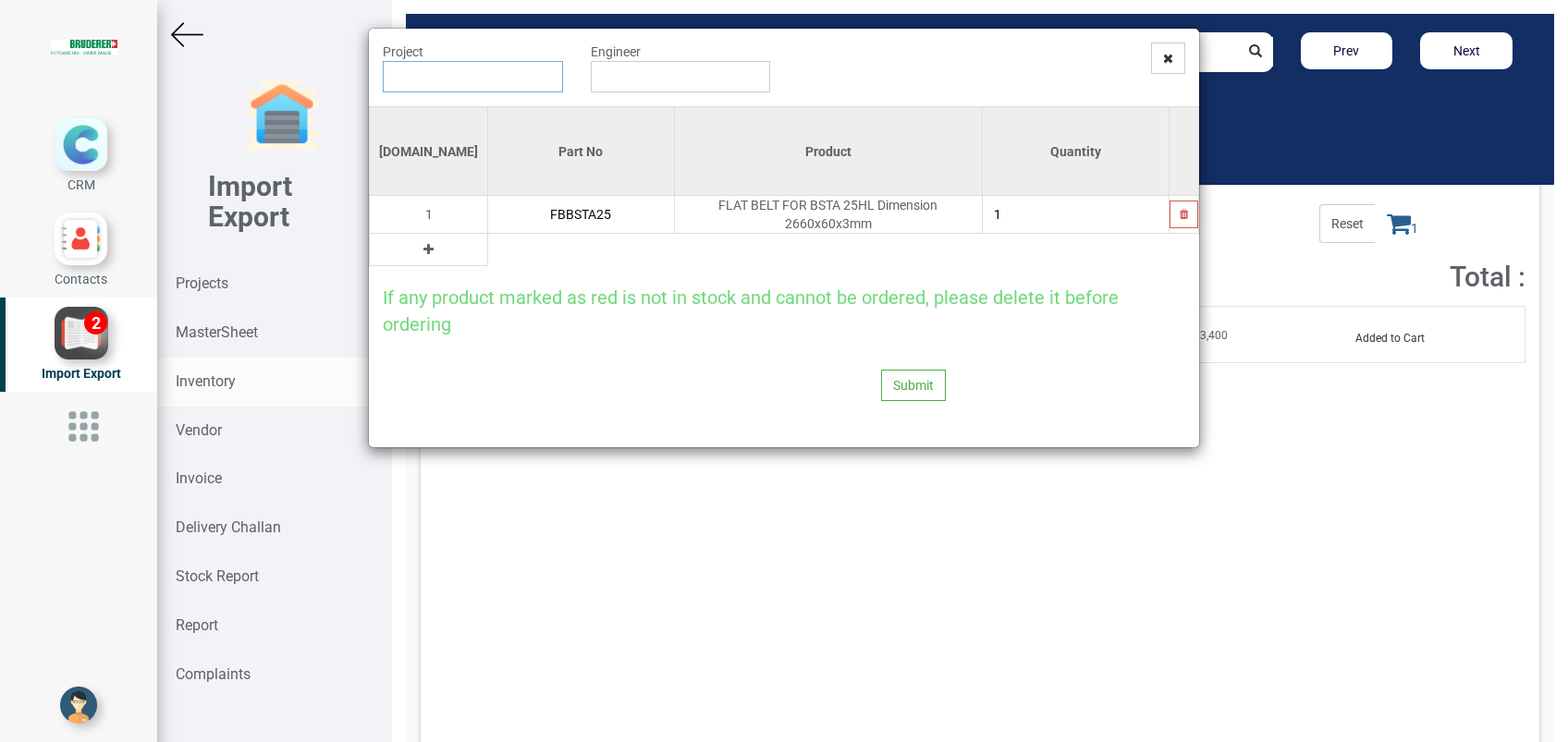
click at [478, 81] on input "text" at bounding box center [473, 76] width 180 height 31
paste input "RU 2392 T"
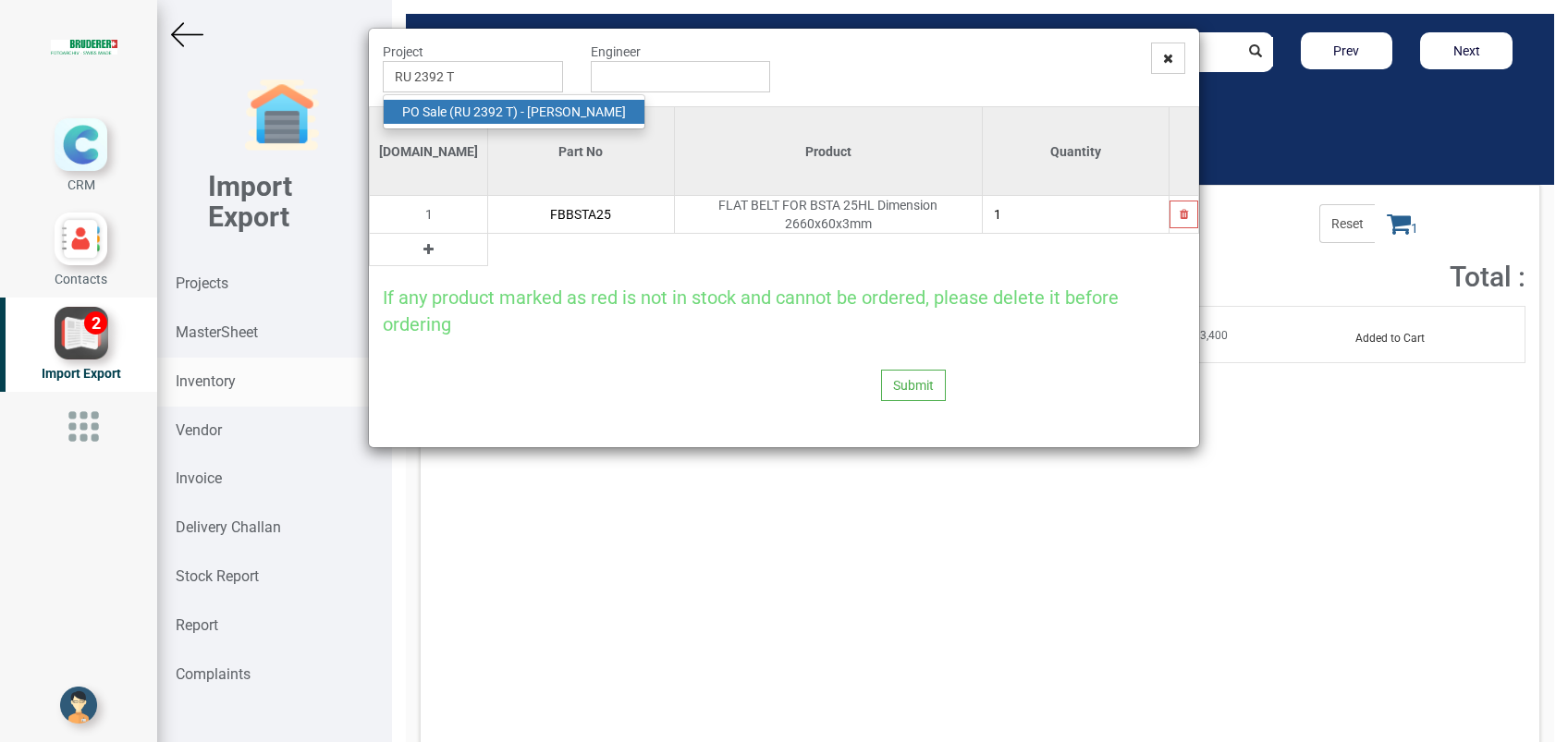
click at [488, 116] on strong "RU 2392 T" at bounding box center [483, 112] width 59 height 15
type input "PO Sale ( RU 2392 T ) - [PERSON_NAME]"
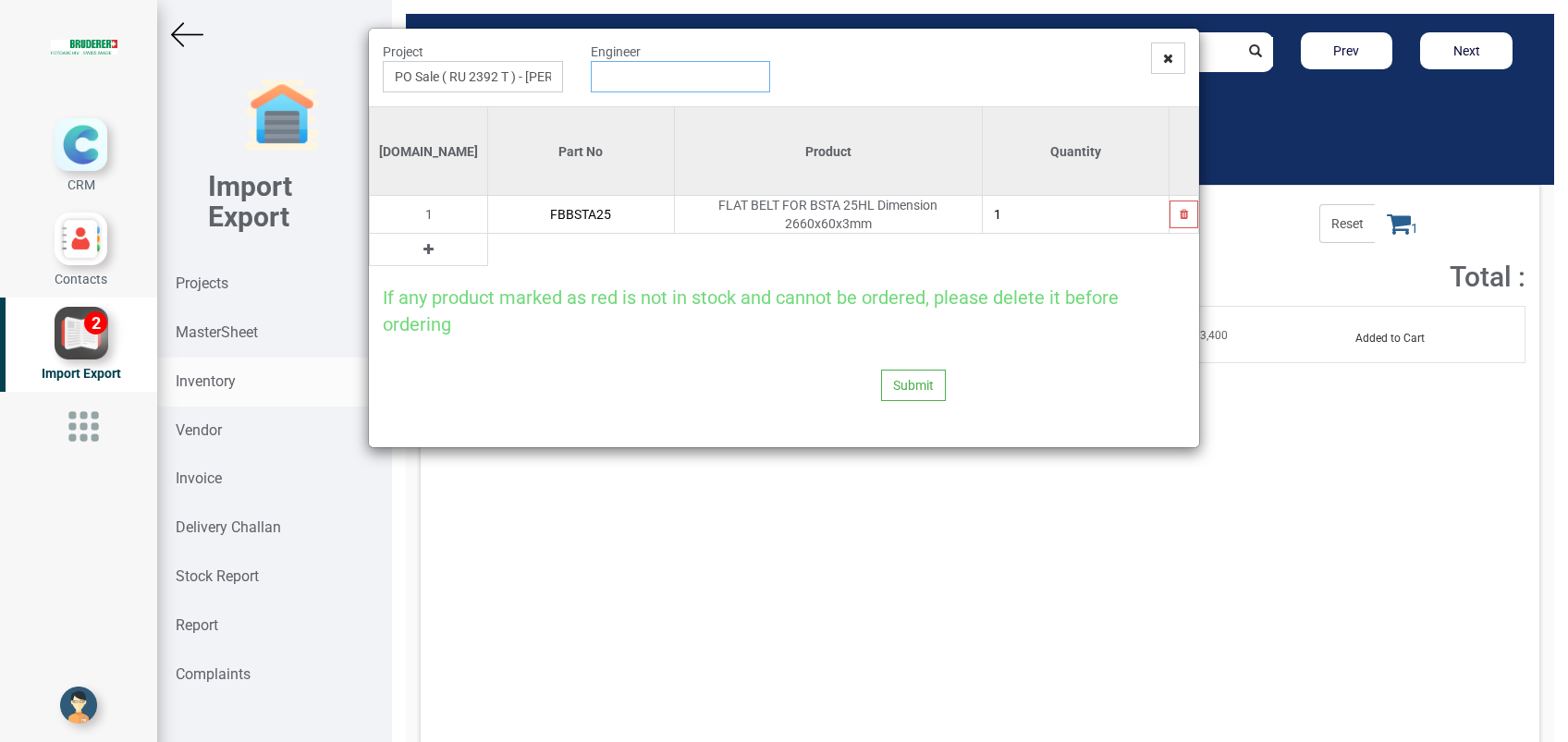
click at [611, 82] on input "text" at bounding box center [681, 76] width 180 height 31
click at [628, 105] on link "G opinath [PERSON_NAME]" at bounding box center [664, 111] width 146 height 24
type input "[PERSON_NAME]"
click at [904, 372] on button "Submit" at bounding box center [913, 385] width 65 height 31
click at [885, 335] on button "Yes" at bounding box center [877, 328] width 58 height 31
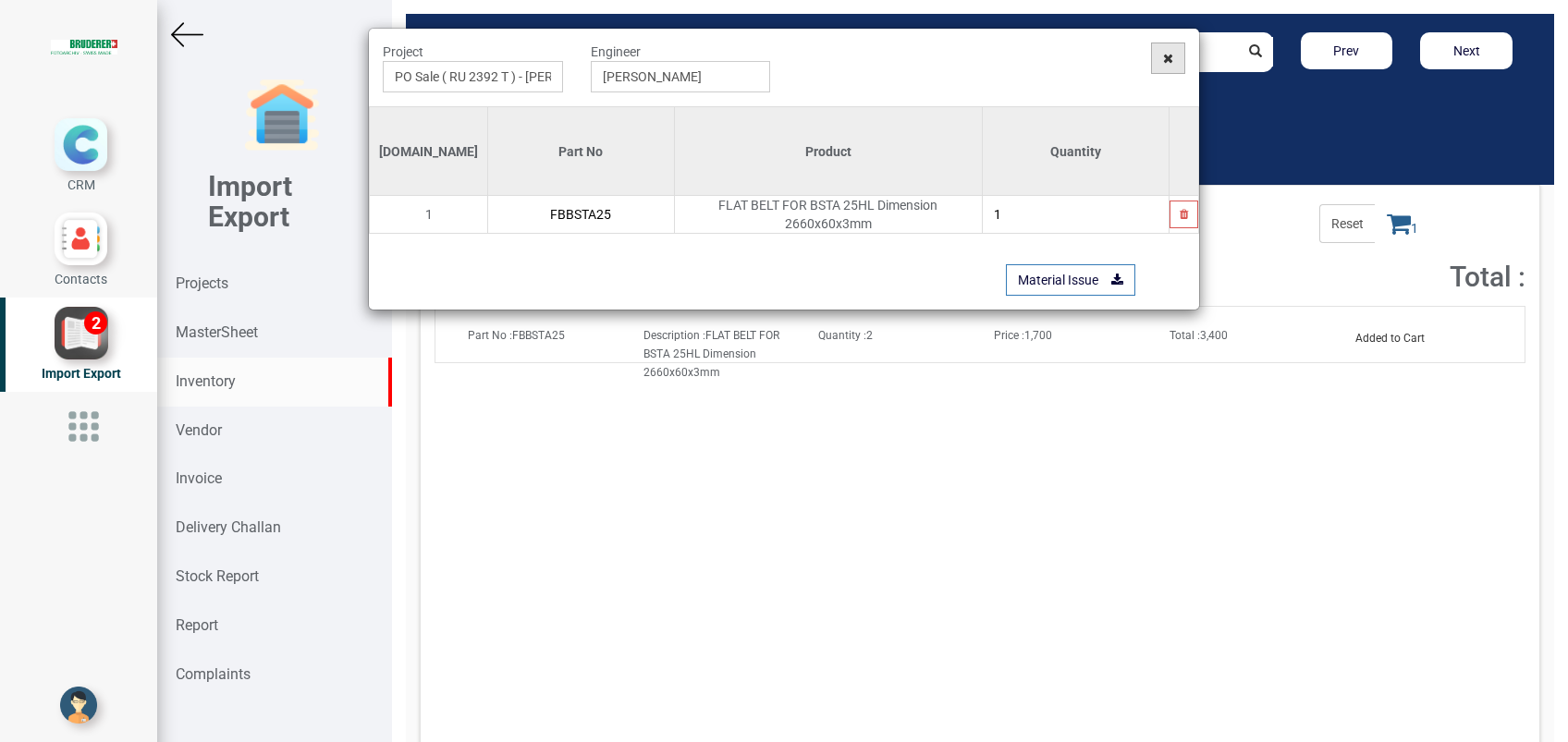
click at [1158, 54] on span at bounding box center [1168, 58] width 34 height 31
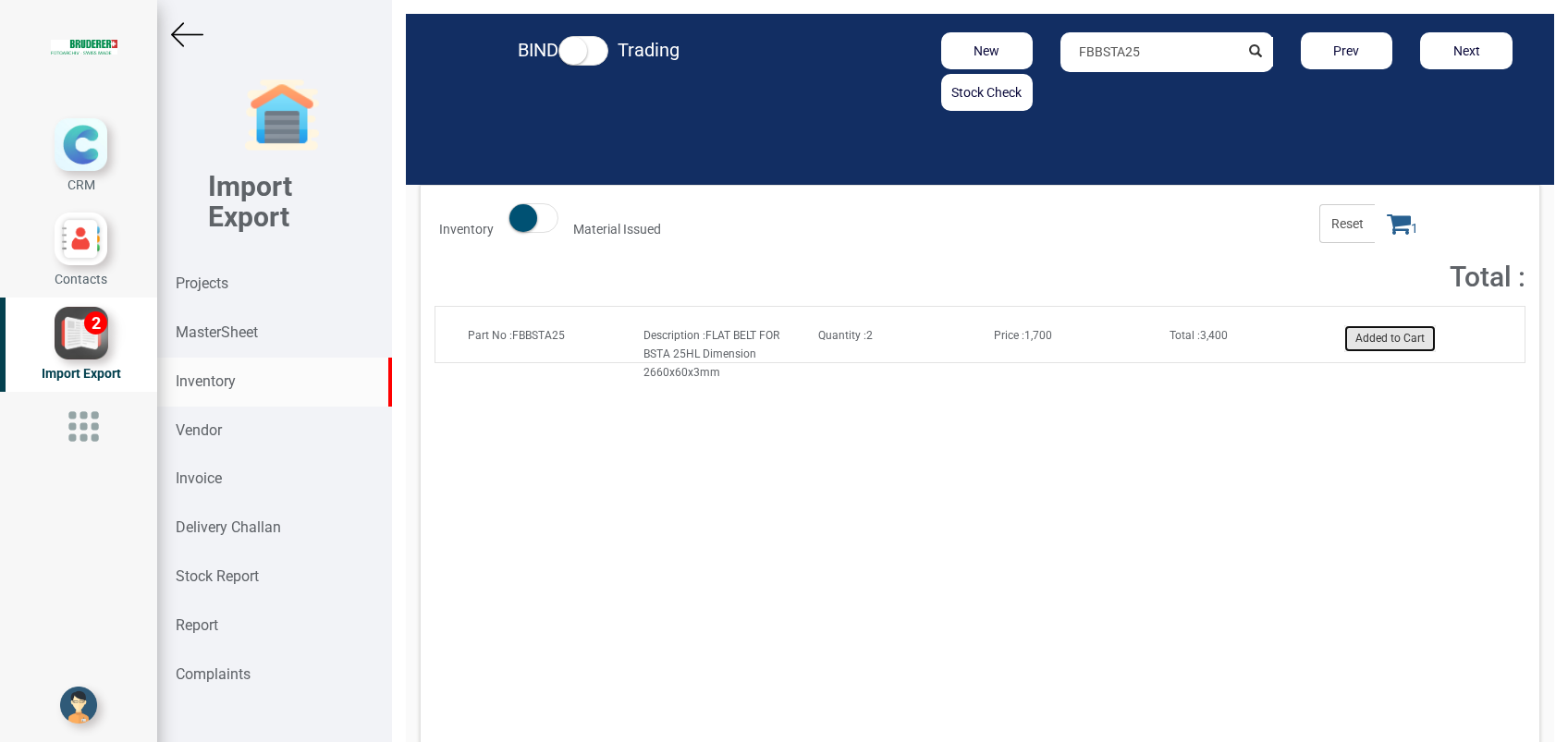
click at [1370, 340] on button "Added to Cart" at bounding box center [1390, 339] width 91 height 27
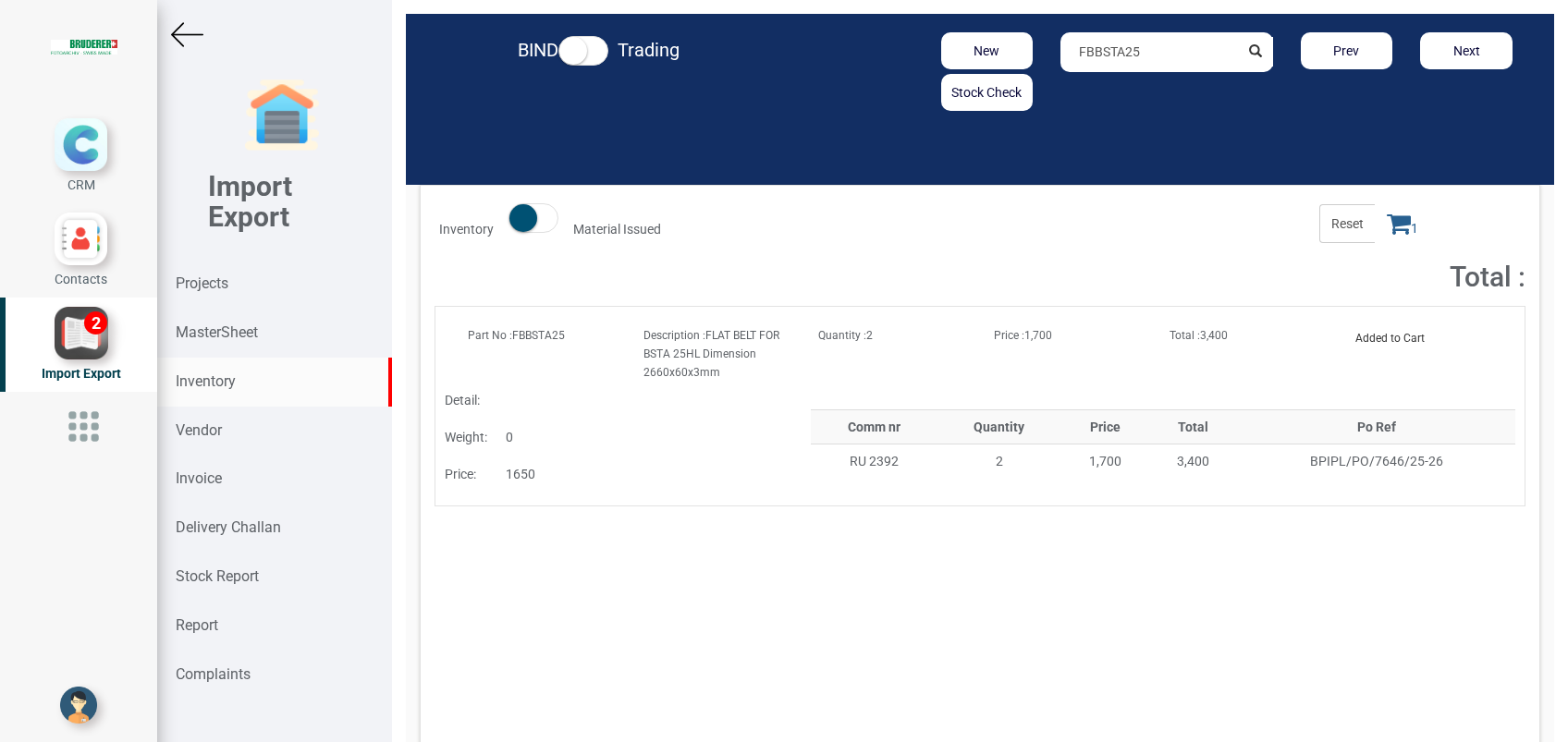
click at [1387, 223] on icon at bounding box center [1398, 223] width 24 height 26
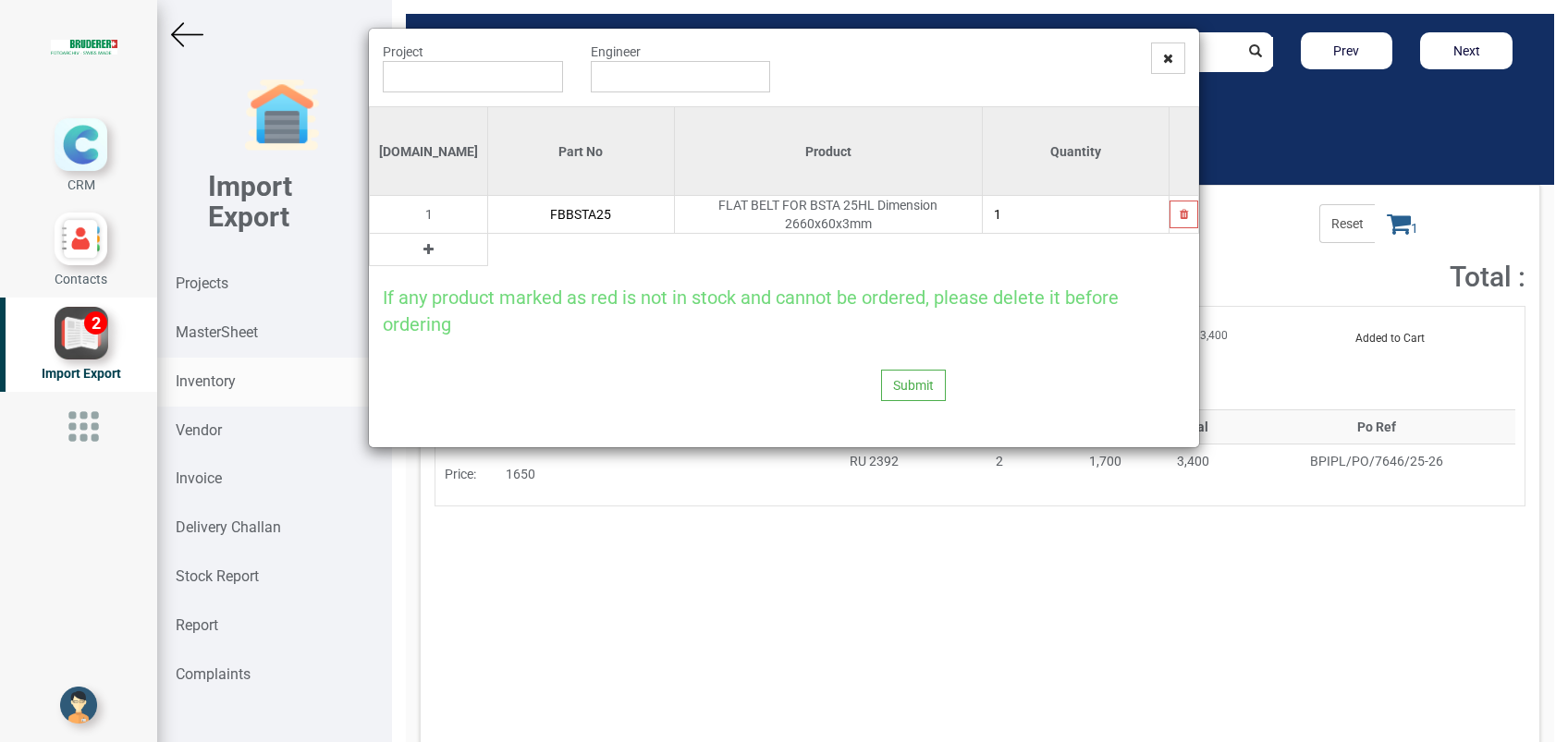
click at [1042, 213] on input "1" at bounding box center [1075, 213] width 186 height 31
type input "2"
type input "1"
click at [499, 78] on input "text" at bounding box center [473, 76] width 180 height 31
paste input "RU 2392 T"
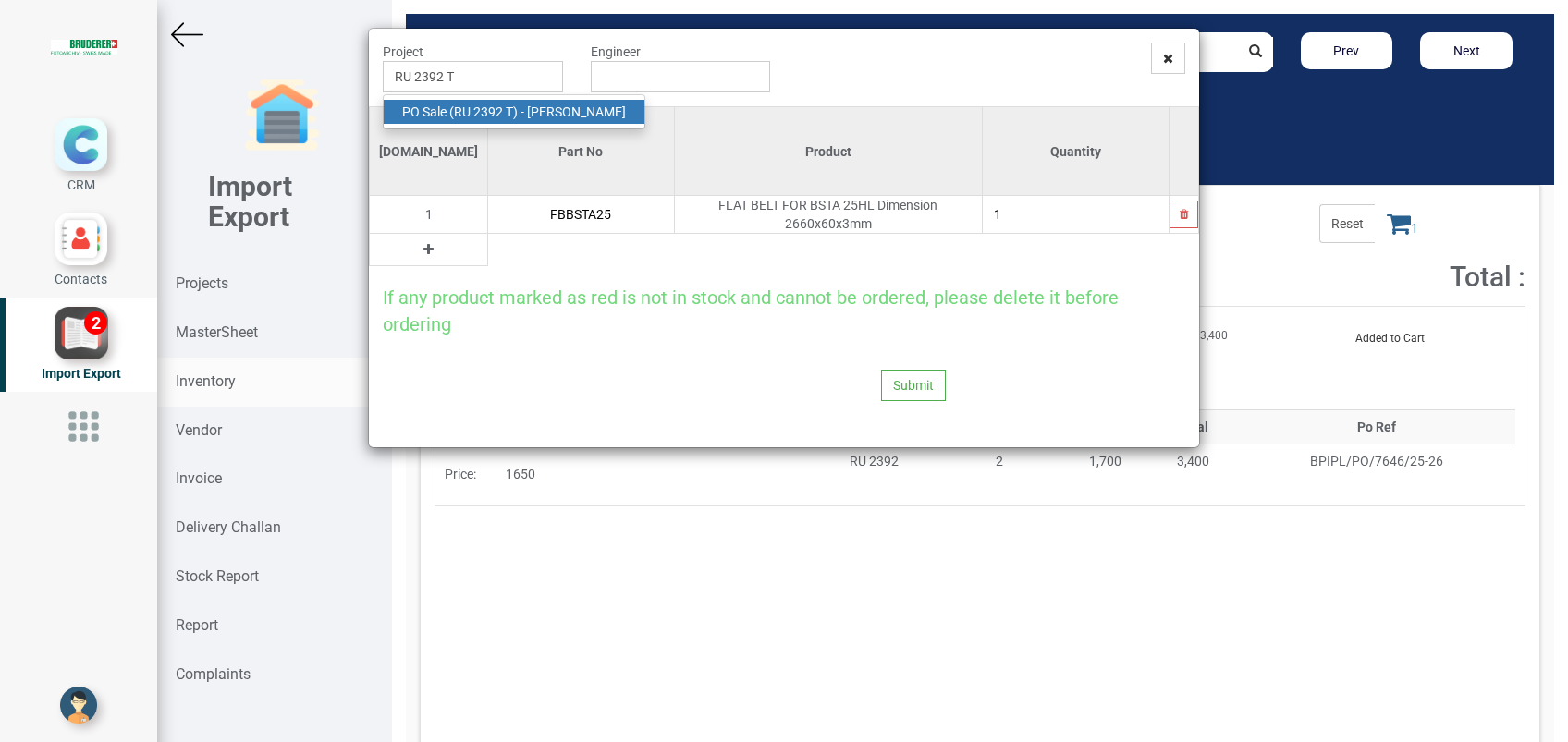
click at [512, 111] on strong "RU 2392 T" at bounding box center [483, 112] width 59 height 15
type input "PO Sale ( RU 2392 T ) - [PERSON_NAME]"
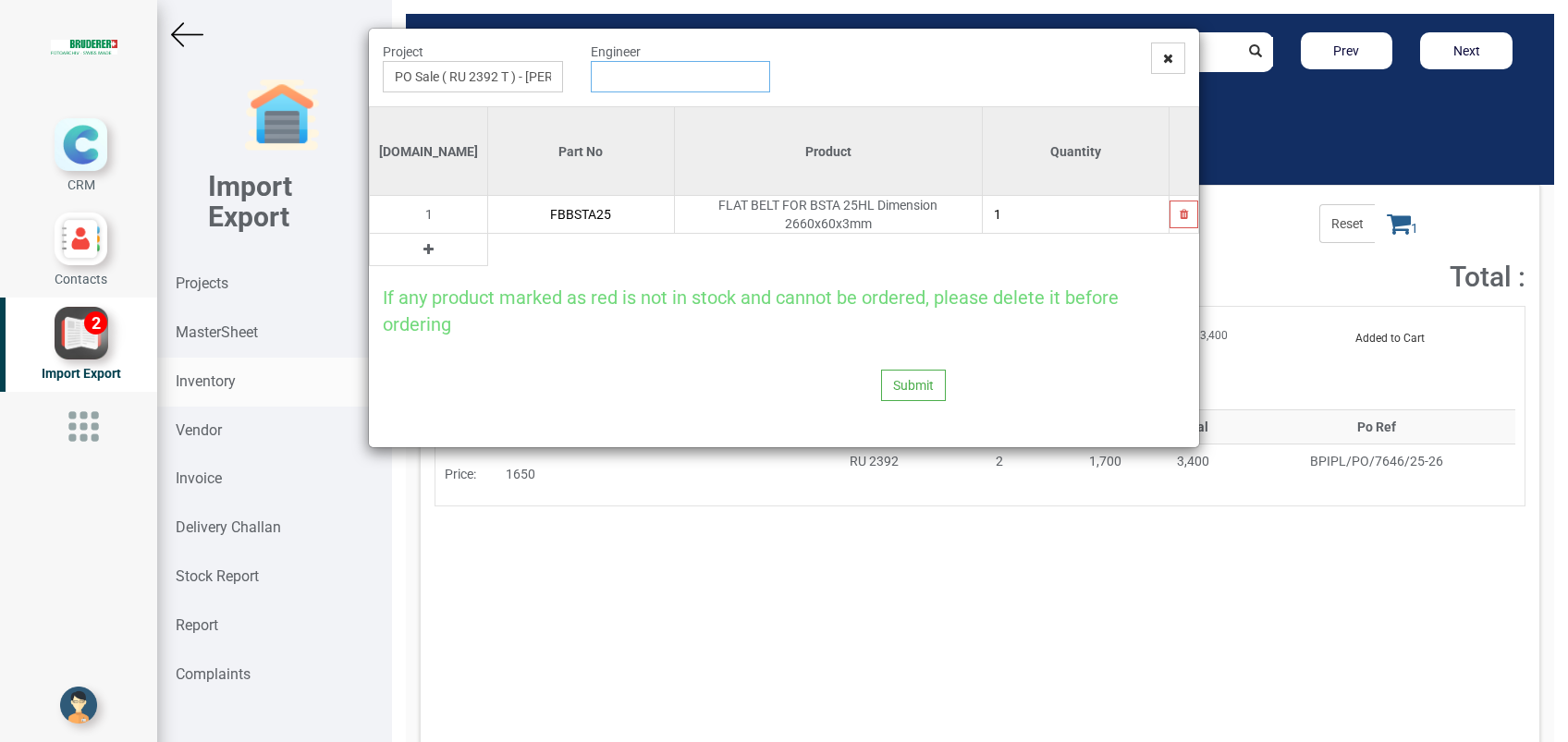
click at [641, 86] on input "text" at bounding box center [681, 76] width 180 height 31
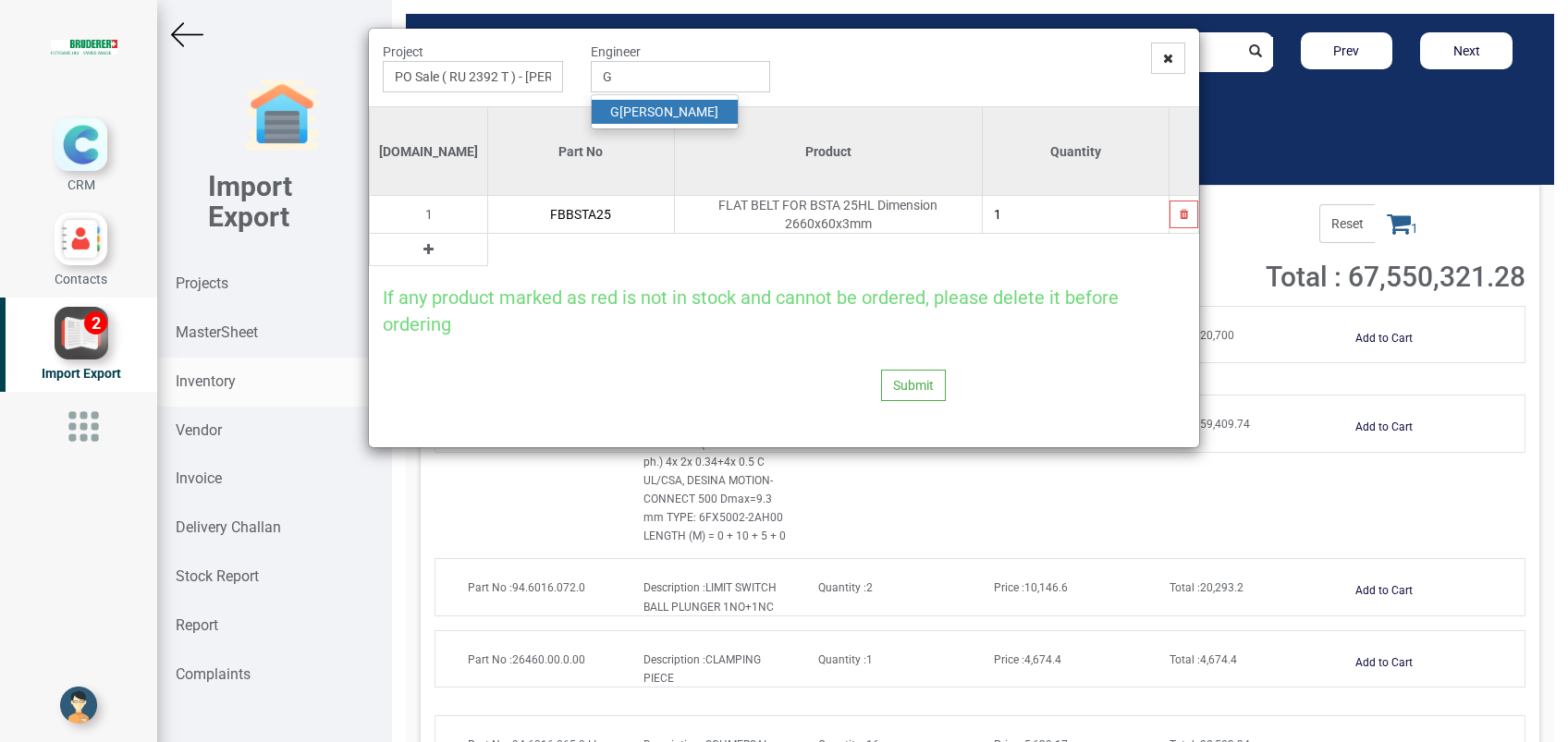
click at [644, 112] on link "G opinath [PERSON_NAME]" at bounding box center [664, 111] width 146 height 24
type input "[PERSON_NAME]"
click at [895, 370] on button "Submit" at bounding box center [913, 385] width 65 height 31
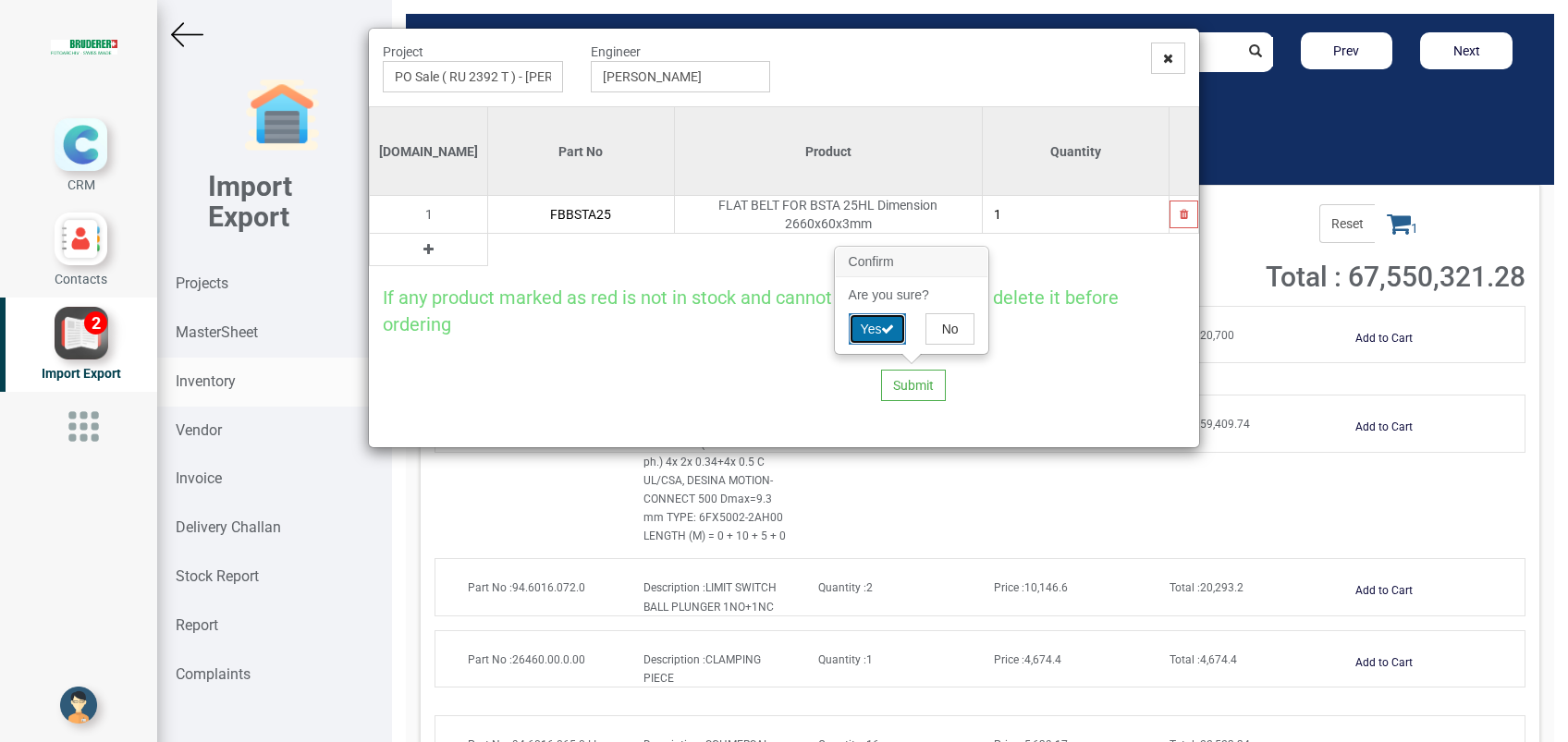
click at [870, 327] on button "Yes" at bounding box center [877, 328] width 58 height 31
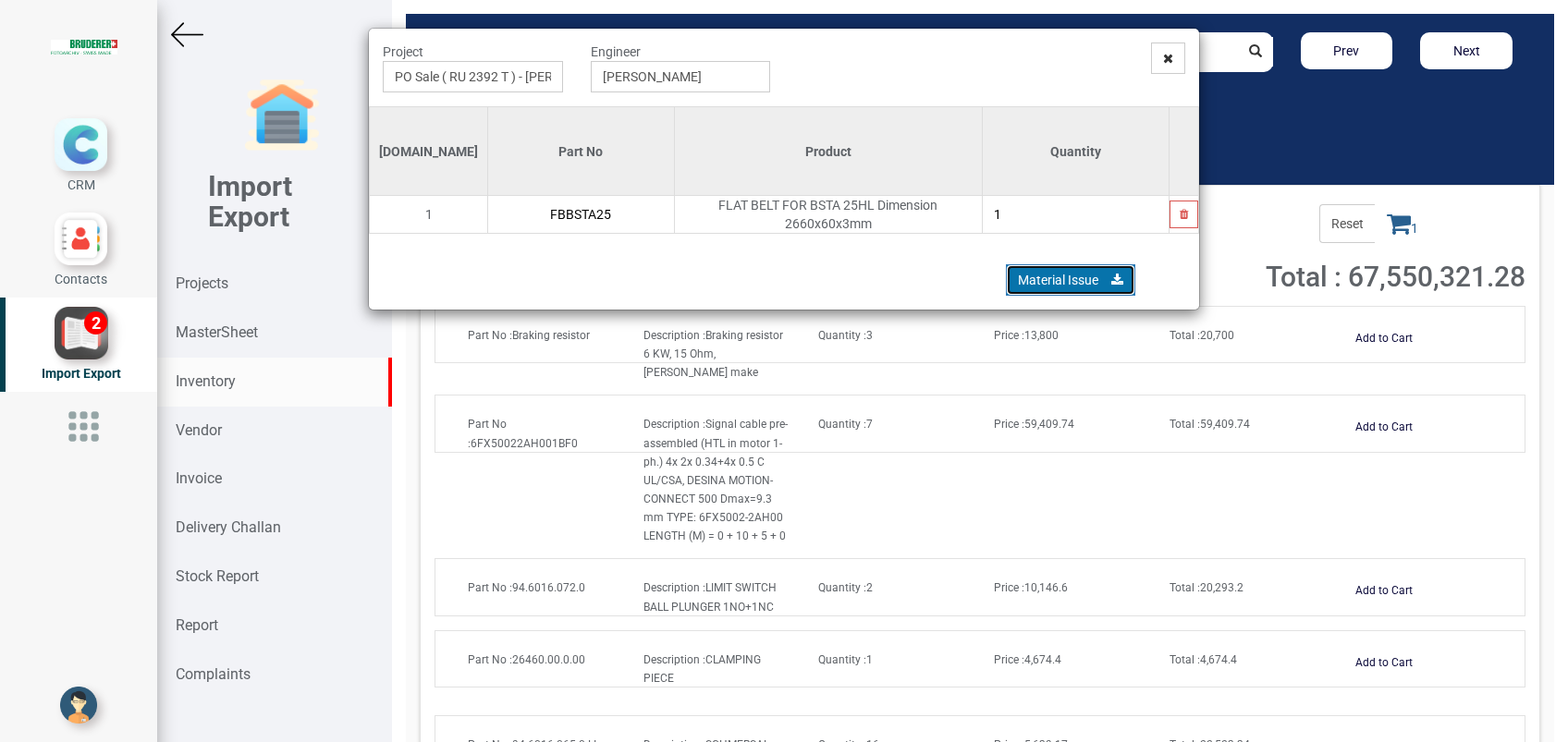
click at [1043, 271] on link "Material Issue" at bounding box center [1071, 280] width 129 height 31
click at [1169, 55] on icon at bounding box center [1167, 59] width 10 height 13
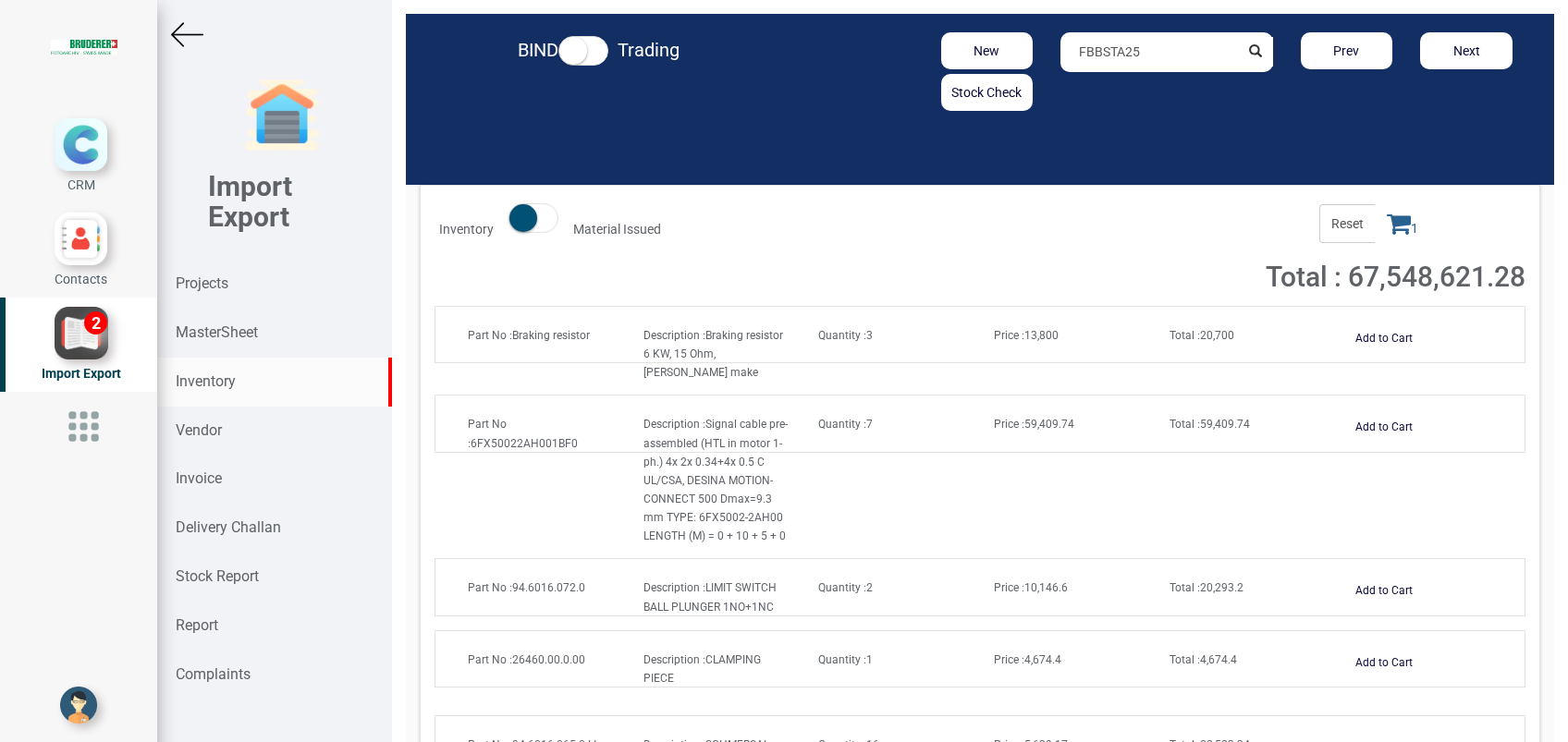
click at [542, 225] on span at bounding box center [533, 217] width 50 height 29
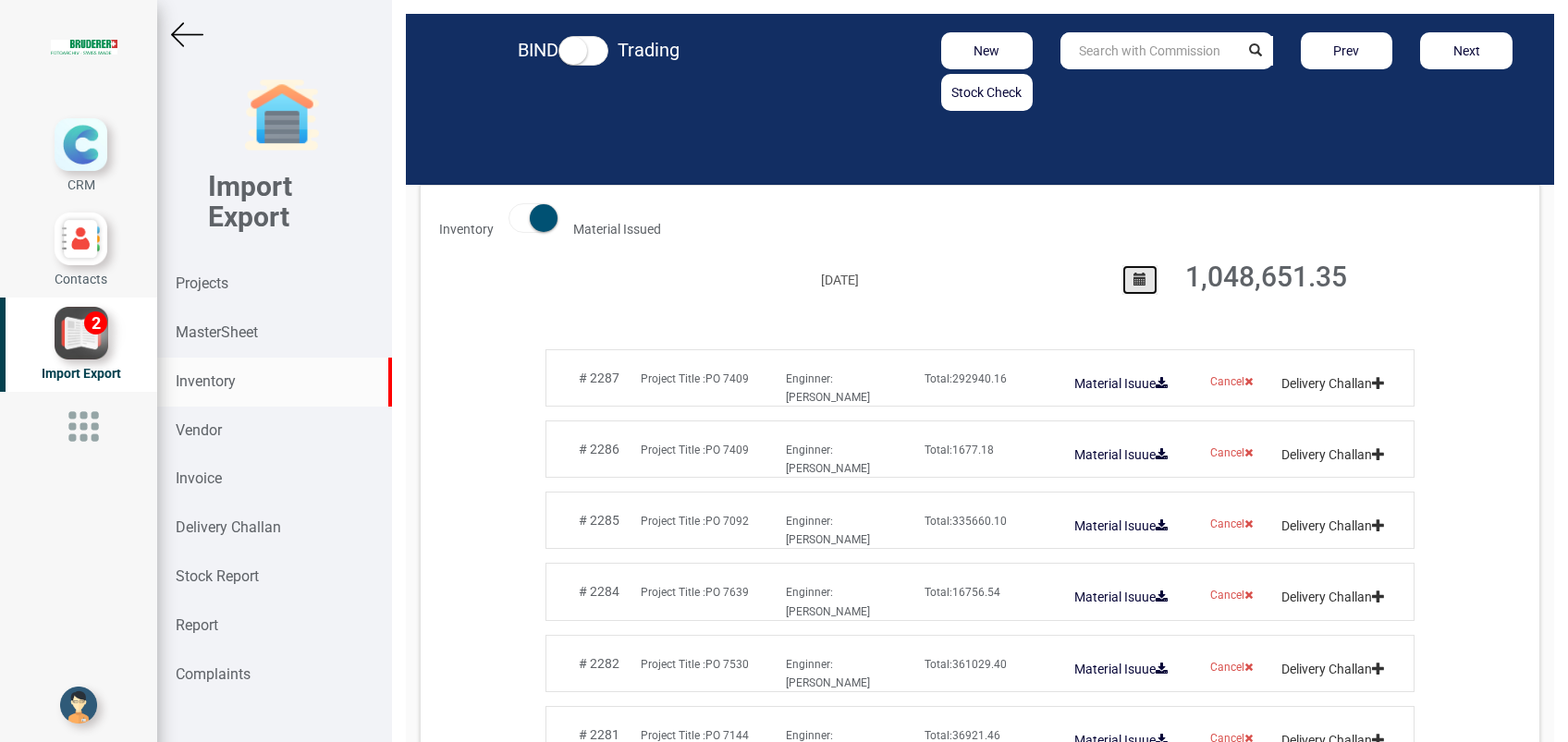
click at [1122, 281] on button "button" at bounding box center [1139, 280] width 35 height 29
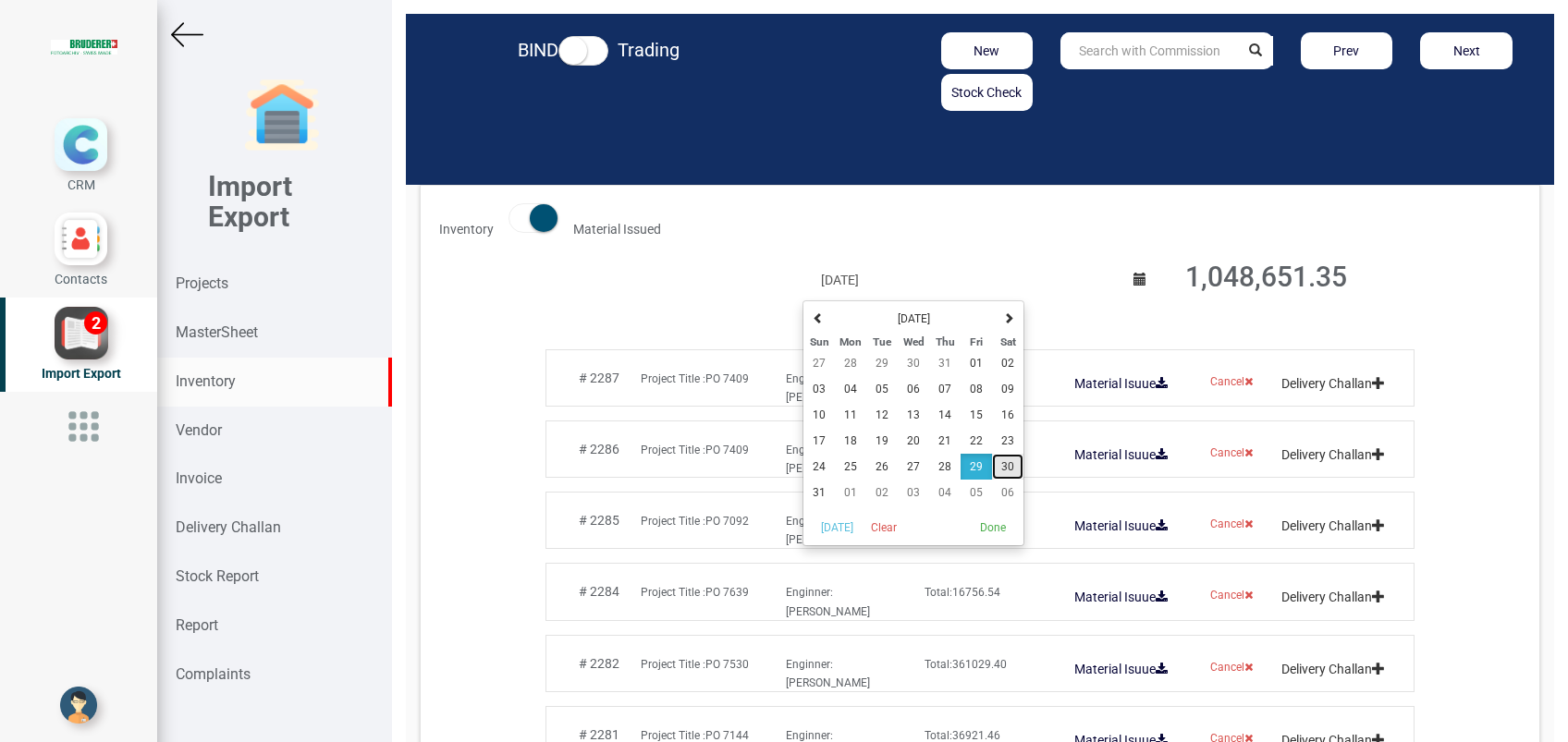
click at [1001, 467] on span "30" at bounding box center [1008, 467] width 13 height 13
type input "[DATE]"
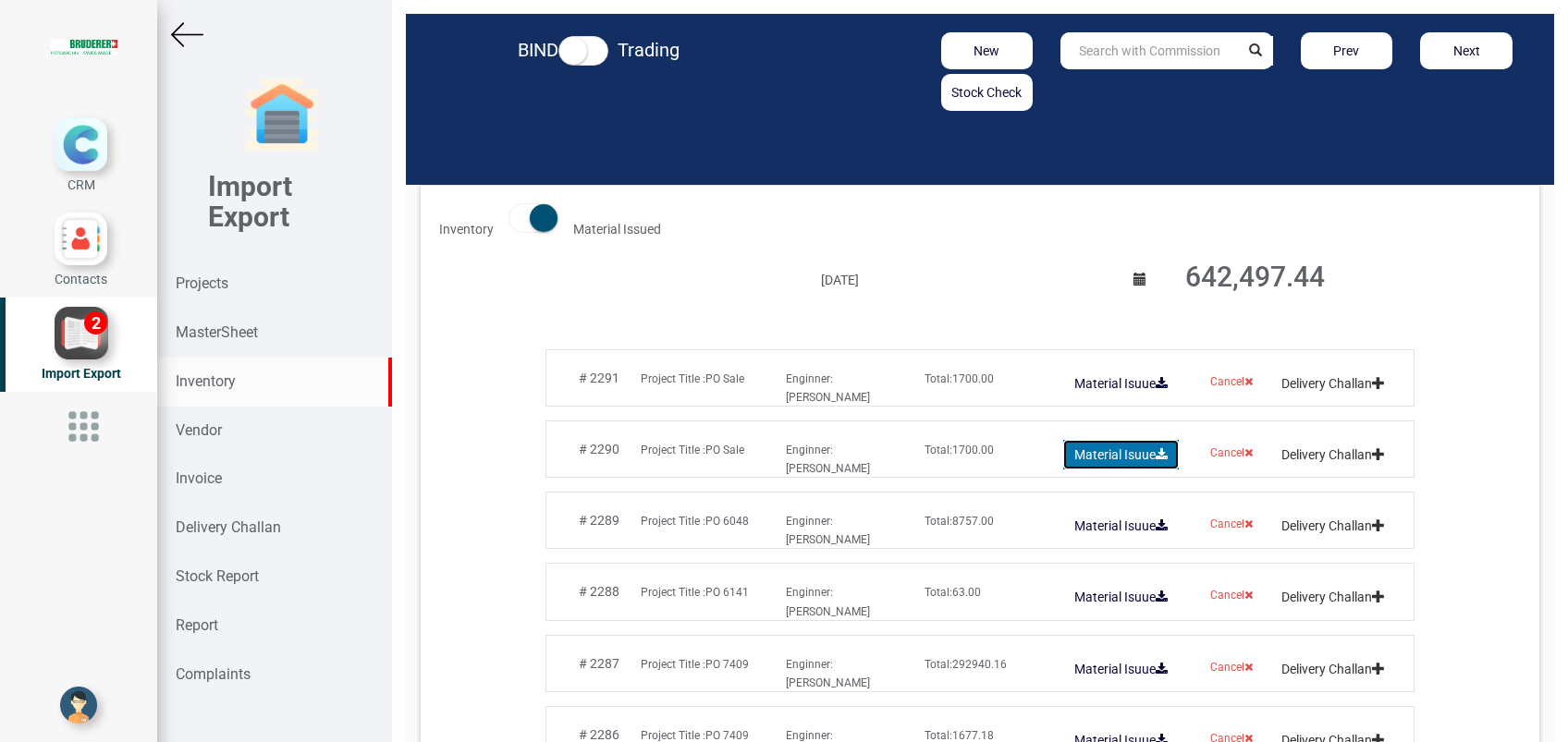
click at [1083, 454] on link "Material Isuue" at bounding box center [1121, 454] width 116 height 29
